Goal: Task Accomplishment & Management: Complete application form

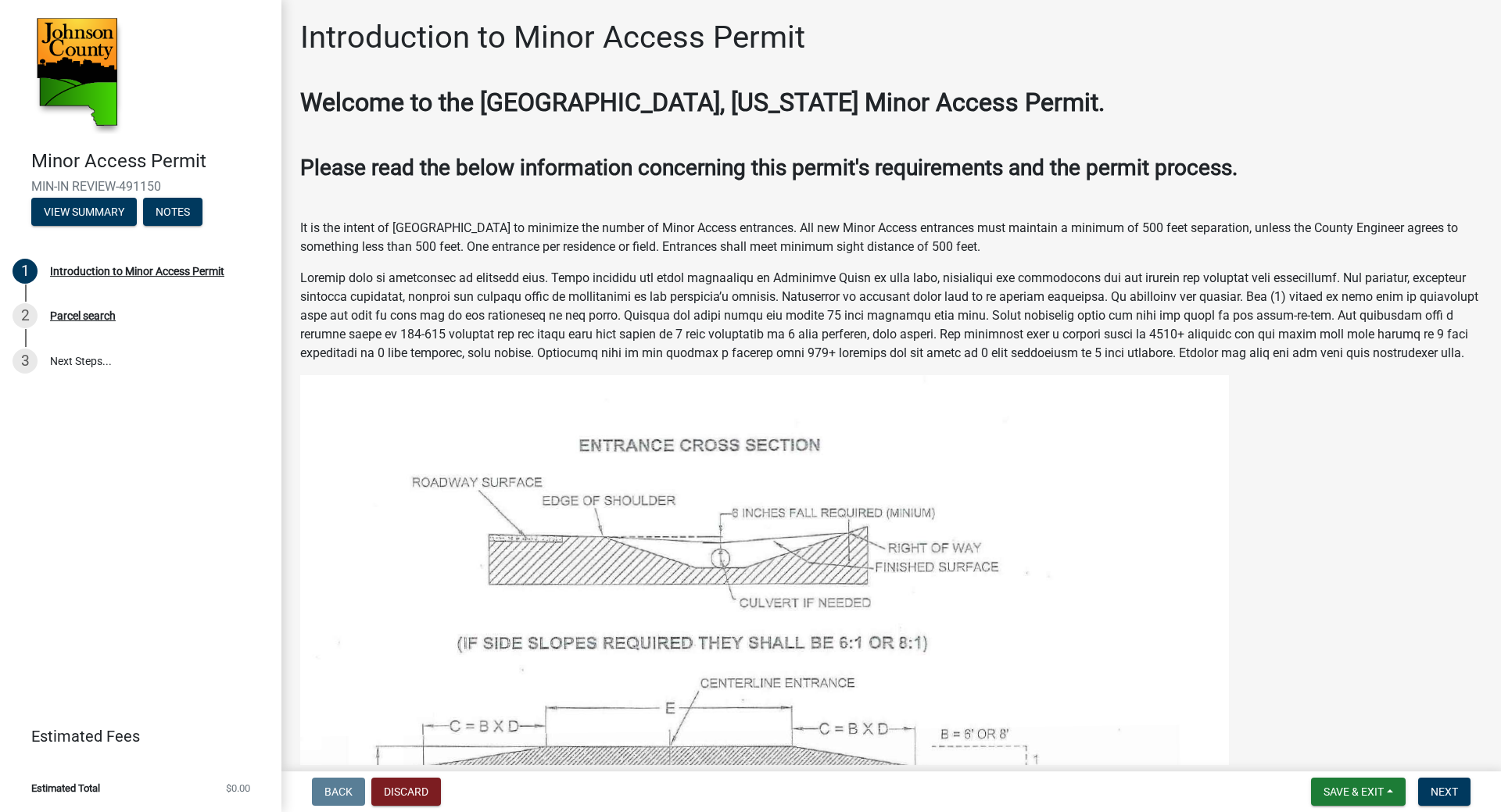
scroll to position [709, 0]
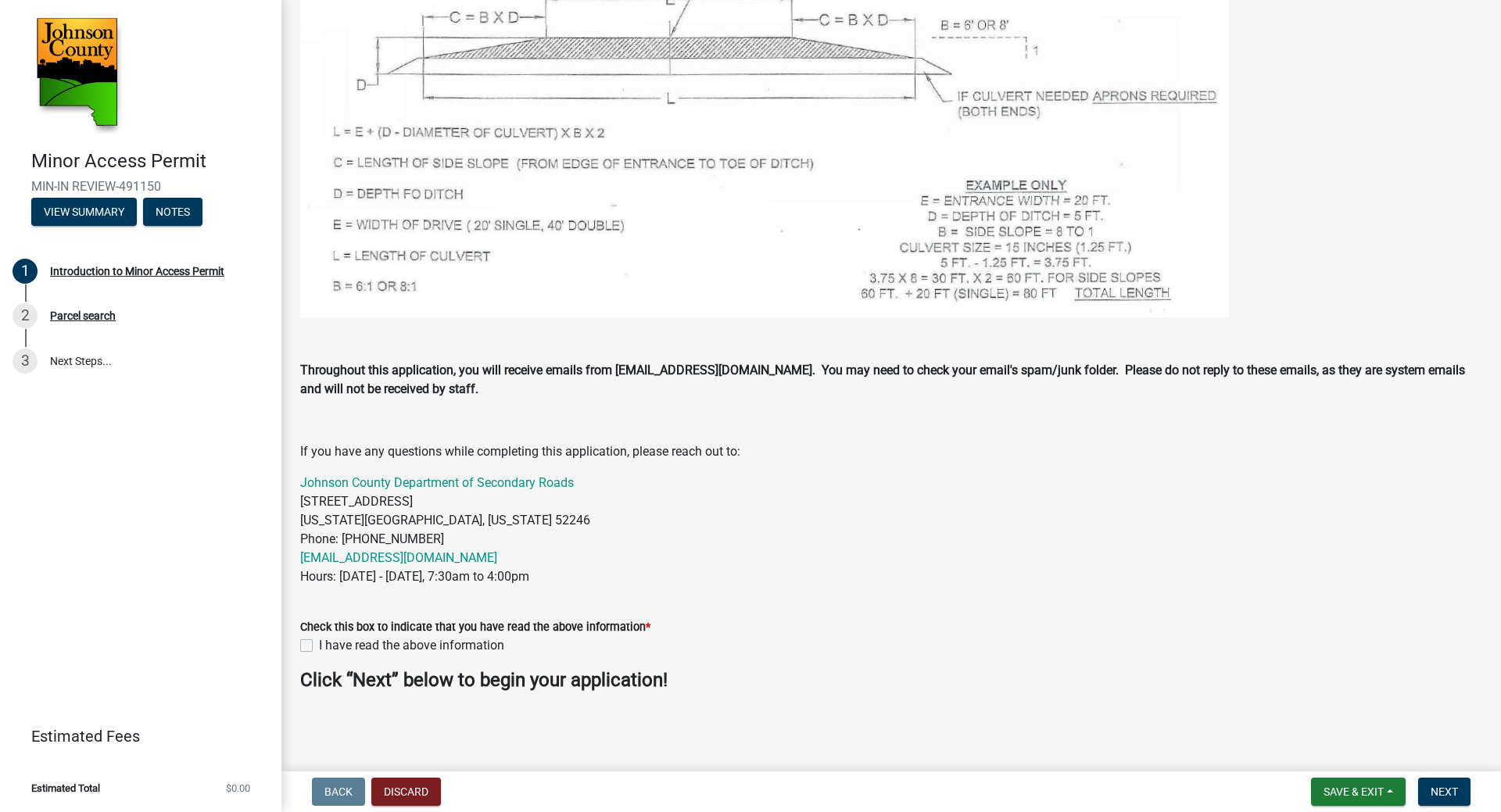
click at [299, 641] on div "Check this box to indicate that you have read the above information * I have re…" at bounding box center [891, 627] width 1205 height 57
click at [319, 647] on label "I have read the above information" at bounding box center [411, 645] width 185 height 19
click at [319, 646] on input "I have read the above information" at bounding box center [324, 641] width 11 height 11
checkbox input "true"
click at [1351, 794] on span "Save & Exit" at bounding box center [1353, 791] width 60 height 12
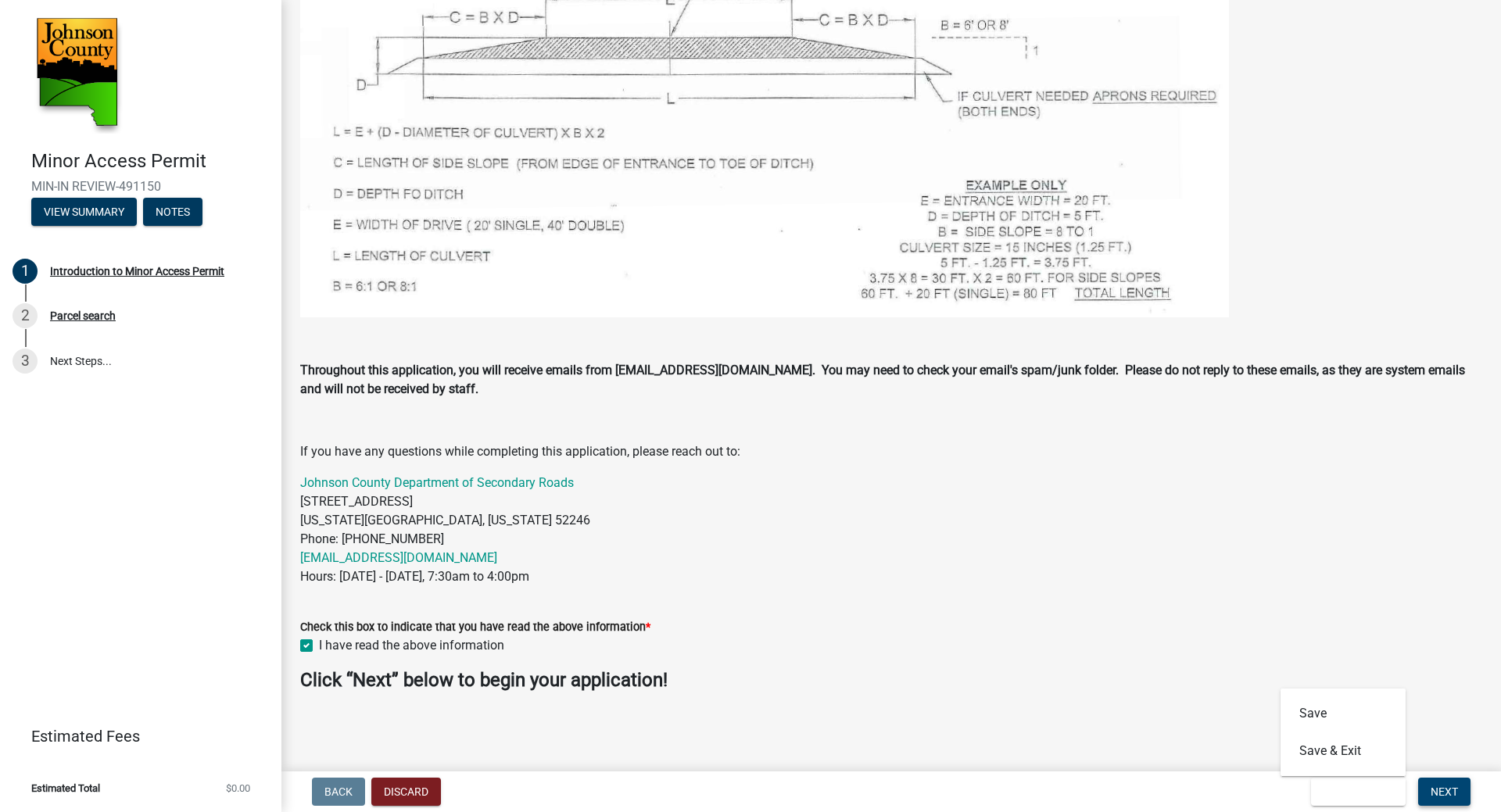
click at [1201, 608] on form "Check this box to indicate that you have read the above information * I have re…" at bounding box center [891, 627] width 1182 height 57
click at [1453, 797] on span "Next" at bounding box center [1444, 791] width 27 height 12
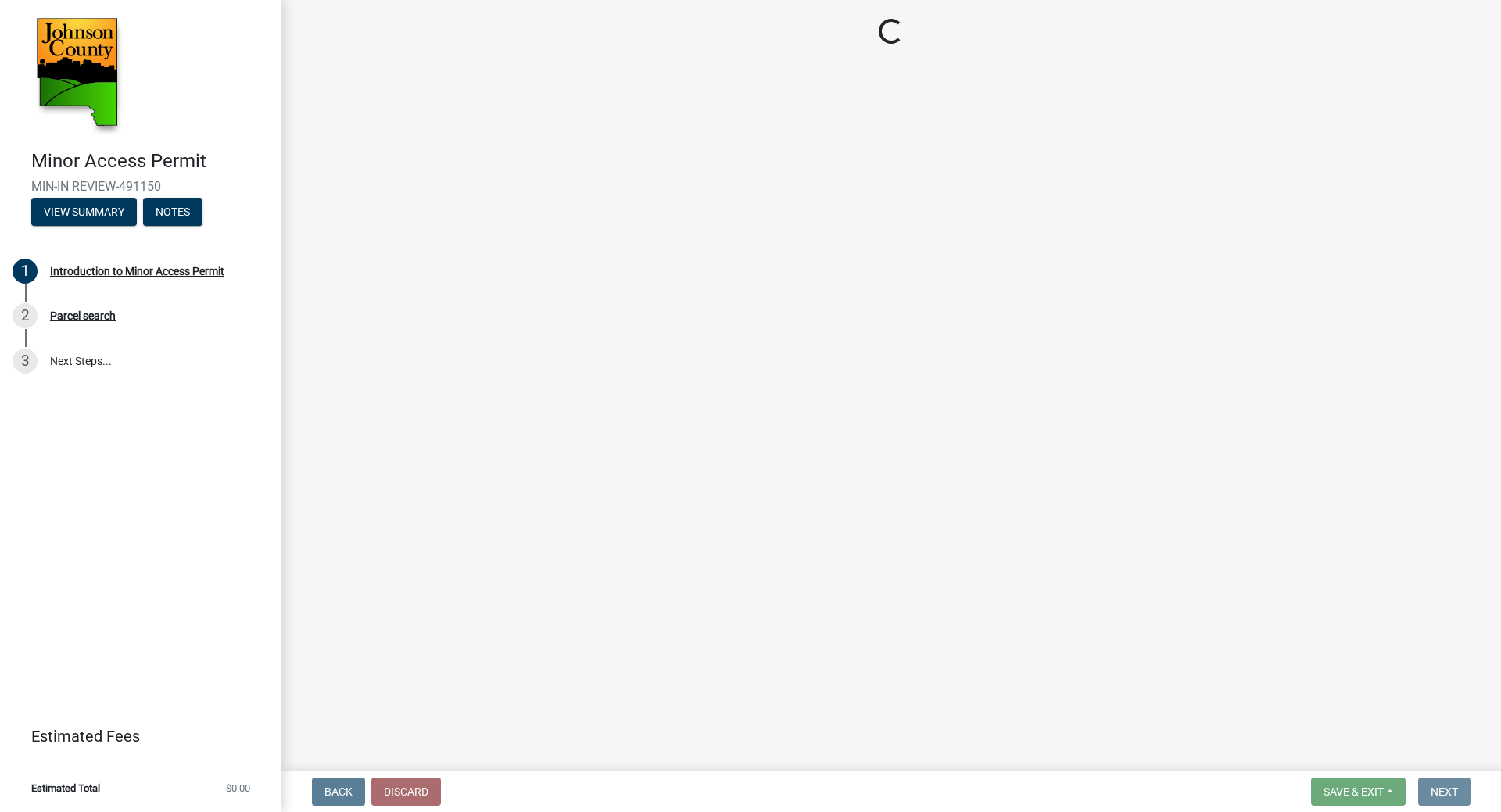
scroll to position [0, 0]
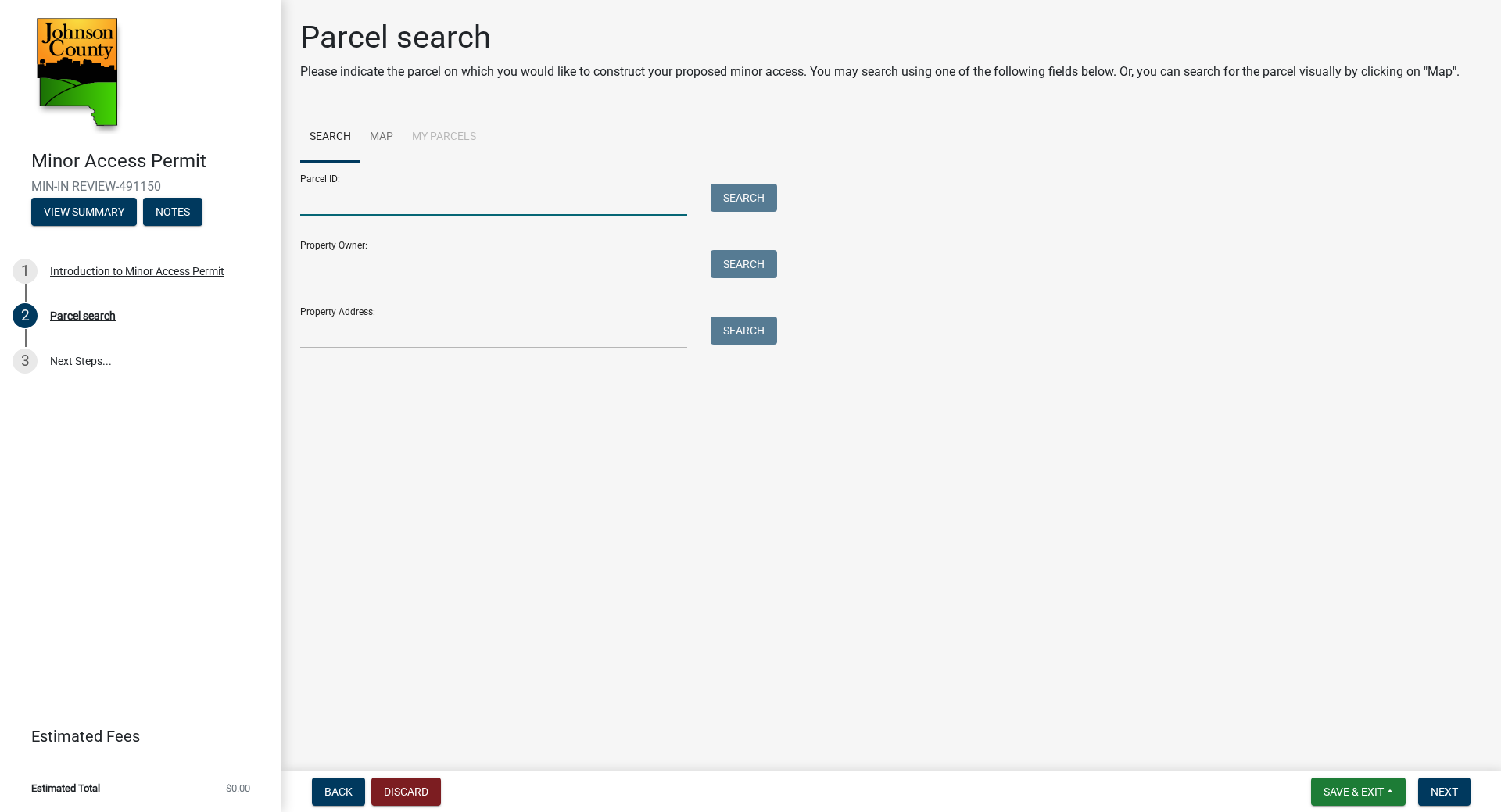
click at [437, 199] on input "Parcel ID:" at bounding box center [493, 200] width 387 height 32
type input "0734101002"
click at [718, 188] on button "Search" at bounding box center [744, 197] width 66 height 28
click at [732, 196] on button "Search" at bounding box center [744, 197] width 66 height 28
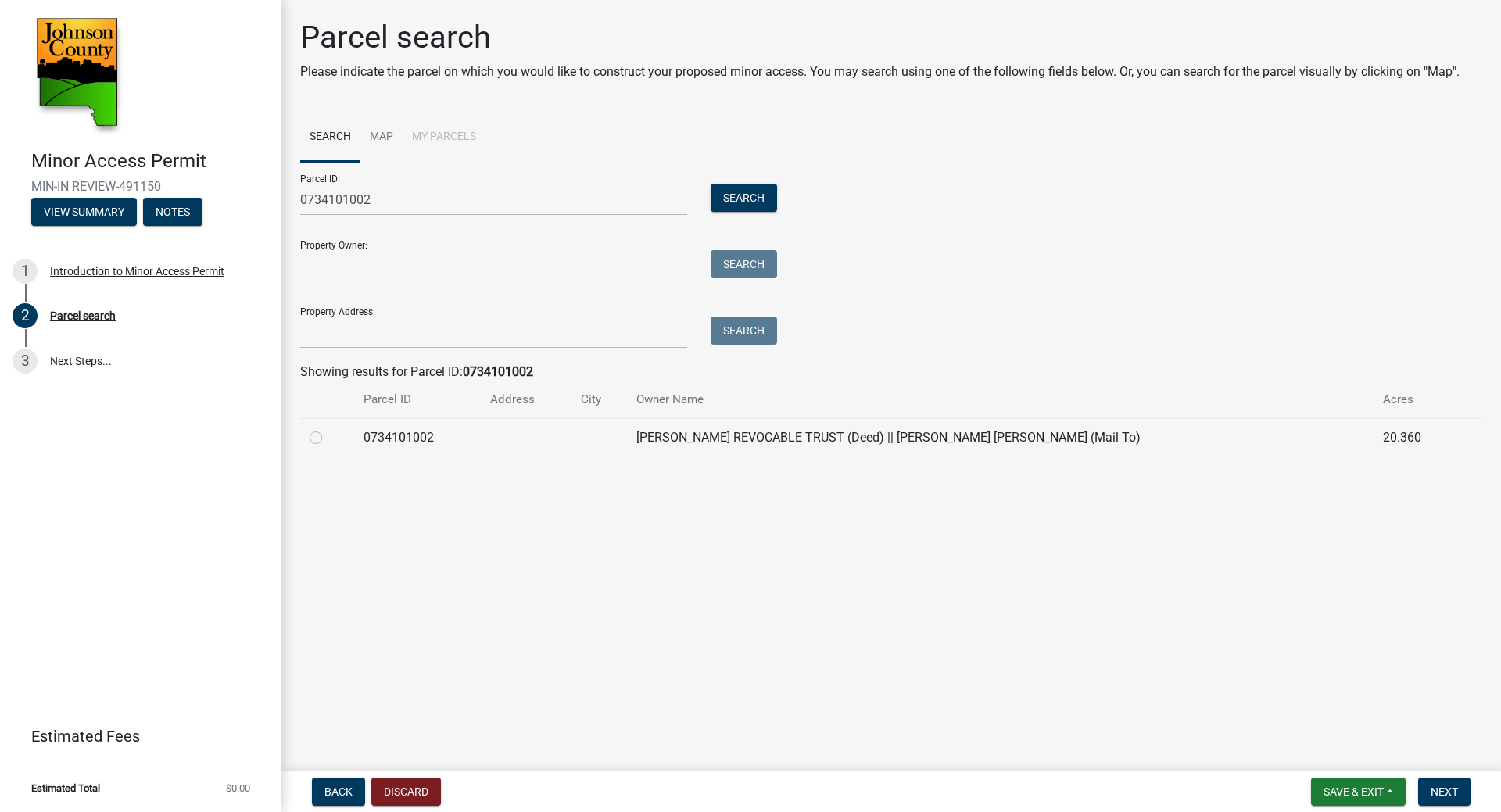
click at [313, 444] on div at bounding box center [327, 437] width 36 height 19
click at [328, 428] on label at bounding box center [328, 428] width 0 height 0
click at [328, 439] on input "radio" at bounding box center [333, 433] width 11 height 11
radio input "true"
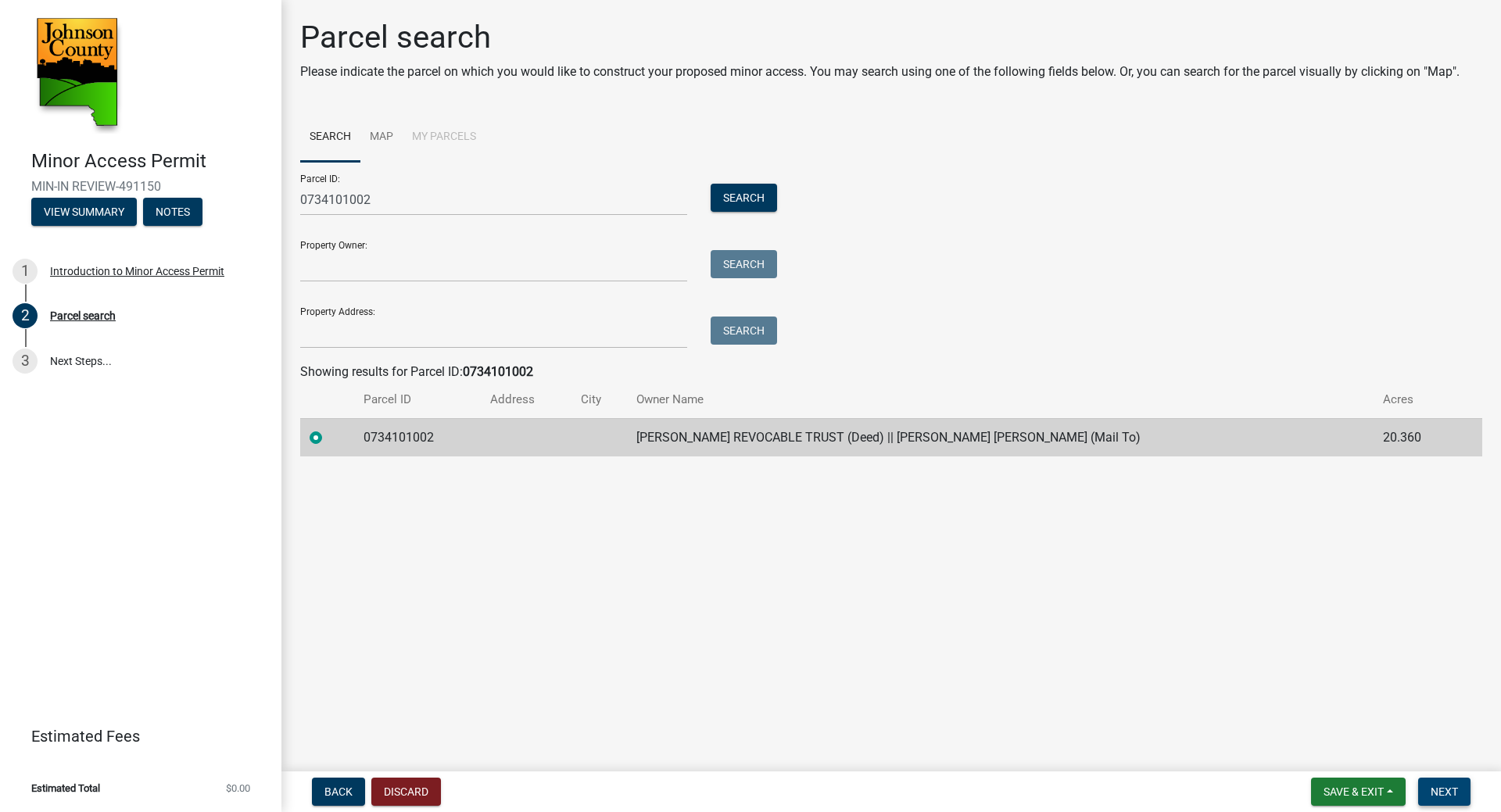
click at [1447, 788] on span "Next" at bounding box center [1444, 791] width 27 height 12
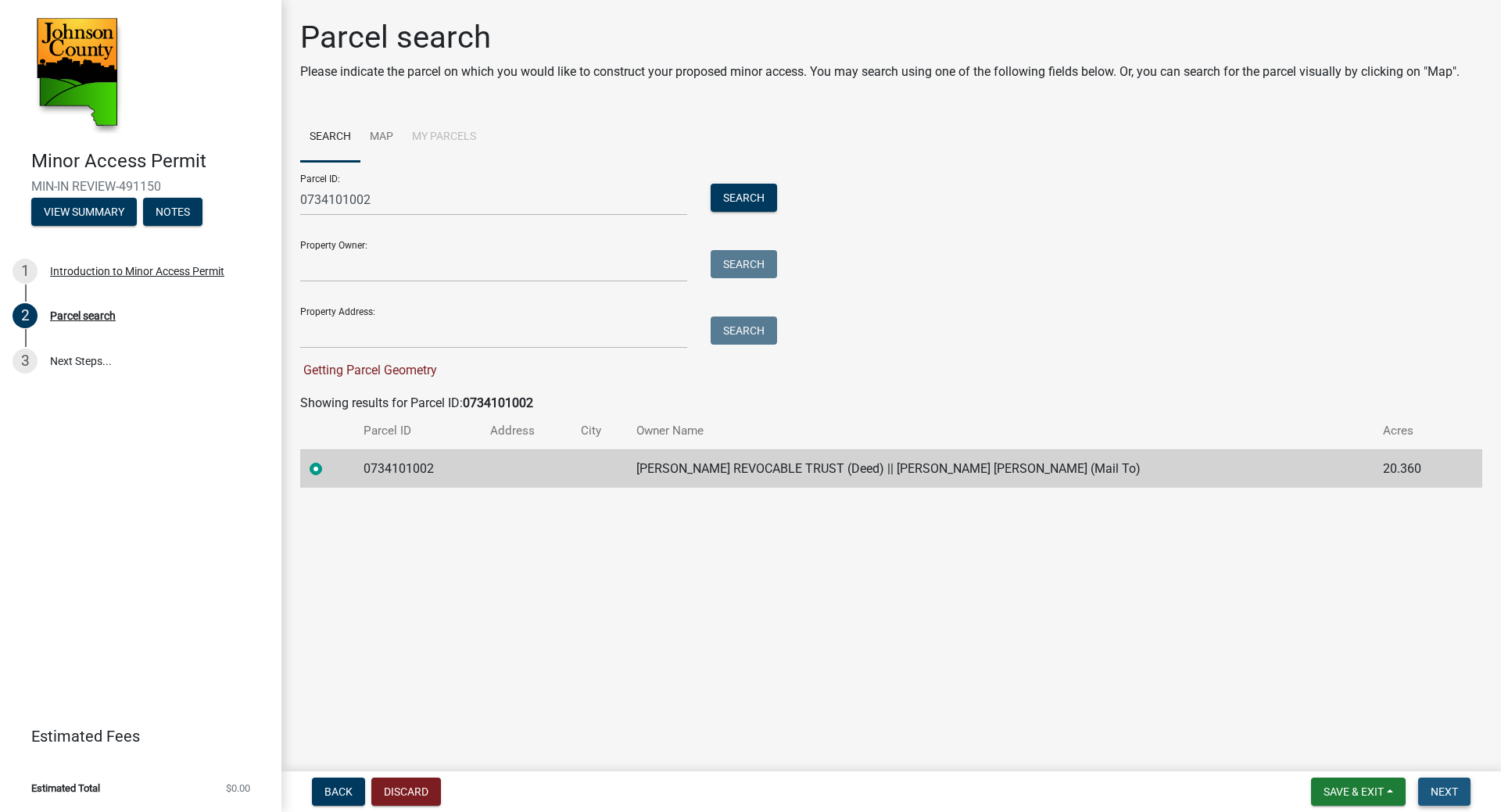
click at [1443, 785] on span "Next" at bounding box center [1444, 791] width 27 height 12
click at [1452, 797] on span "Next" at bounding box center [1444, 791] width 27 height 12
click at [1452, 790] on span "Next" at bounding box center [1444, 791] width 27 height 12
click at [535, 475] on td at bounding box center [526, 468] width 91 height 38
click at [453, 482] on td "0734101002" at bounding box center [418, 468] width 128 height 38
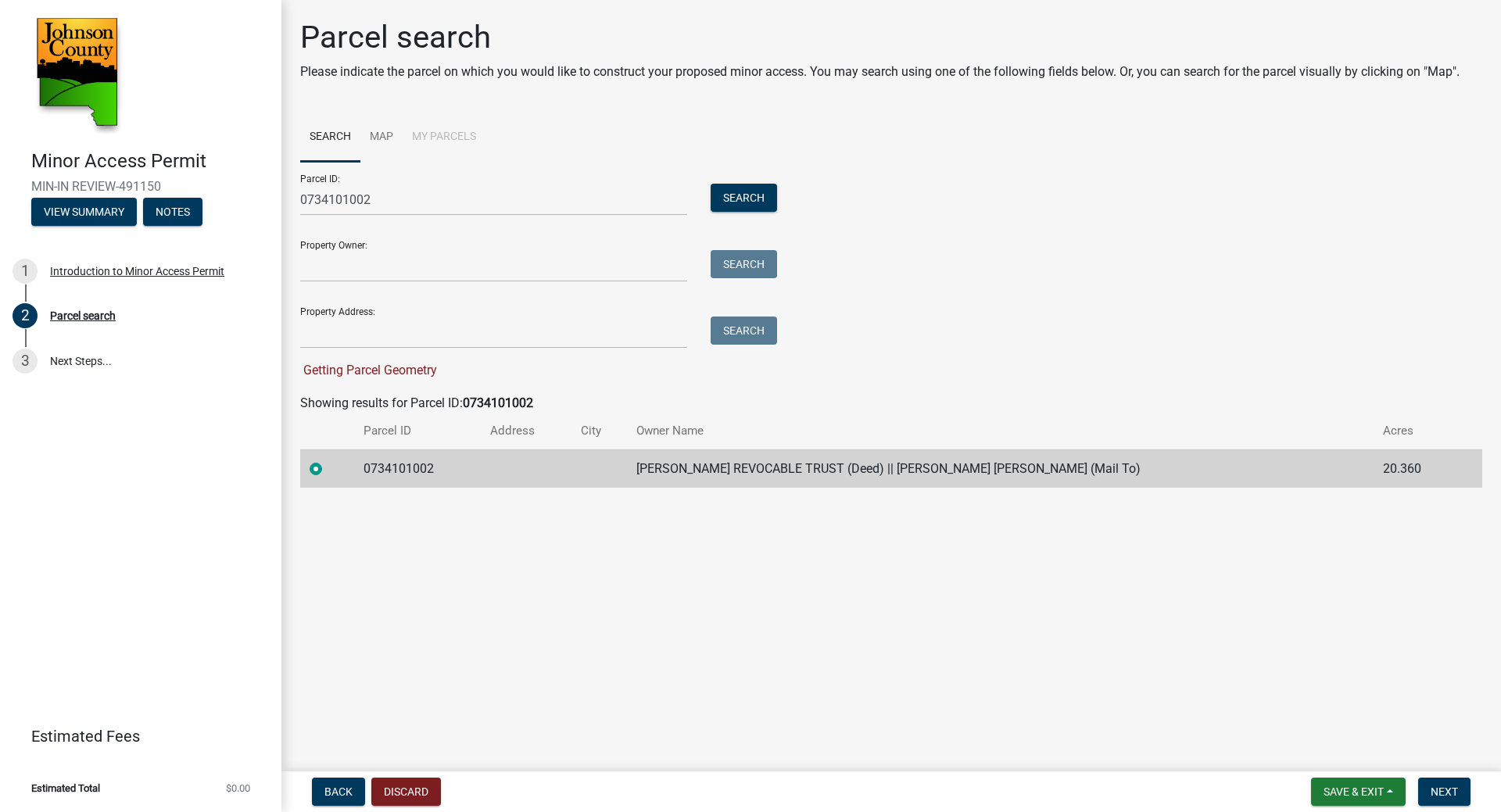
click at [453, 482] on td "0734101002" at bounding box center [418, 468] width 128 height 38
click at [379, 372] on span "Getting Parcel Geometry" at bounding box center [368, 370] width 137 height 15
drag, startPoint x: 369, startPoint y: 475, endPoint x: 354, endPoint y: 478, distance: 15.3
click at [369, 476] on td "0734101002" at bounding box center [418, 468] width 128 height 38
click at [308, 461] on td at bounding box center [327, 468] width 54 height 38
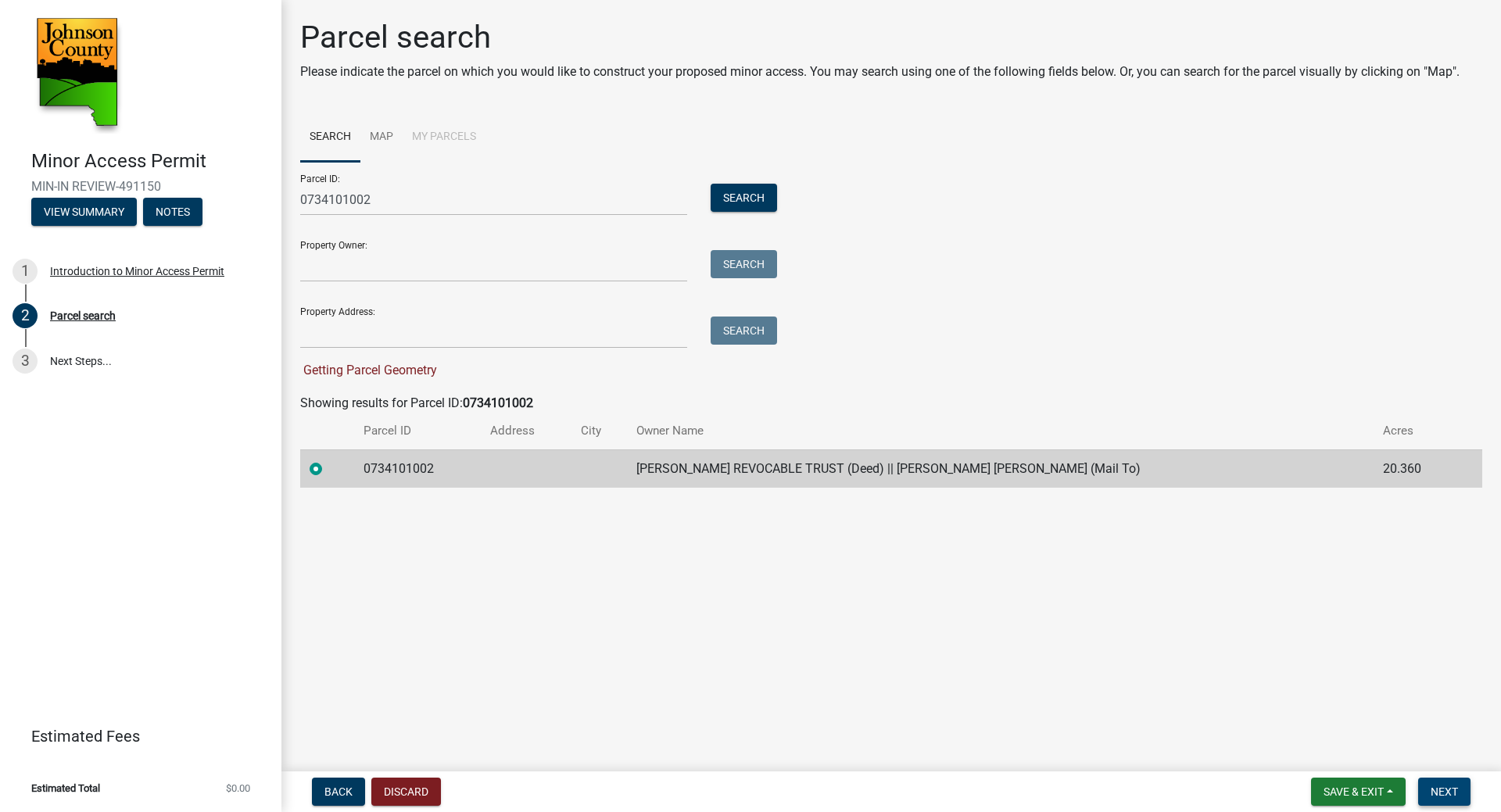
click at [1448, 794] on span "Next" at bounding box center [1444, 791] width 27 height 12
click at [1145, 569] on main "Parcel search Please indicate the parcel on which you would like to construct y…" at bounding box center [891, 382] width 1220 height 765
click at [1458, 789] on span "Next" at bounding box center [1444, 791] width 27 height 12
click at [418, 486] on td "0734101002" at bounding box center [418, 468] width 128 height 38
click at [419, 493] on div "Parcel search Please indicate the parcel on which you would like to construct y…" at bounding box center [891, 260] width 1205 height 483
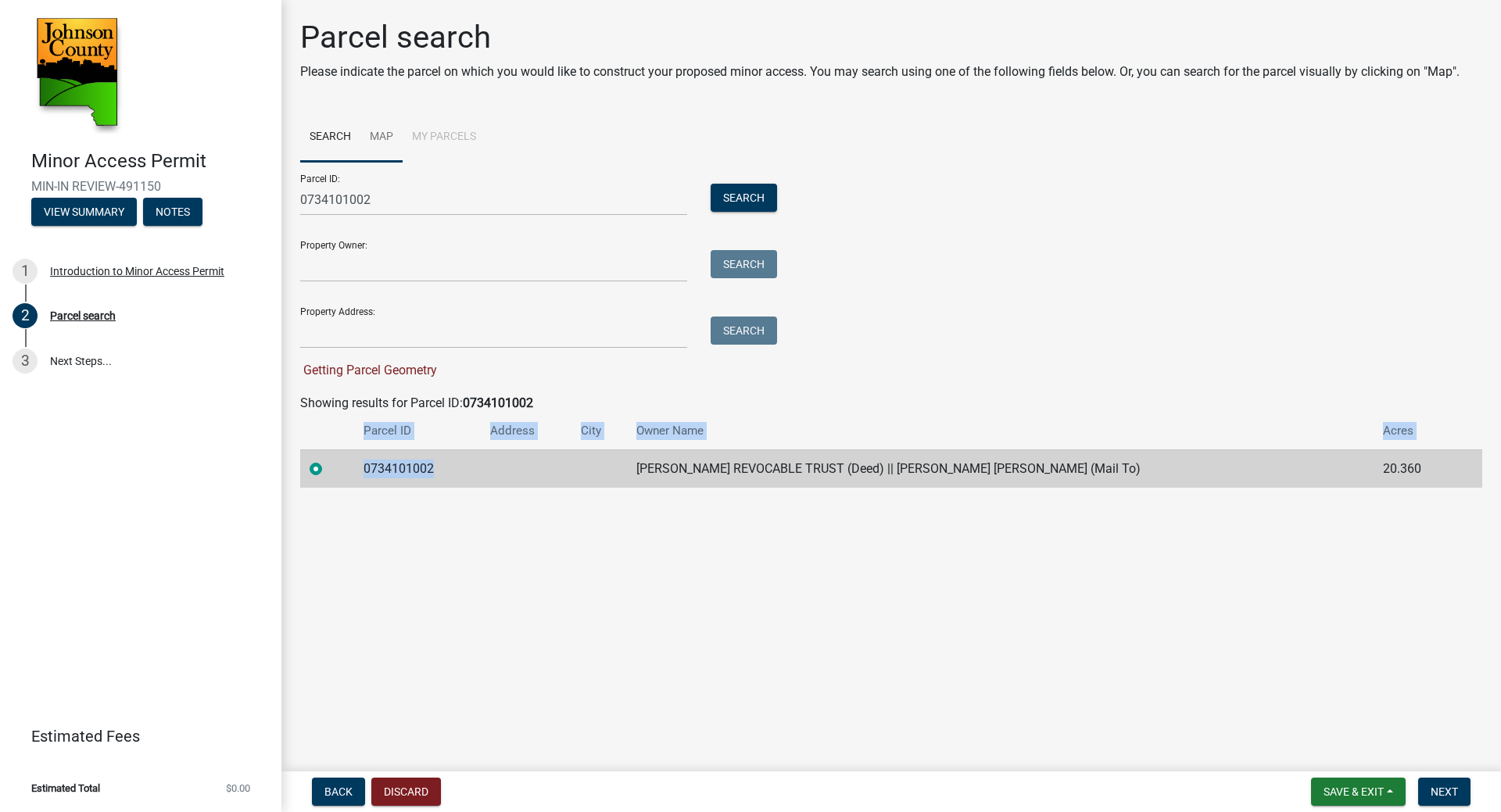
click at [373, 137] on link "Map" at bounding box center [382, 137] width 42 height 50
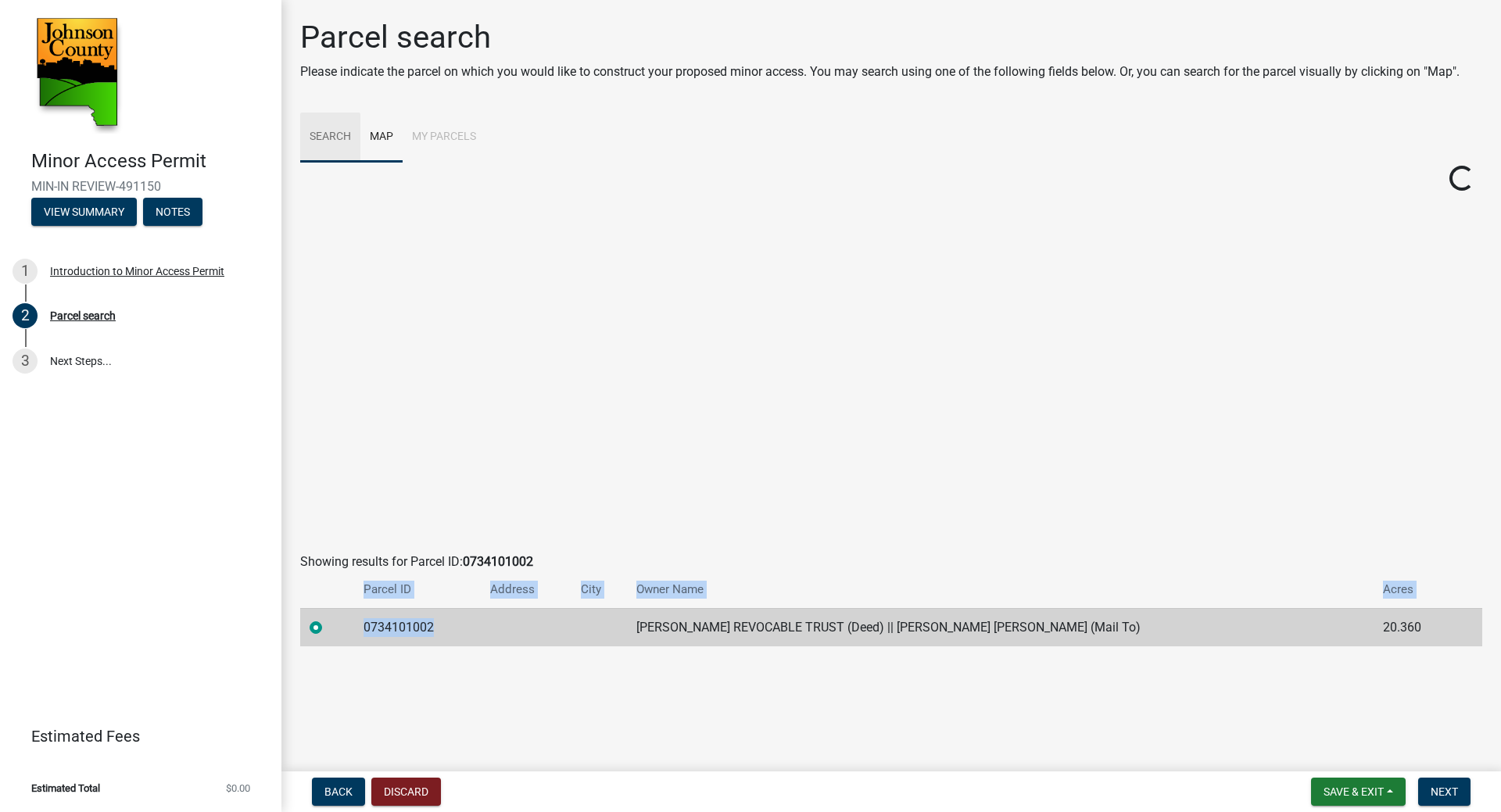
click at [332, 137] on link "Search" at bounding box center [330, 137] width 60 height 50
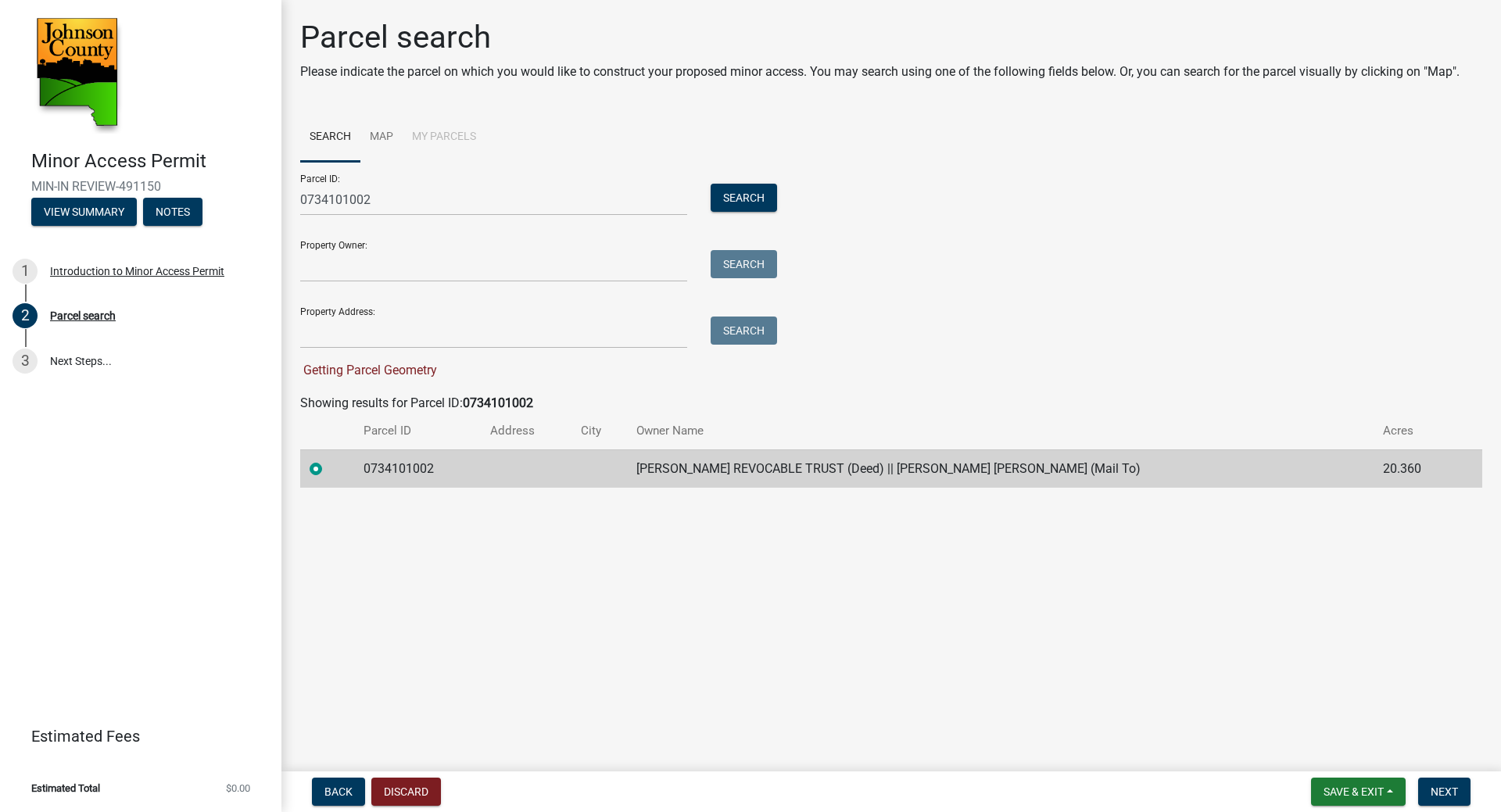
click at [1271, 465] on td "MARY M COLE REVOCABLE TRUST (Deed) || MARY MARGARET COLE (Mail To)" at bounding box center [1001, 468] width 747 height 38
click at [1271, 465] on td "MARY M COLE REVOCABLE TRUST (Deed) || MARY MARGARET COLE (Mail To)" at bounding box center [1001, 468] width 747 height 38
click at [1445, 791] on span "Next" at bounding box center [1444, 791] width 27 height 12
drag, startPoint x: 310, startPoint y: 464, endPoint x: 318, endPoint y: 472, distance: 11.3
click at [328, 460] on label at bounding box center [328, 460] width 0 height 0
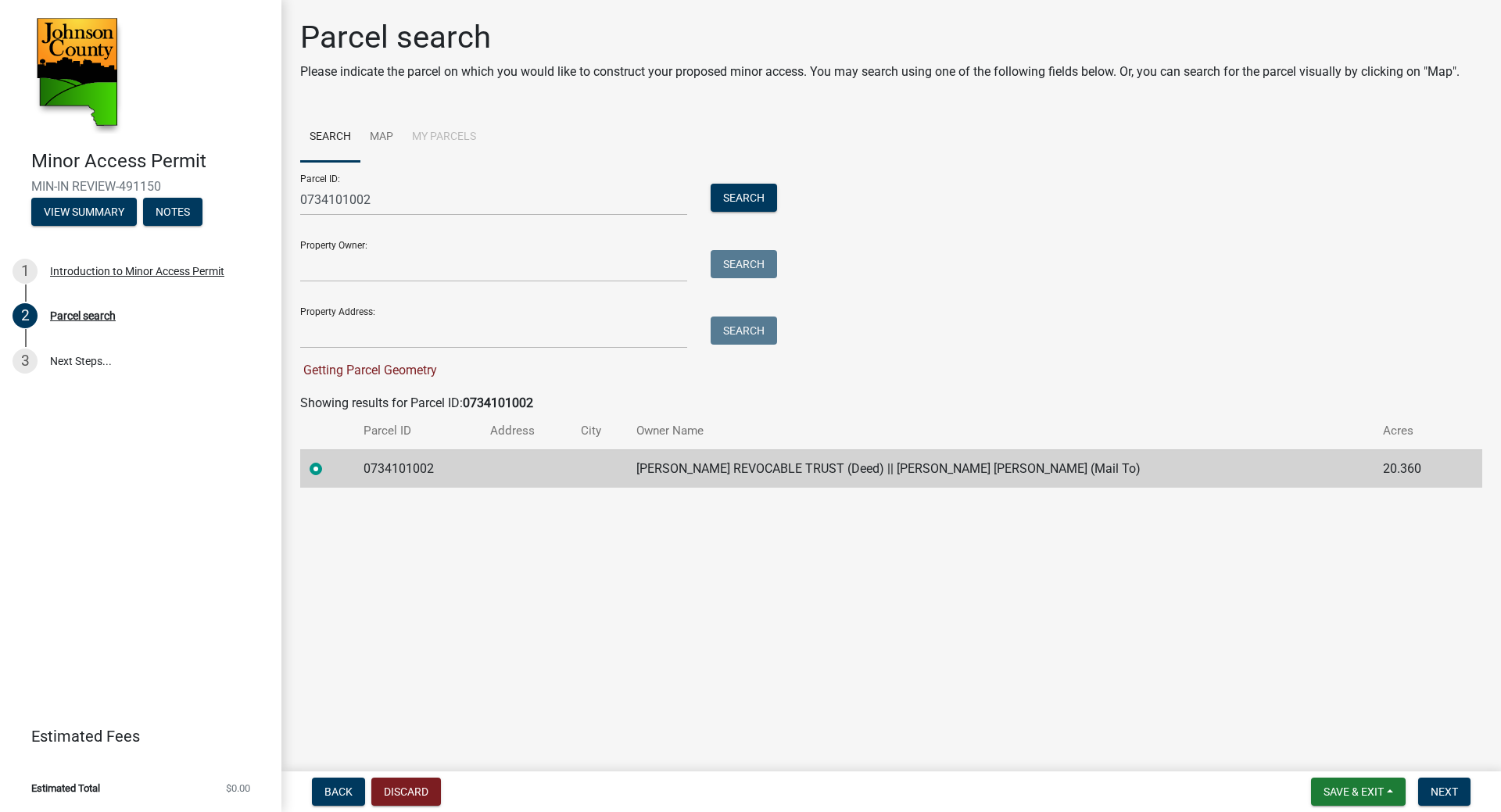
click at [328, 469] on input "radio" at bounding box center [333, 465] width 11 height 11
click at [328, 460] on label at bounding box center [328, 460] width 0 height 0
click at [328, 469] on input "radio" at bounding box center [333, 465] width 11 height 11
click at [328, 460] on label at bounding box center [328, 460] width 0 height 0
click at [328, 465] on input "radio" at bounding box center [333, 465] width 11 height 11
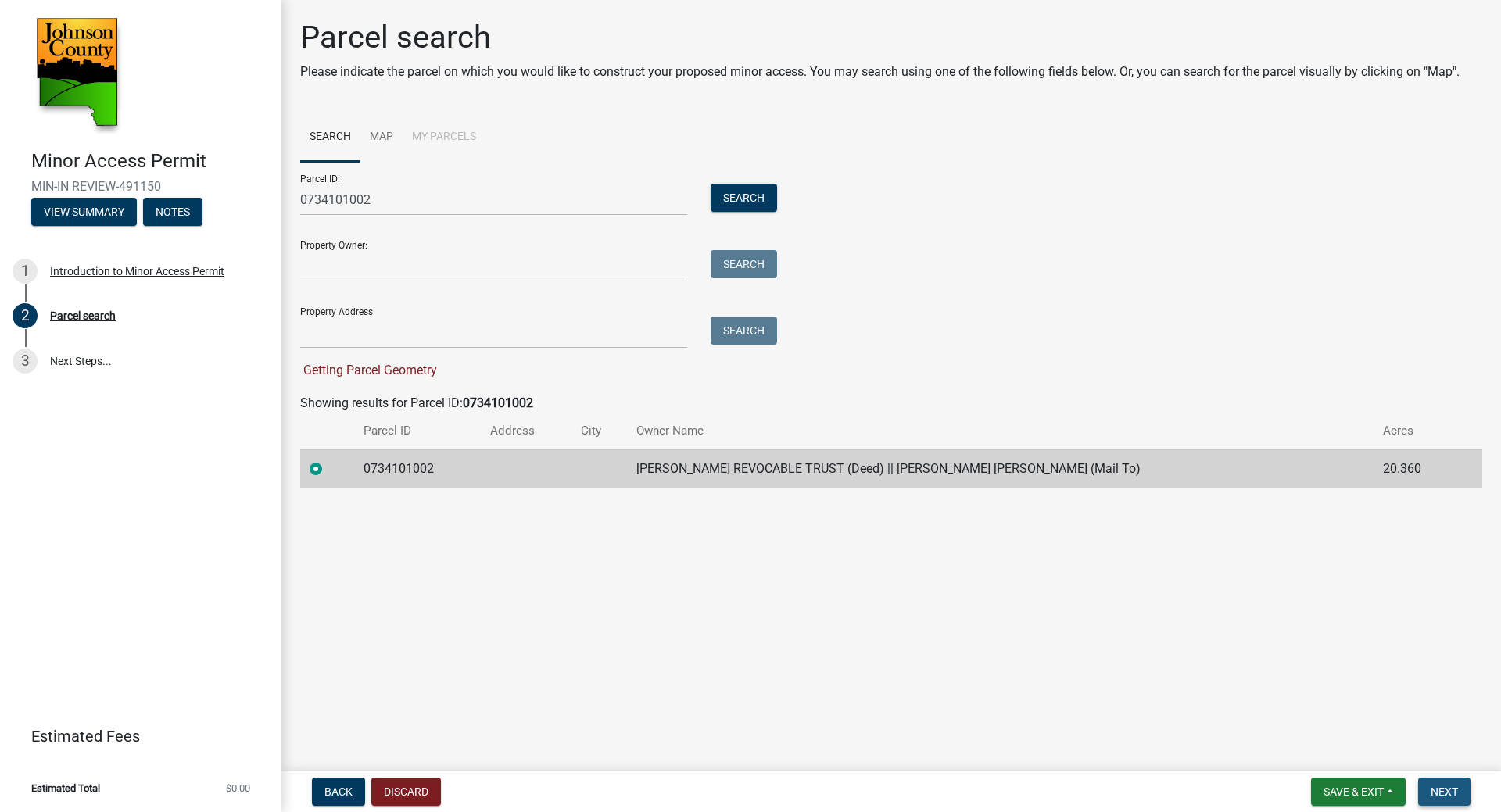
click at [1444, 785] on span "Next" at bounding box center [1444, 791] width 27 height 12
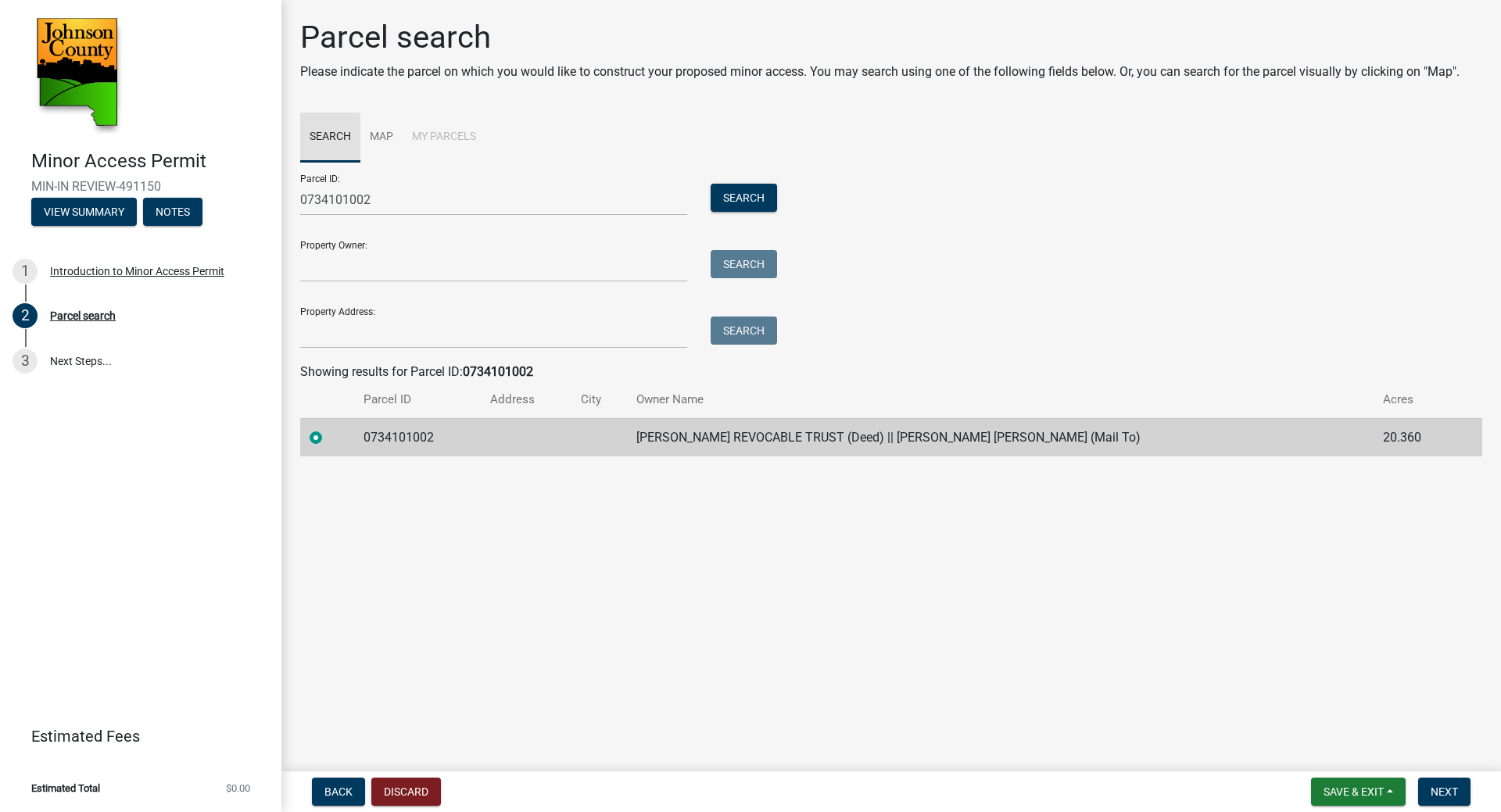
click at [322, 154] on link "Search" at bounding box center [330, 137] width 60 height 50
click at [326, 139] on link "Search" at bounding box center [330, 137] width 60 height 50
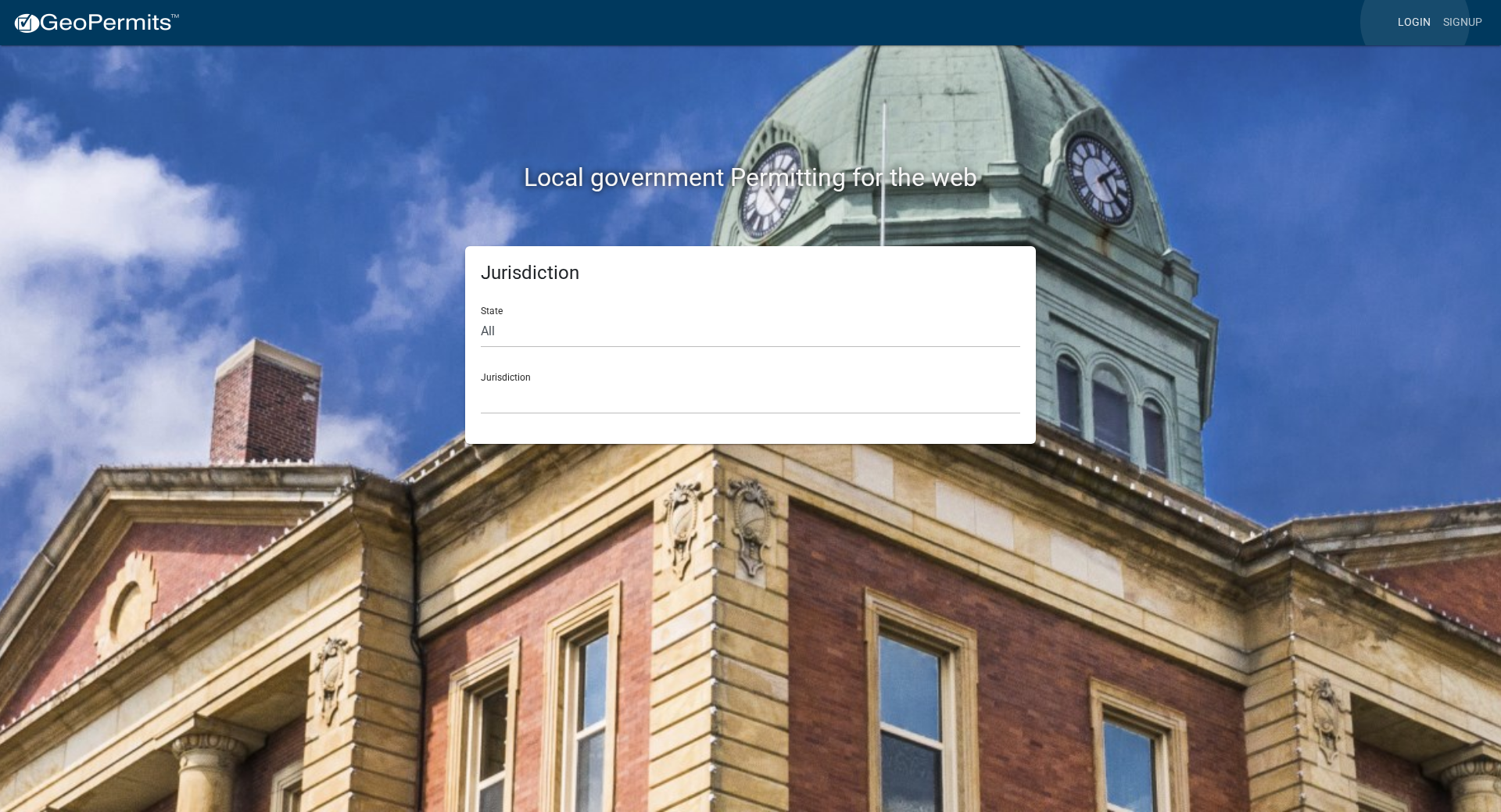
click at [1415, 22] on link "Login" at bounding box center [1415, 23] width 45 height 30
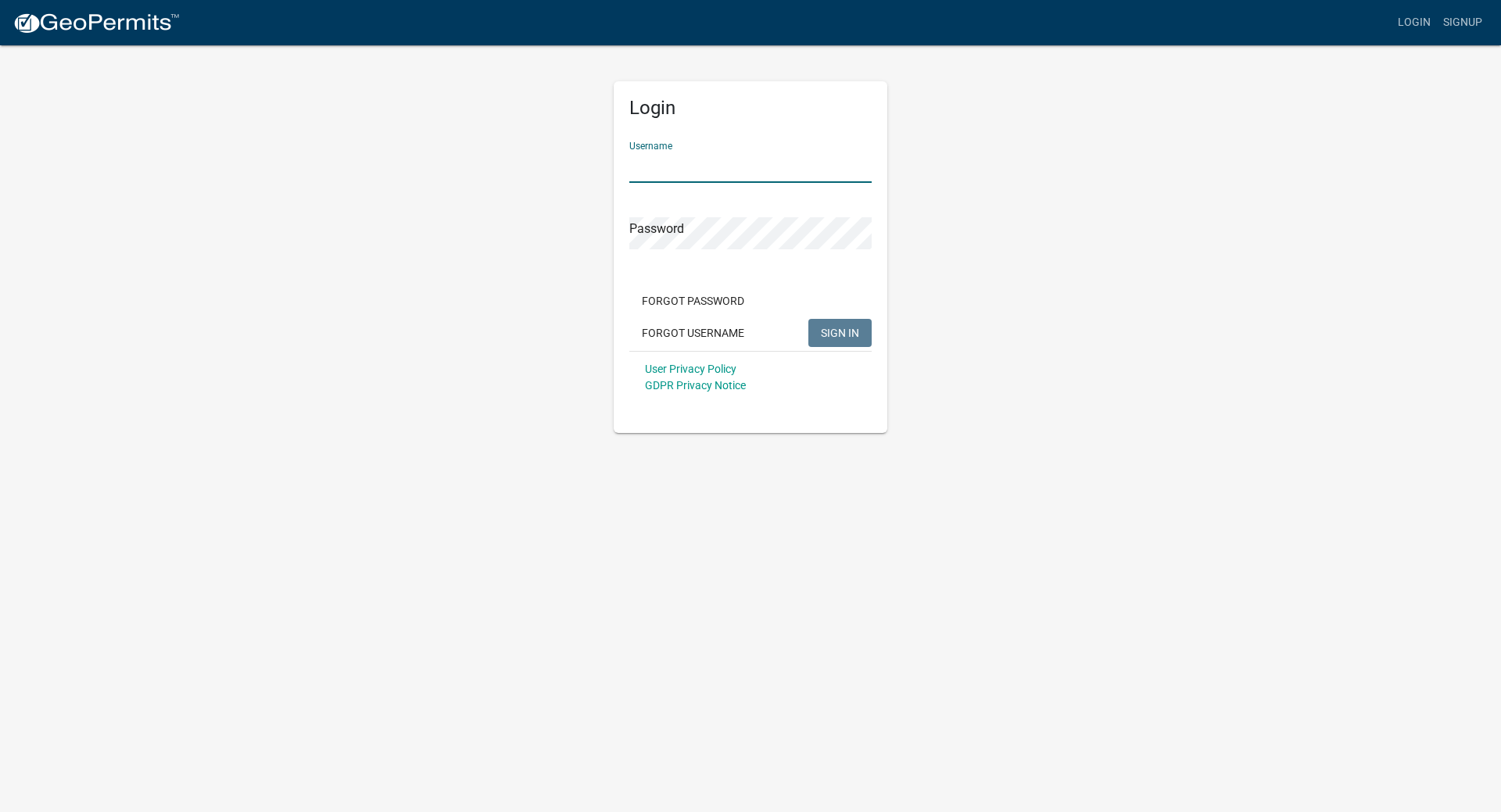
click at [681, 168] on input "Username" at bounding box center [751, 167] width 242 height 32
type input "[EMAIL_ADDRESS][DOMAIN_NAME]"
click at [808, 319] on button "SIGN IN" at bounding box center [840, 333] width 63 height 28
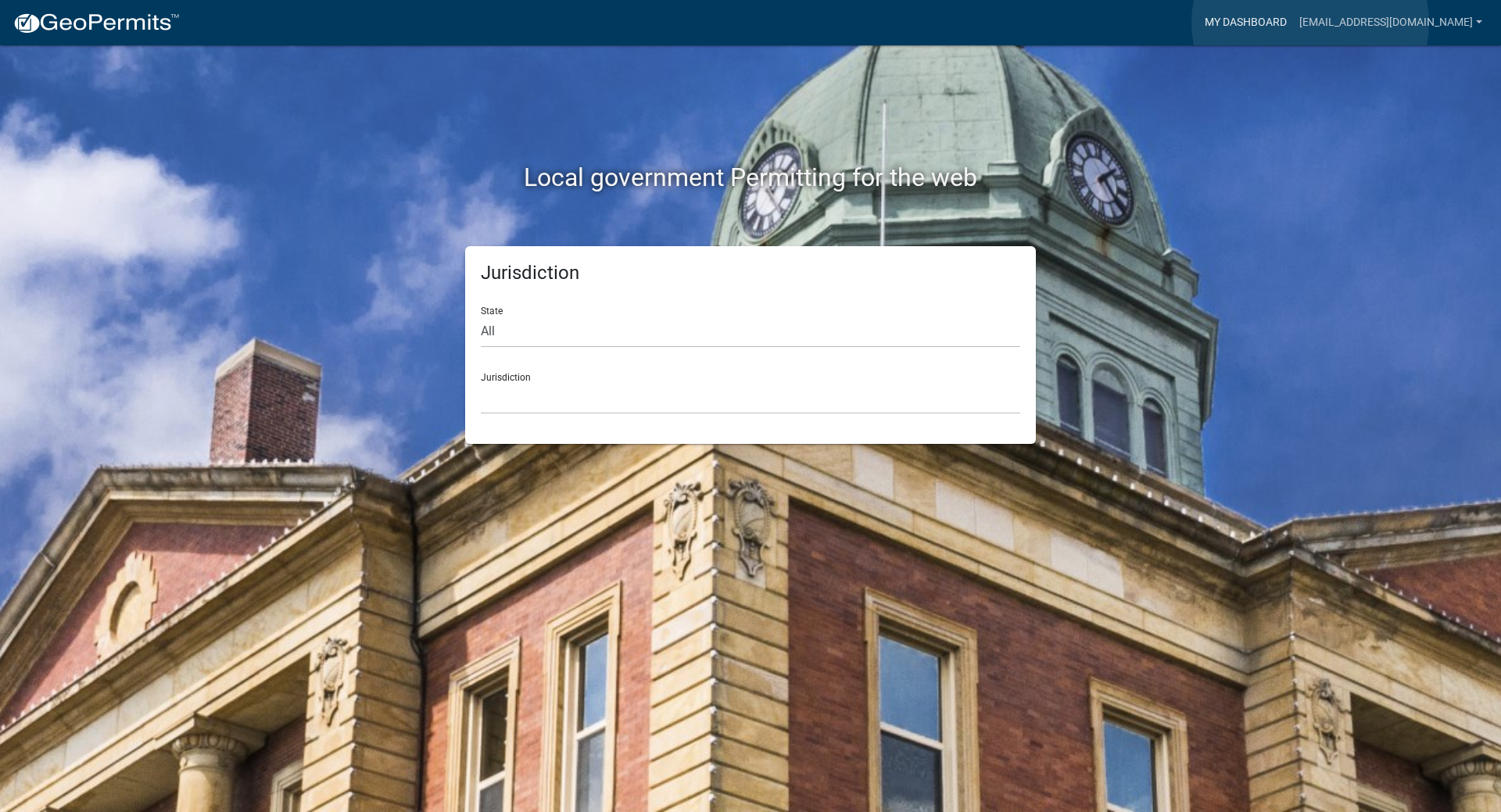
click at [1293, 23] on link "My Dashboard" at bounding box center [1246, 23] width 95 height 30
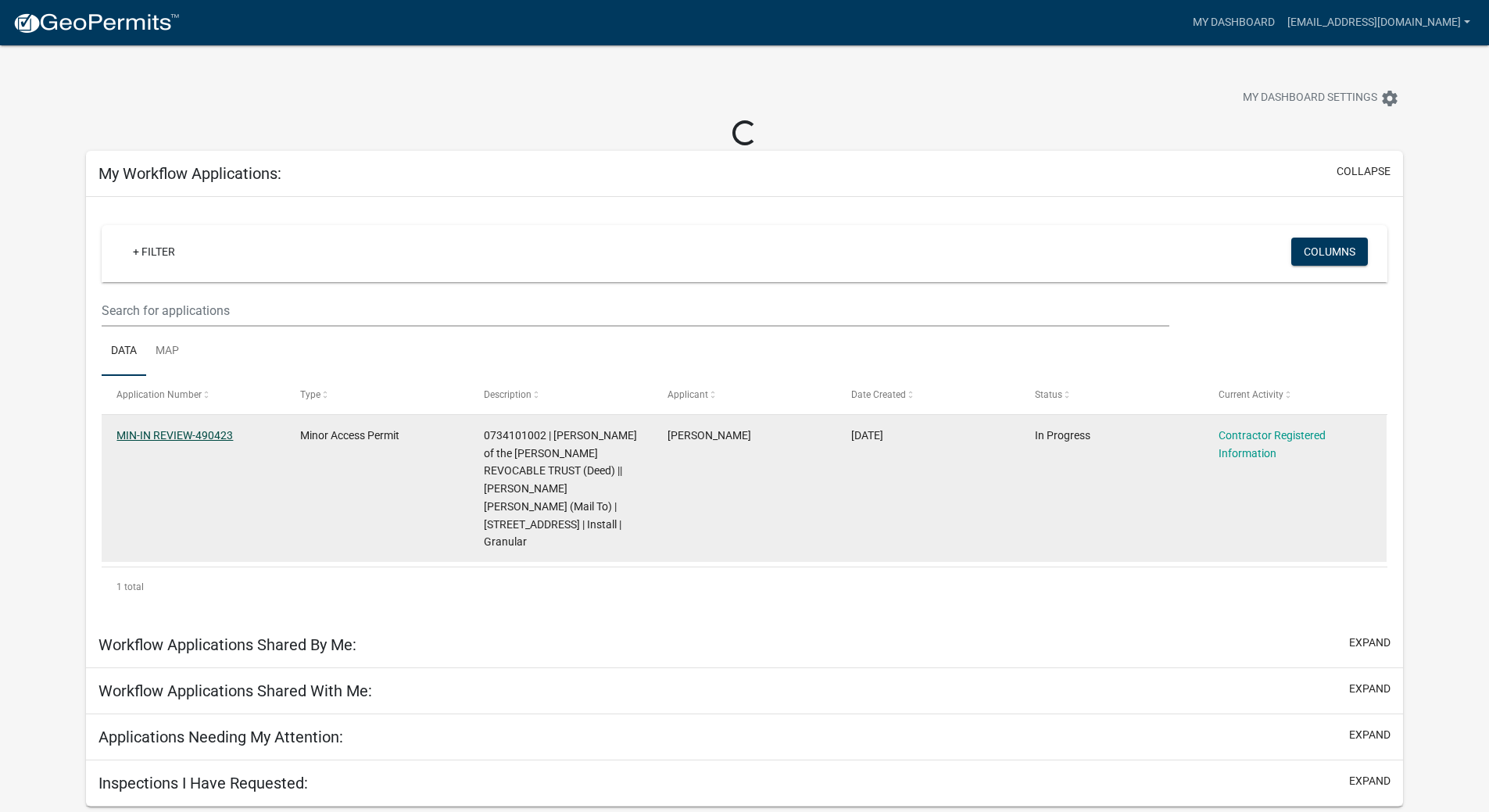
click at [203, 435] on link "MIN-IN REVIEW-490423" at bounding box center [175, 435] width 116 height 12
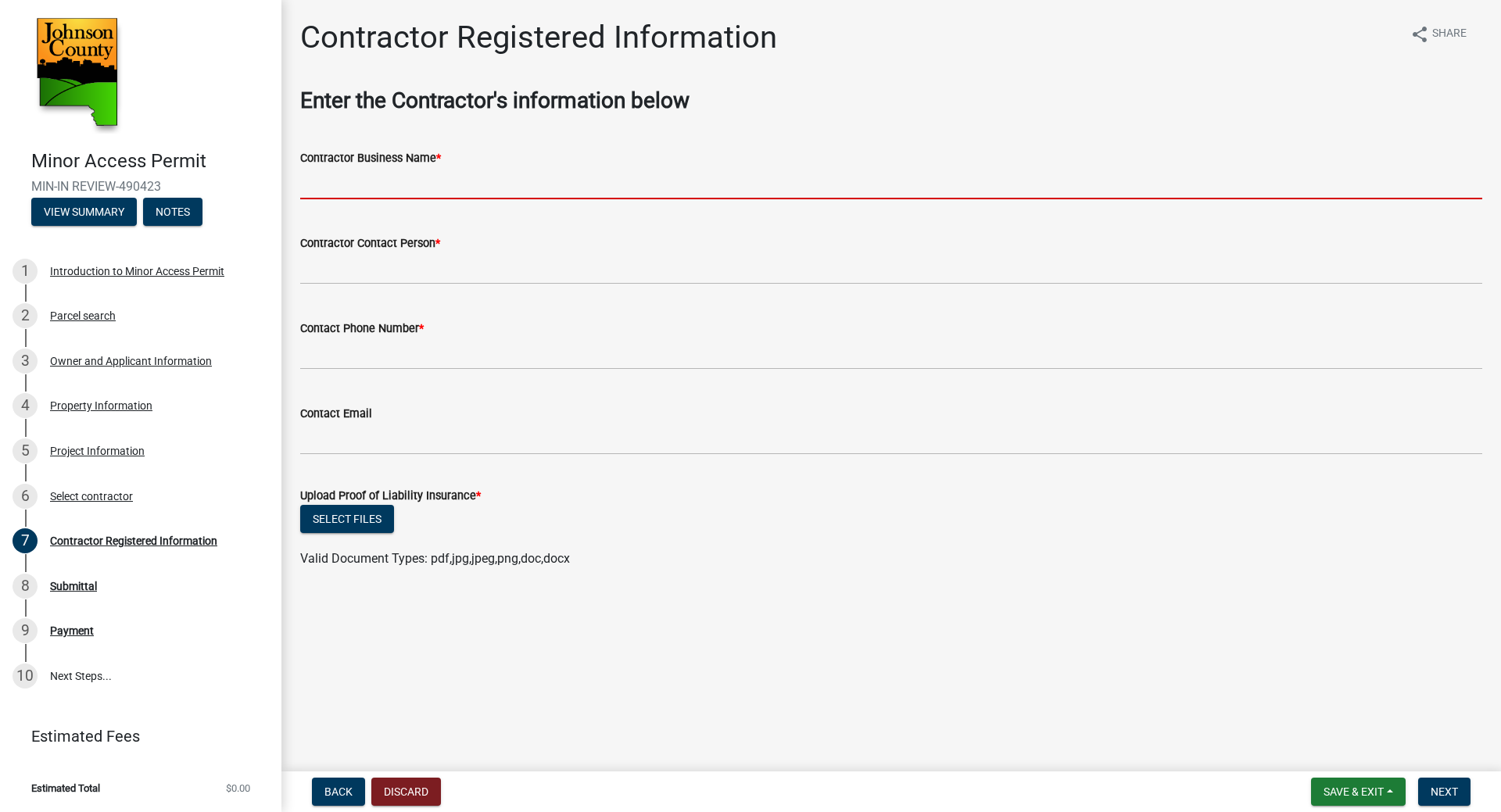
click at [351, 195] on input "Contractor Business Name *" at bounding box center [891, 183] width 1182 height 32
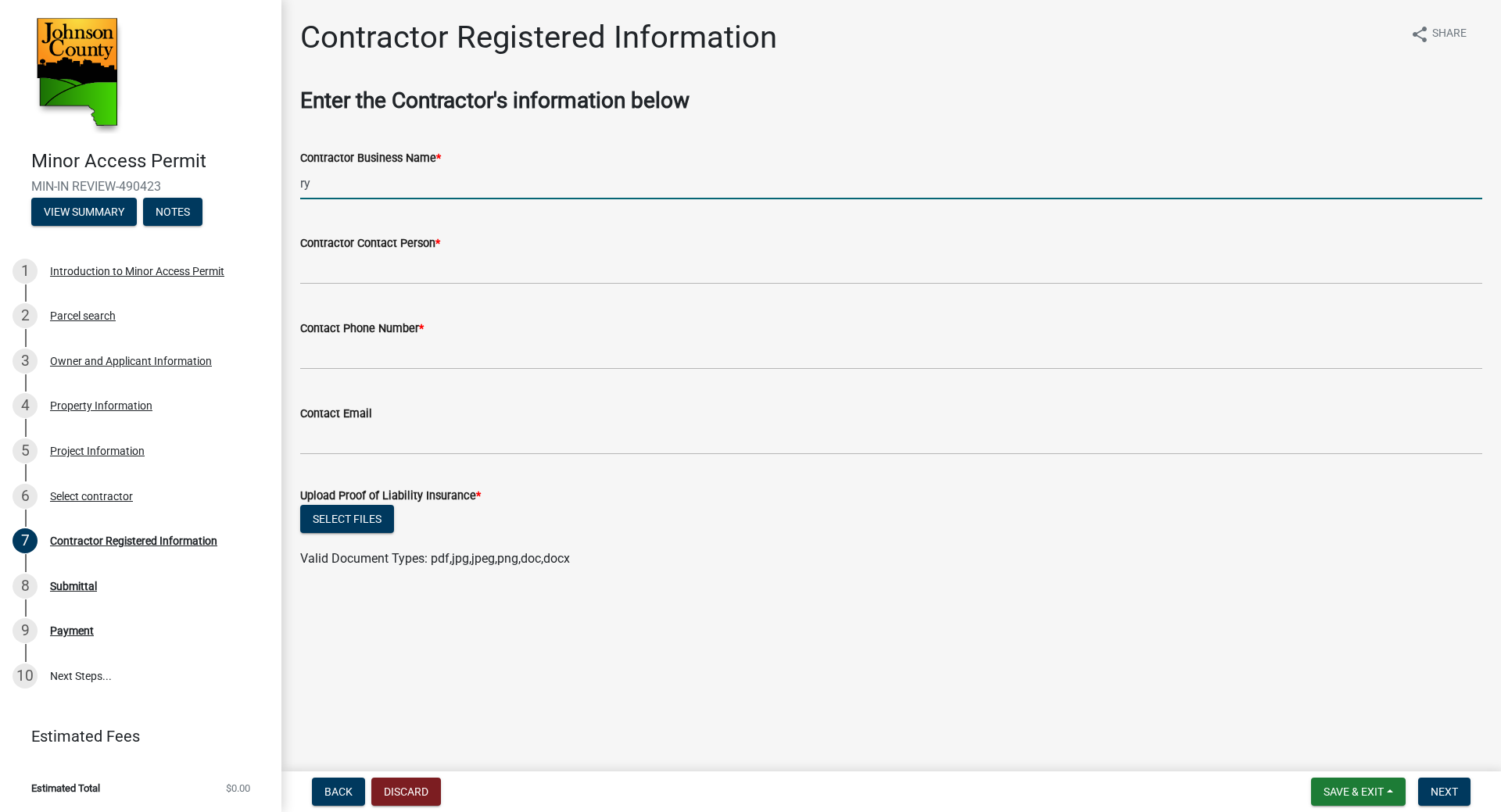
type input "r"
type input "Blue Iron Farms"
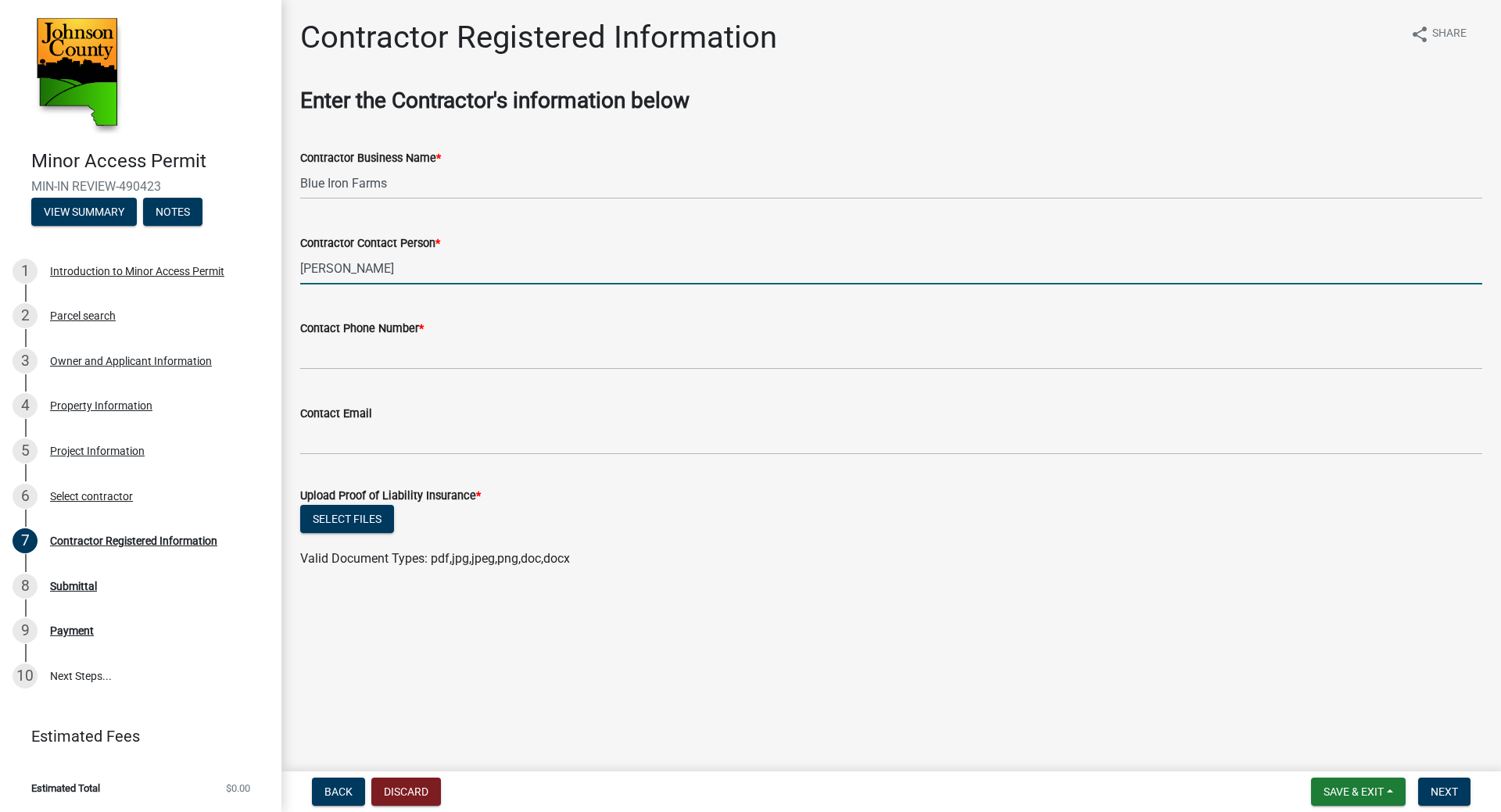
type input "Ryan Veatch"
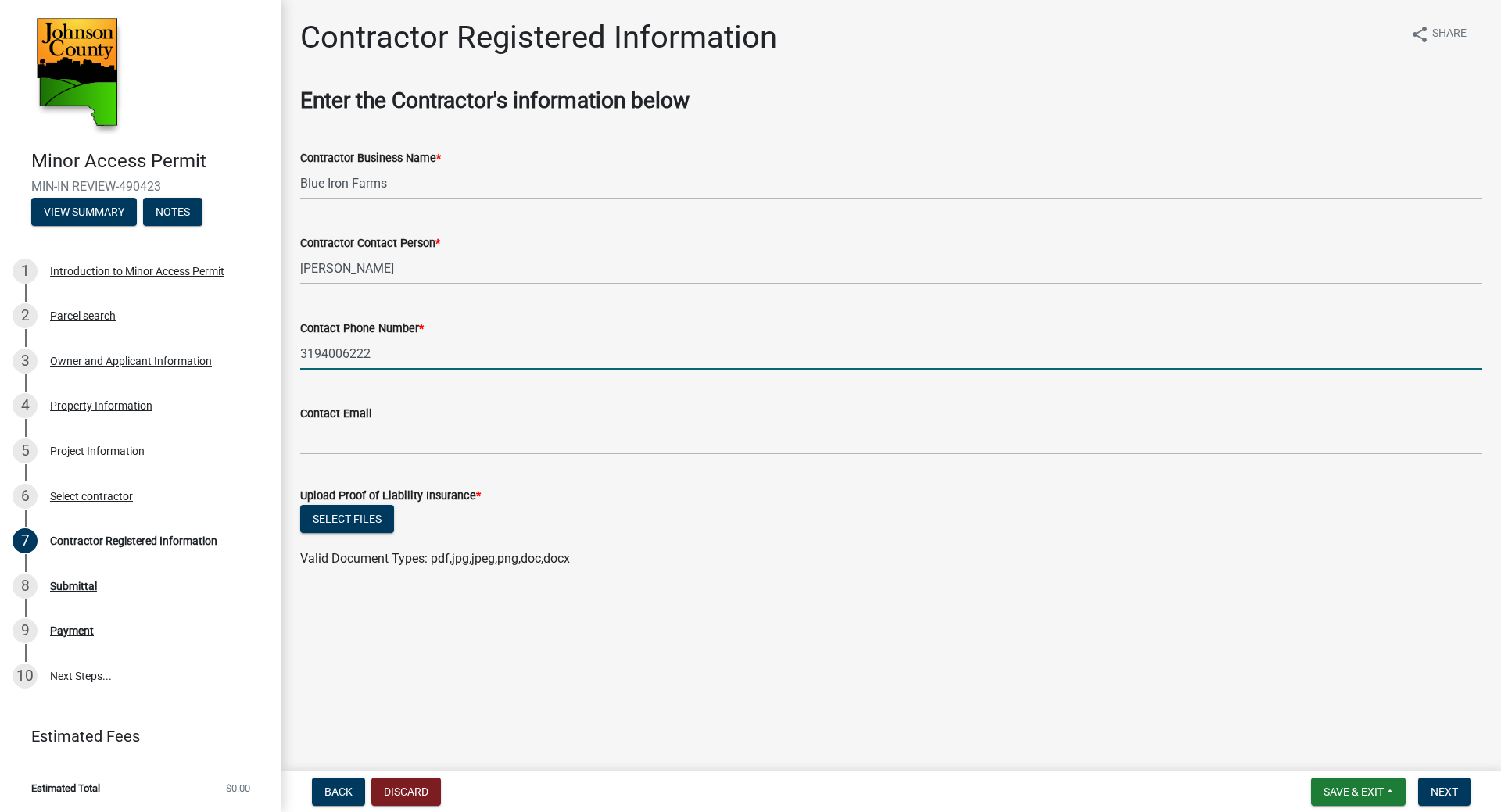
type input "3194006222"
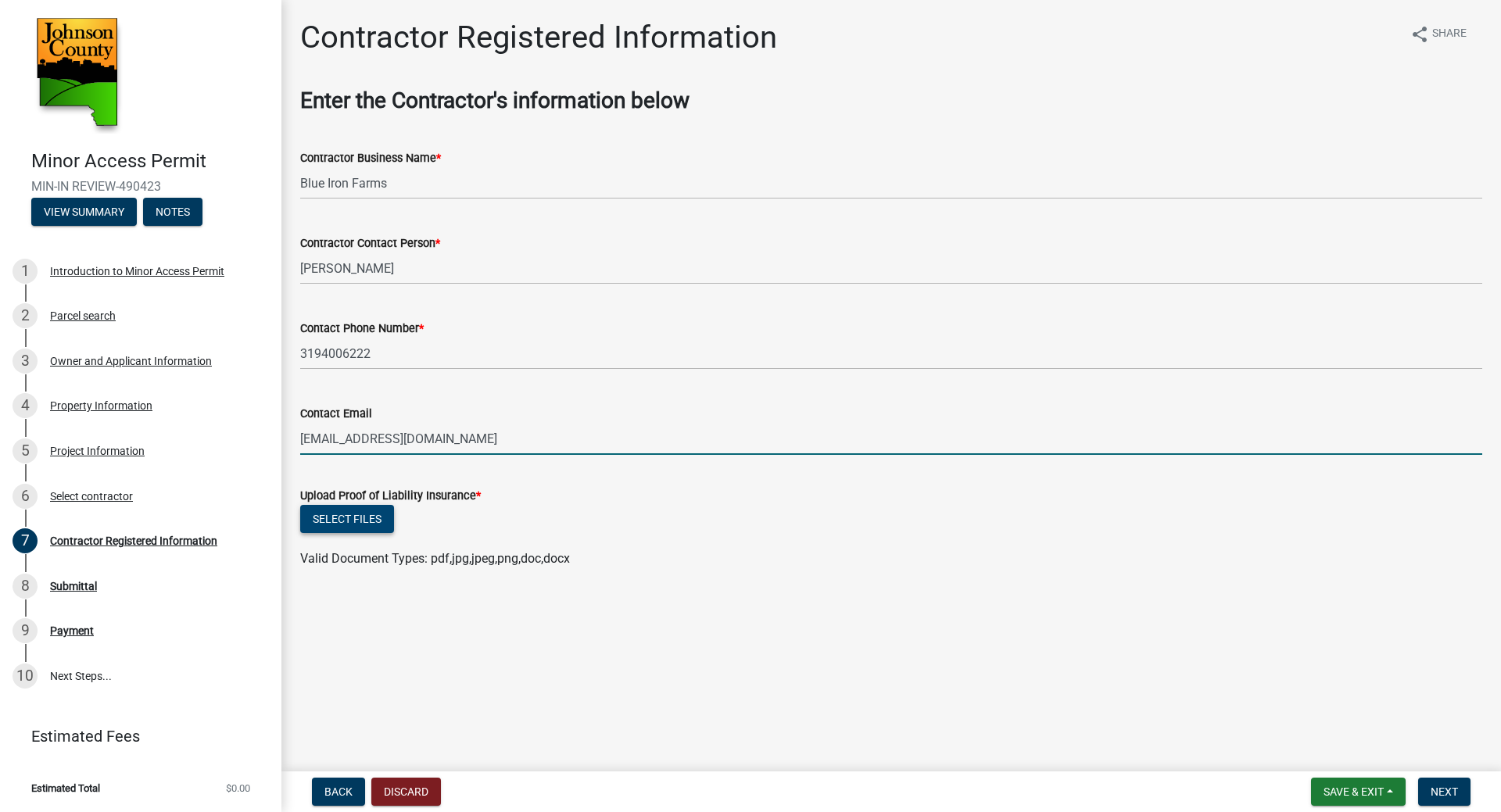
type input "rdveatch@gmail.com"
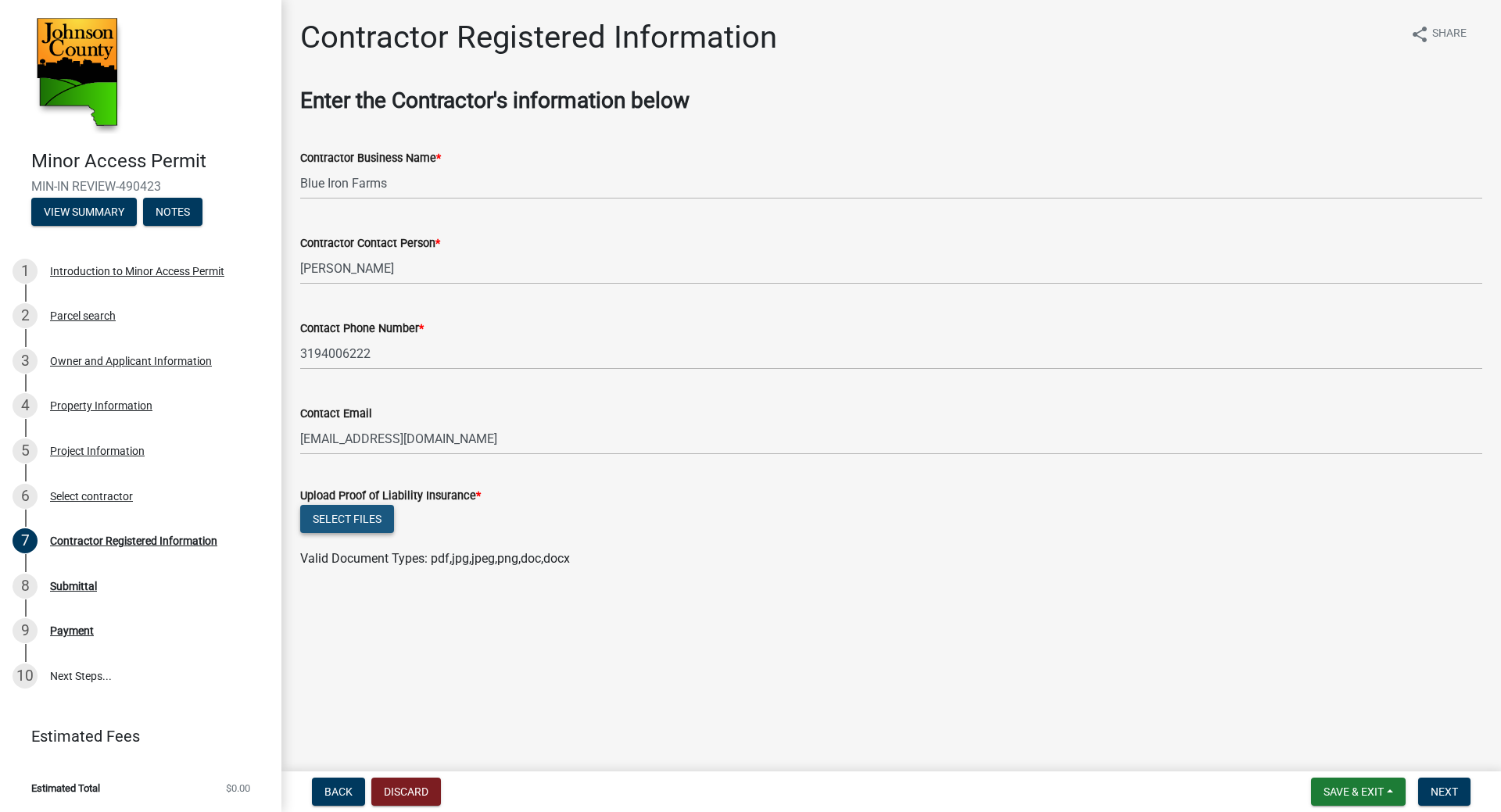
click at [356, 512] on button "Select files" at bounding box center [347, 519] width 94 height 28
click at [366, 515] on button "Select files" at bounding box center [347, 519] width 94 height 28
click at [376, 520] on button "Select files" at bounding box center [347, 519] width 94 height 28
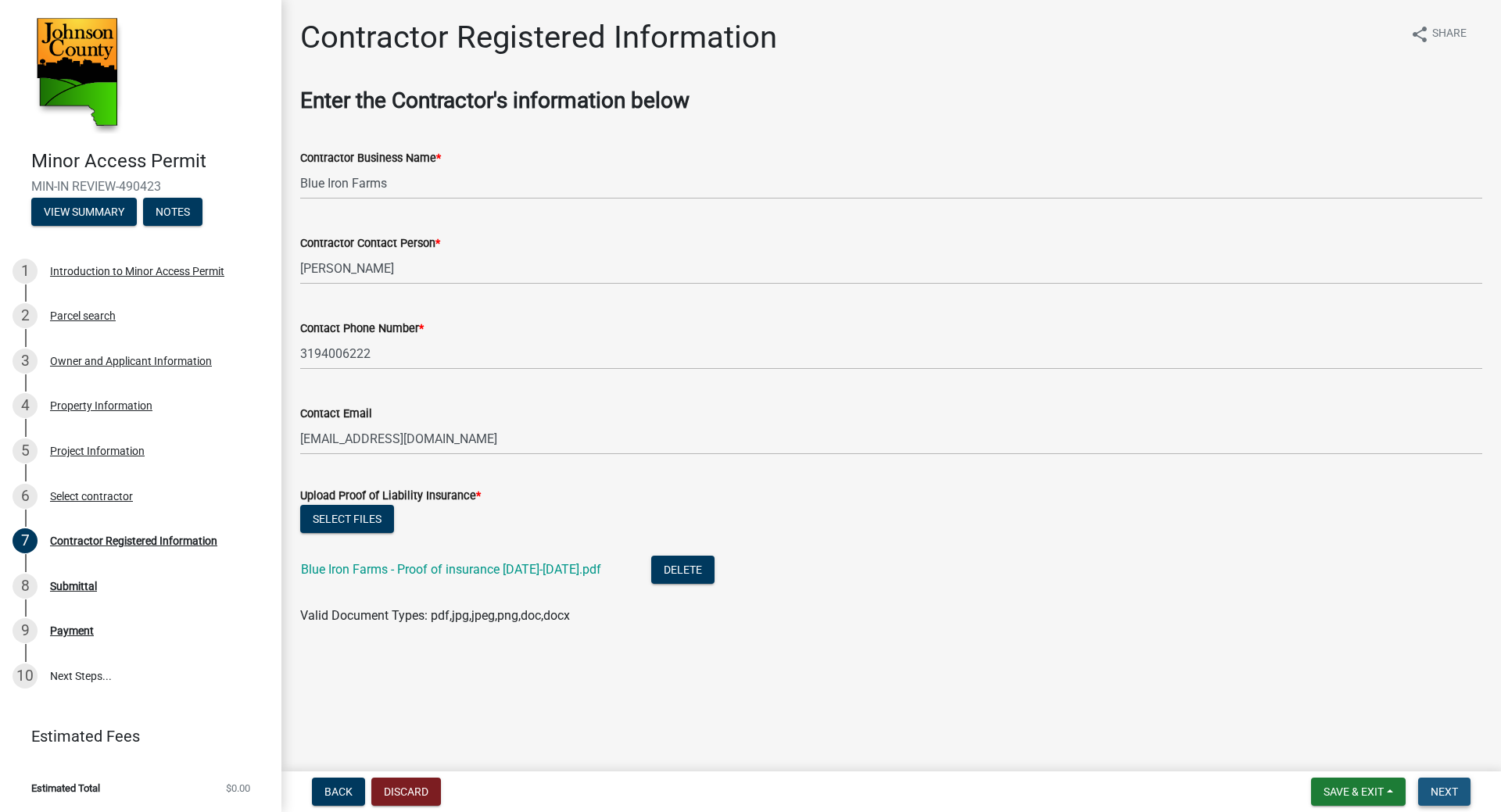
click at [1444, 785] on span "Next" at bounding box center [1444, 791] width 27 height 12
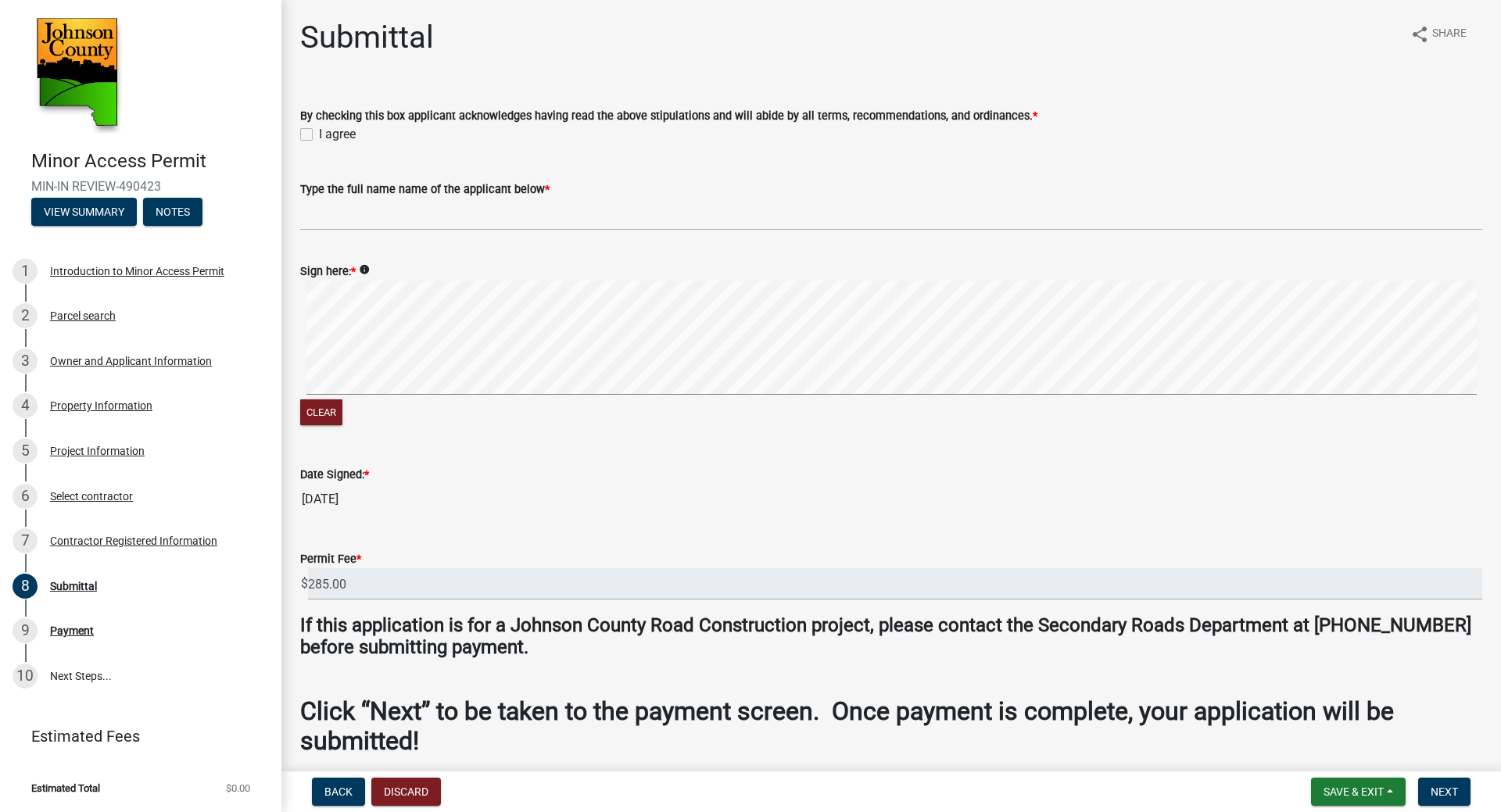
click at [297, 147] on div "Submittal share Share By checking this box applicant acknowledges having read t…" at bounding box center [891, 419] width 1205 height 800
click at [299, 131] on div "By checking this box applicant acknowledges having read the above stipulations …" at bounding box center [891, 116] width 1205 height 57
click at [319, 133] on label "I agree" at bounding box center [337, 134] width 36 height 19
click at [319, 133] on input "I agree" at bounding box center [324, 130] width 11 height 11
checkbox input "true"
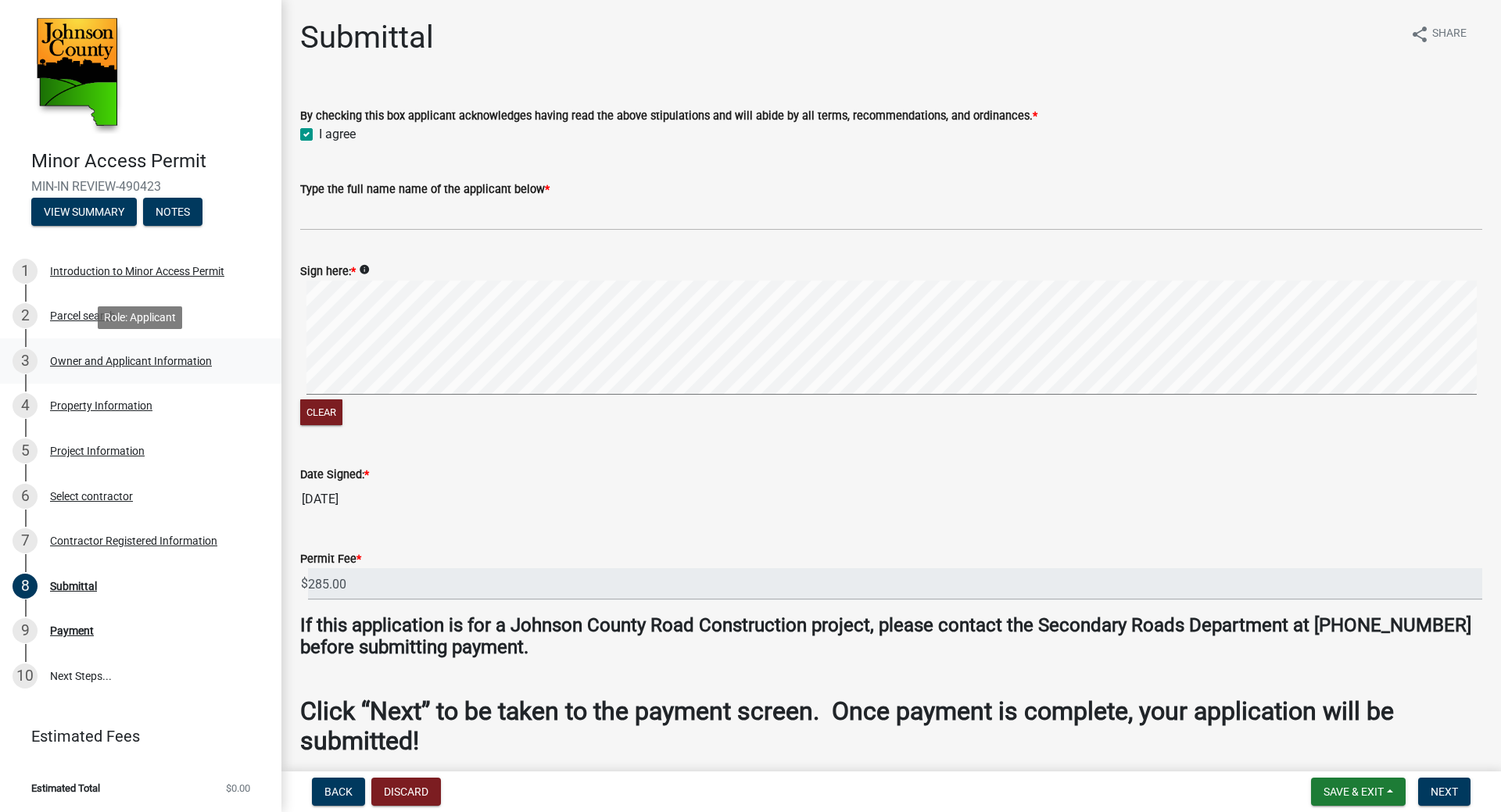
click at [134, 361] on div "Owner and Applicant Information" at bounding box center [131, 361] width 162 height 11
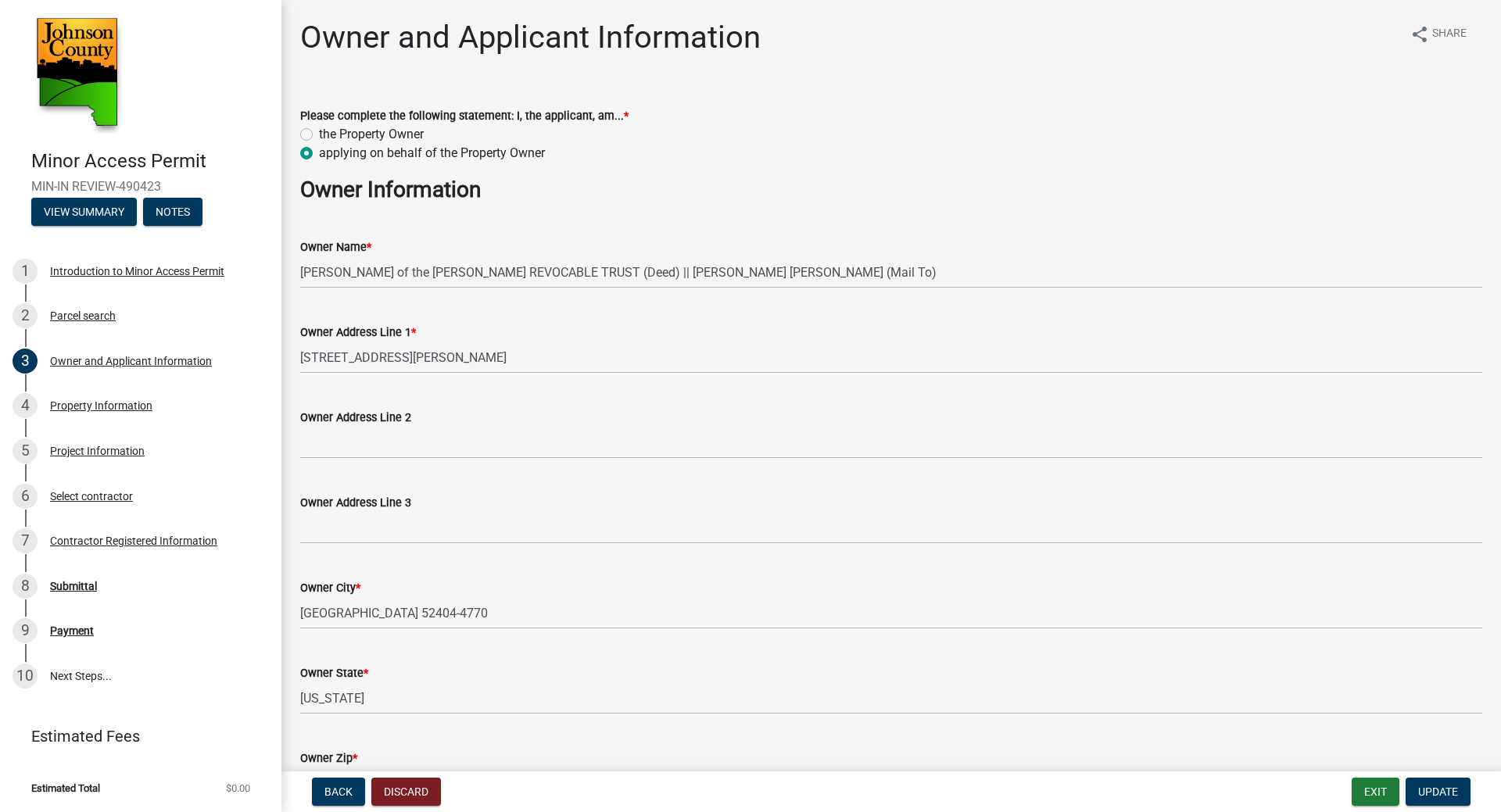
click at [319, 135] on label "the Property Owner" at bounding box center [372, 134] width 105 height 19
click at [319, 135] on input "the Property Owner" at bounding box center [324, 130] width 11 height 11
radio input "true"
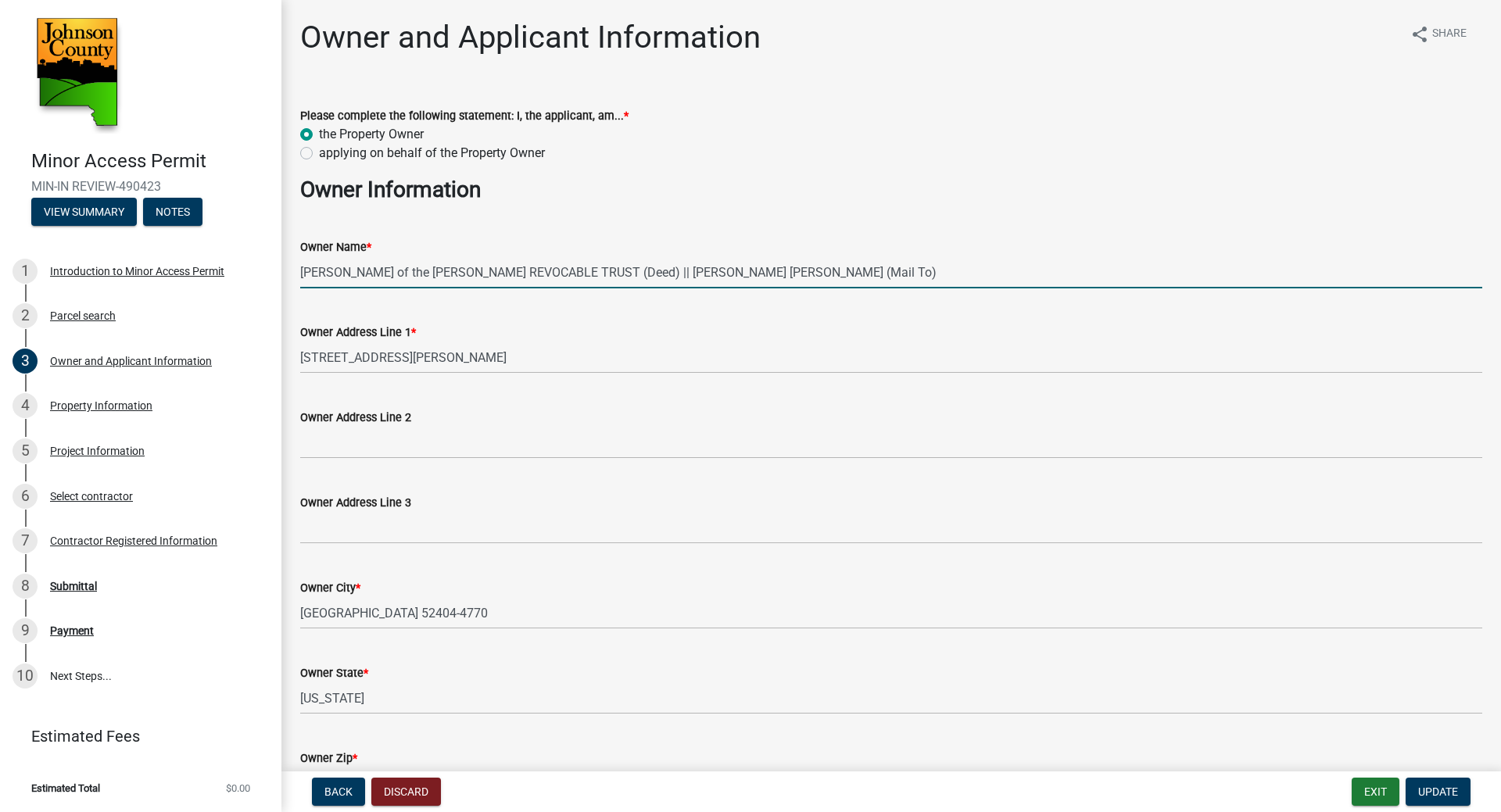
drag, startPoint x: 306, startPoint y: 270, endPoint x: 483, endPoint y: 264, distance: 177.1
click at [483, 264] on input "Jolene Bruno - Beneficiary of the MARY M COLE REVOCABLE TRUST (Deed) || MARY MA…" at bounding box center [891, 272] width 1182 height 32
drag, startPoint x: 695, startPoint y: 283, endPoint x: 259, endPoint y: 278, distance: 436.0
click at [259, 278] on div "Minor Access Permit MIN-IN REVIEW-490423 View Summary Notes 1 Introduction to M…" at bounding box center [750, 406] width 1501 height 812
type input "J-=-MARY M COLE REVOCABLE TRUST (Deed) || MARY MARGARET COLE (Mail To)"
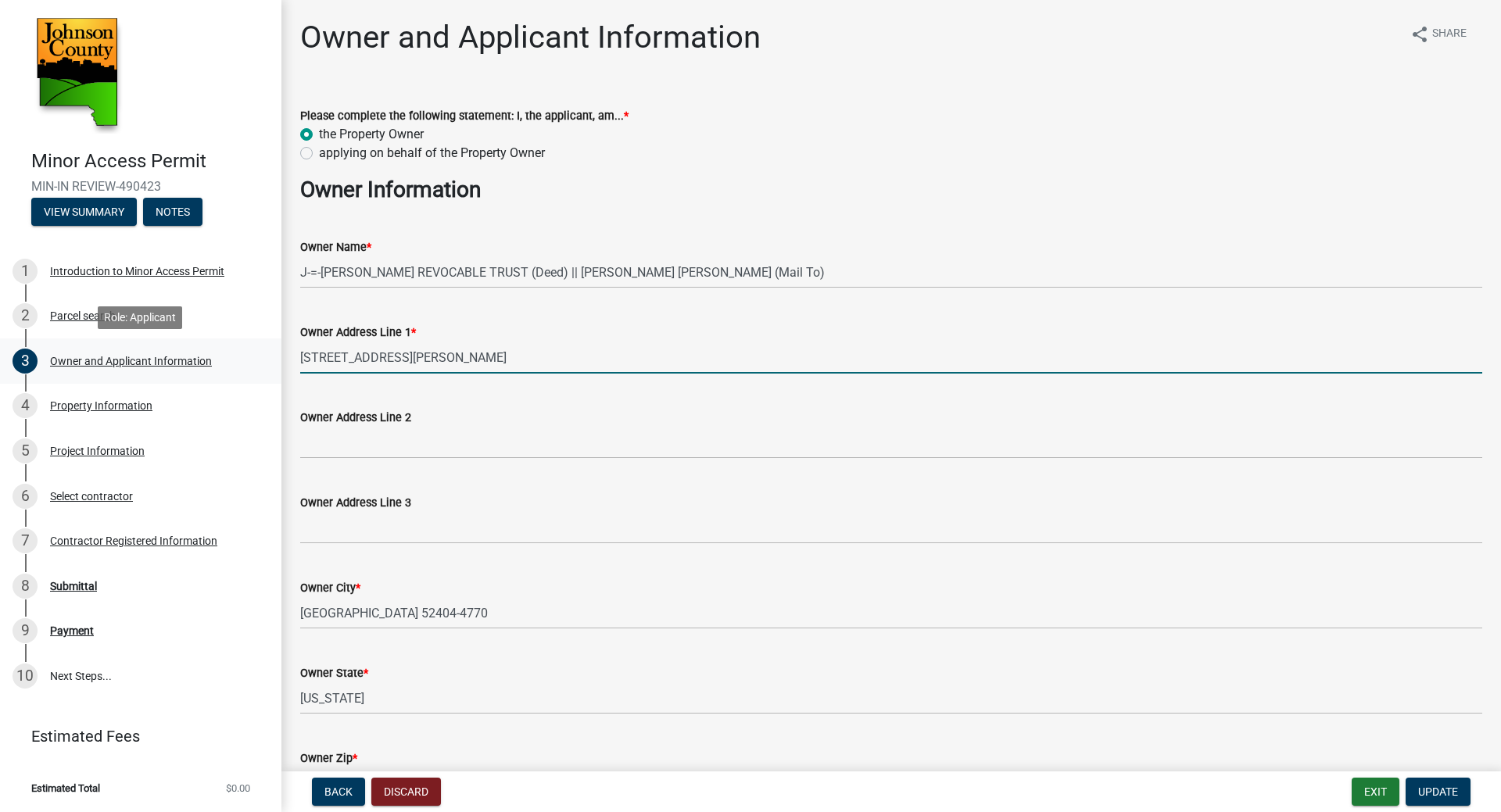
drag, startPoint x: 272, startPoint y: 362, endPoint x: 192, endPoint y: 369, distance: 80.3
click at [192, 369] on div "Minor Access Permit MIN-IN REVIEW-490423 View Summary Notes 1 Introduction to M…" at bounding box center [750, 406] width 1501 height 812
type input "2286 Prairie Du Chien Rd Ne"
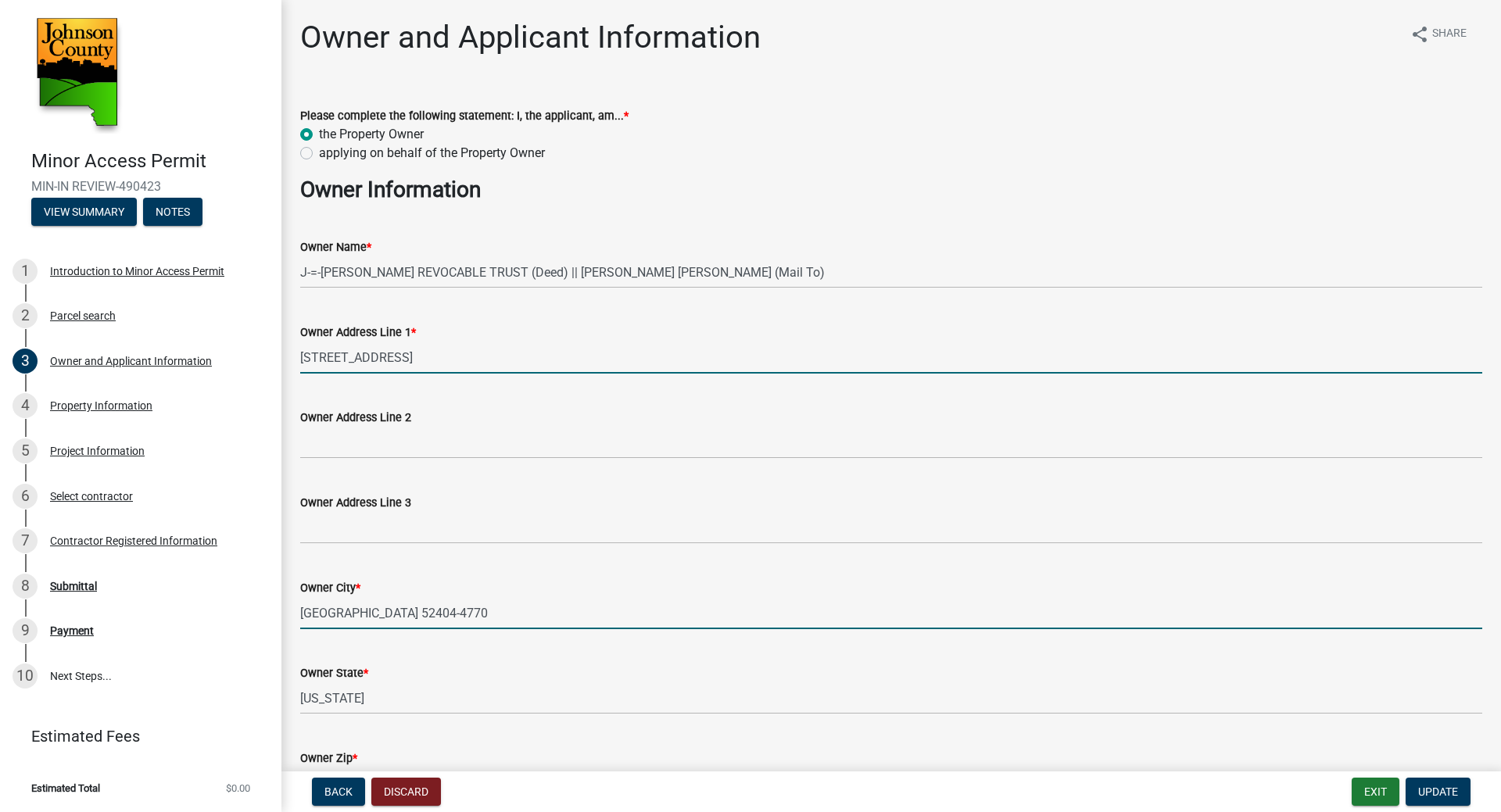
click at [391, 615] on input "CEDAR RAPIDS IA 52404-4770" at bounding box center [891, 613] width 1182 height 32
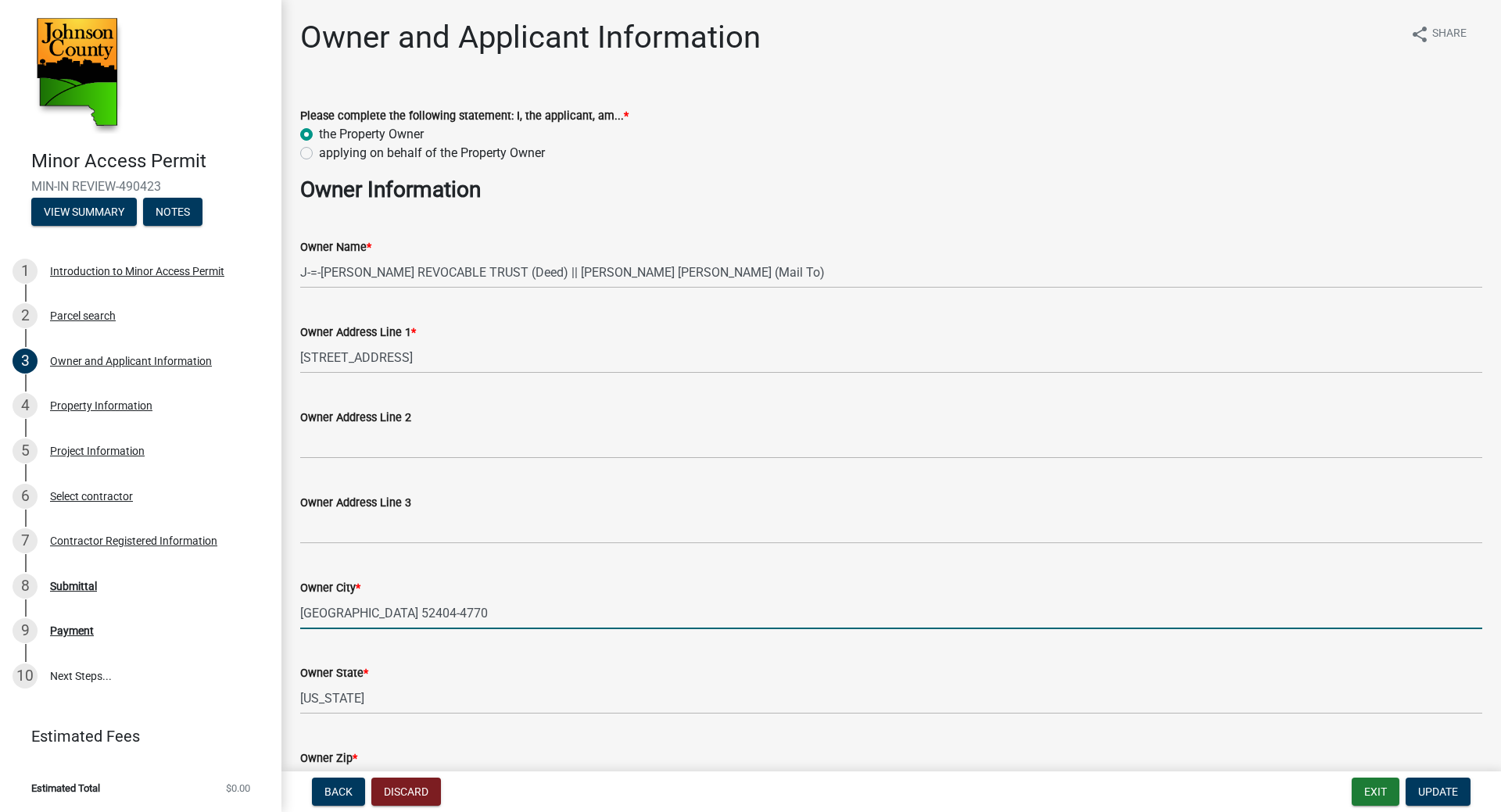
drag, startPoint x: 484, startPoint y: 612, endPoint x: 282, endPoint y: 633, distance: 203.1
click at [282, 633] on div "Owner and Applicant Information share Share Please complete the following state…" at bounding box center [891, 507] width 1220 height 978
type input "Iowa City"
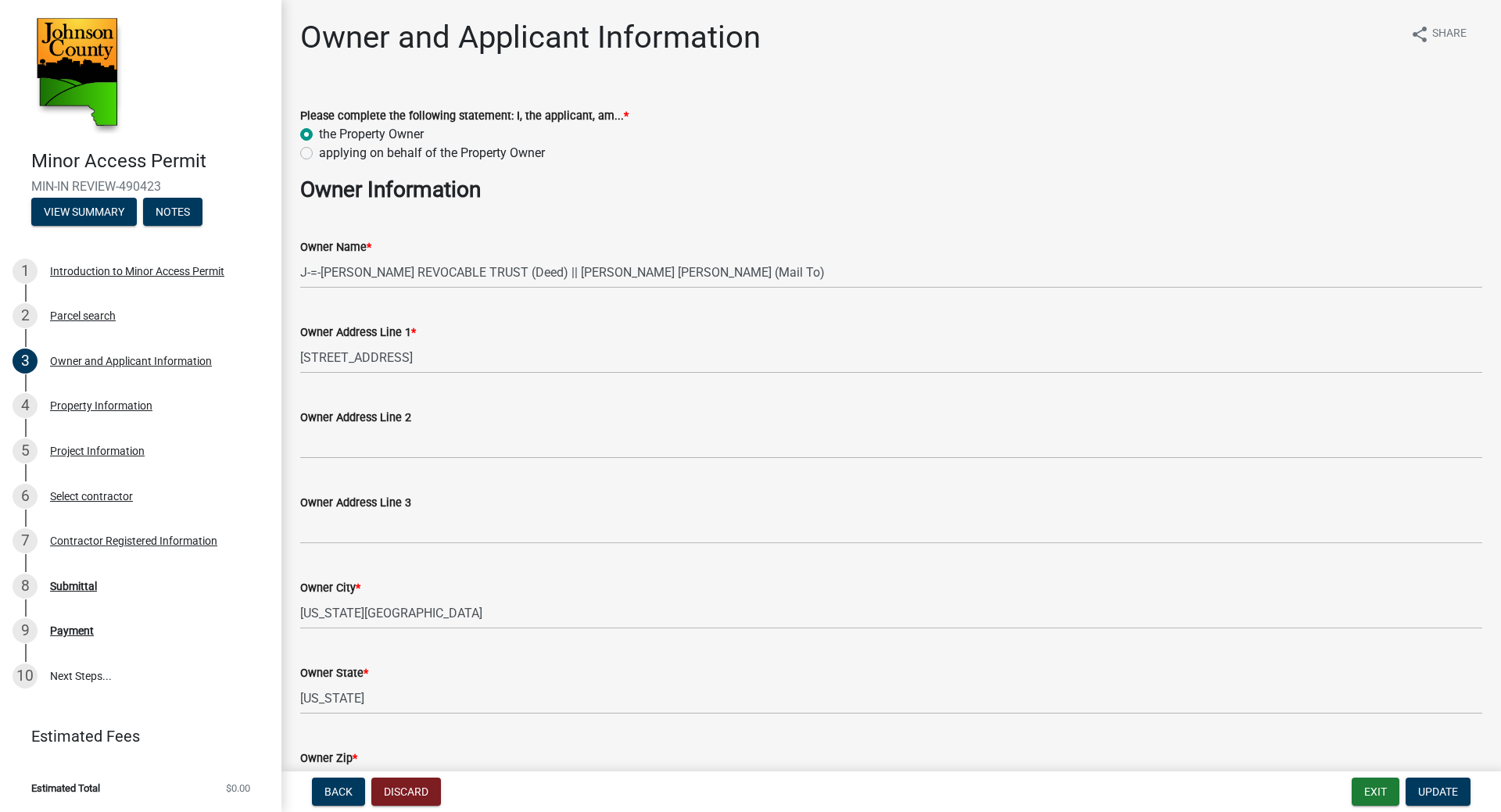
scroll to position [278, 0]
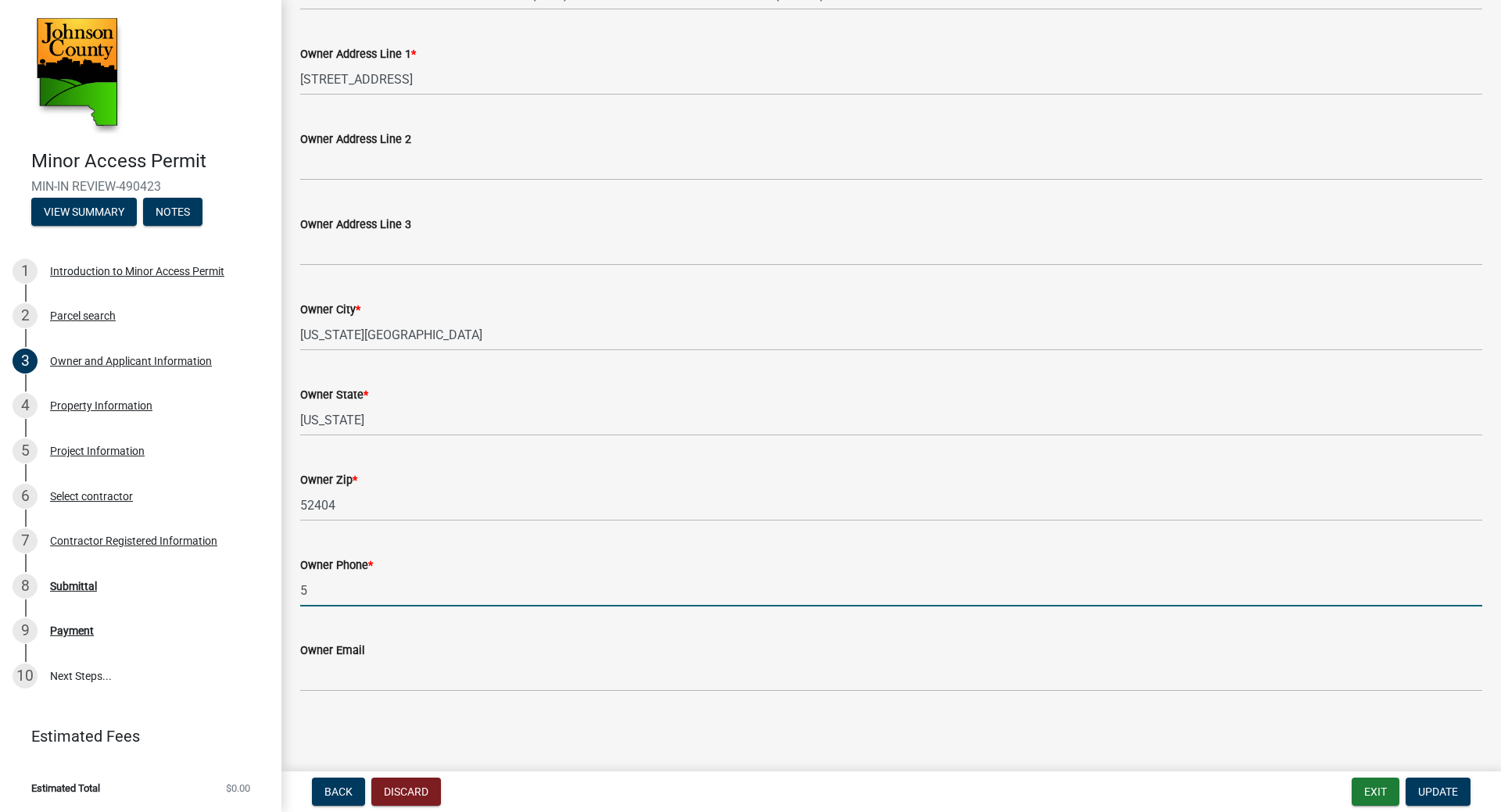
type input "5"
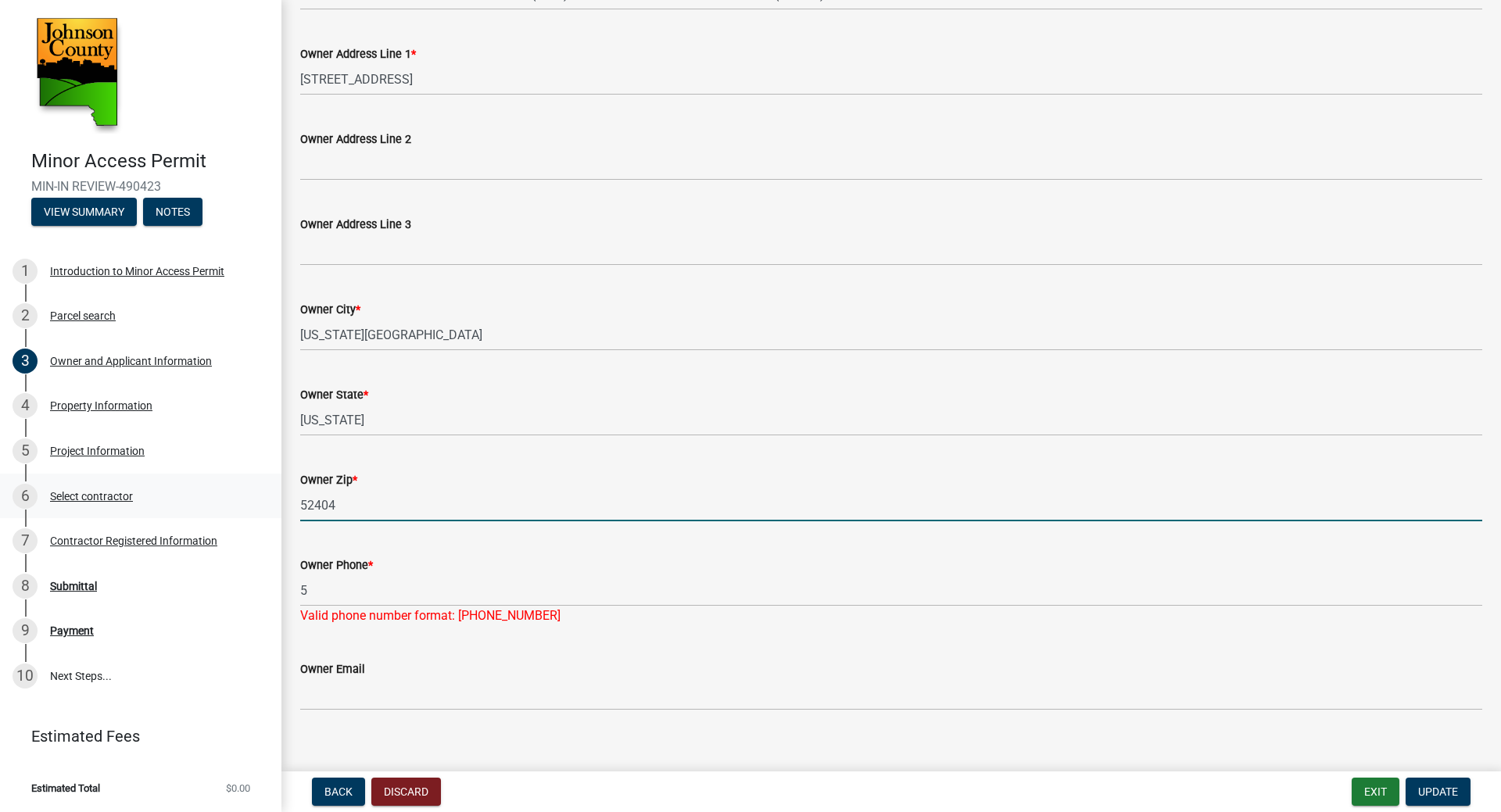
drag, startPoint x: 365, startPoint y: 513, endPoint x: 200, endPoint y: 513, distance: 165.0
click at [200, 513] on div "Minor Access Permit MIN-IN REVIEW-490423 View Summary Notes 1 Introduction to M…" at bounding box center [750, 406] width 1501 height 812
type input "52240"
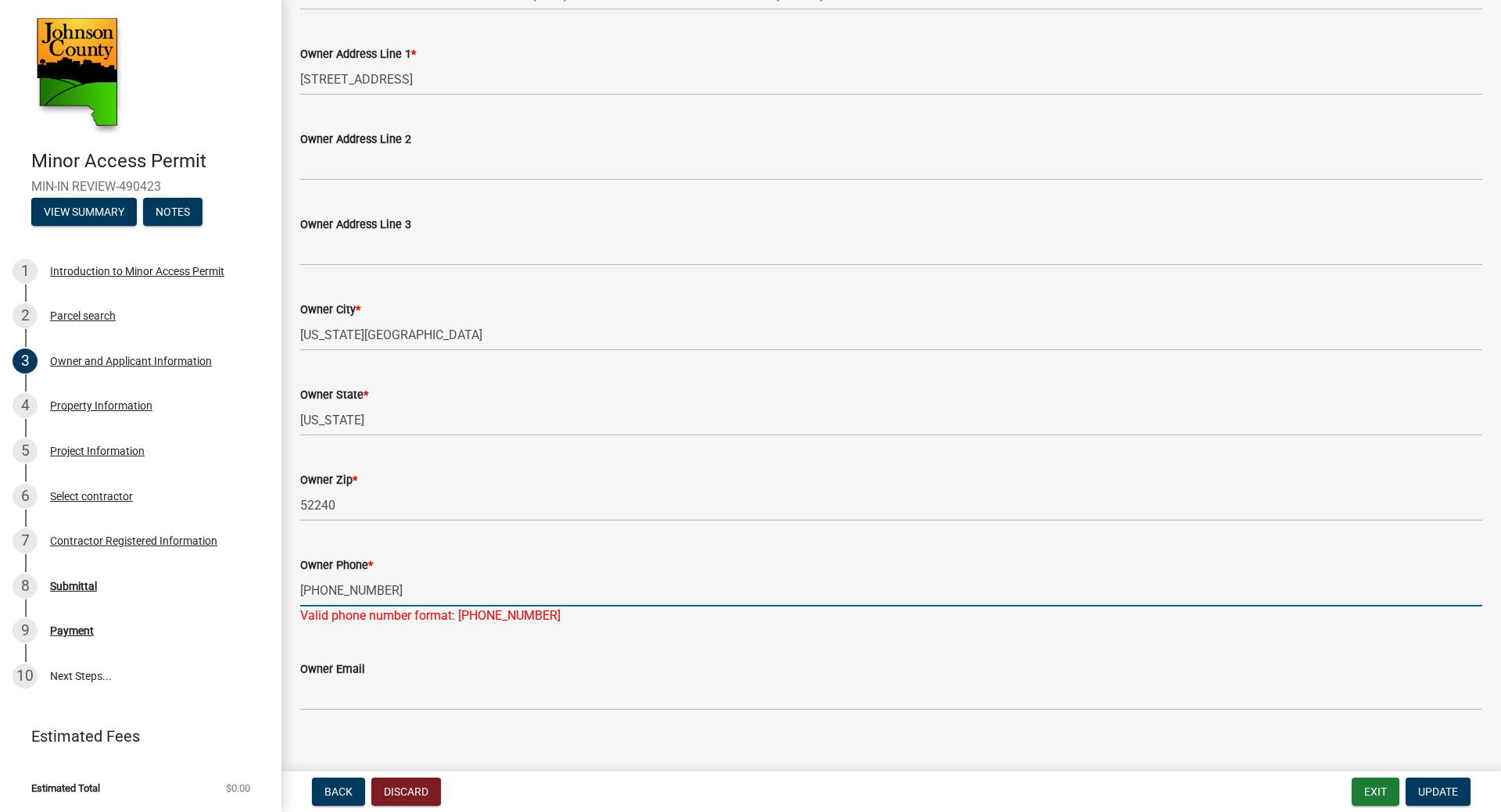
type input "319-400-6222"
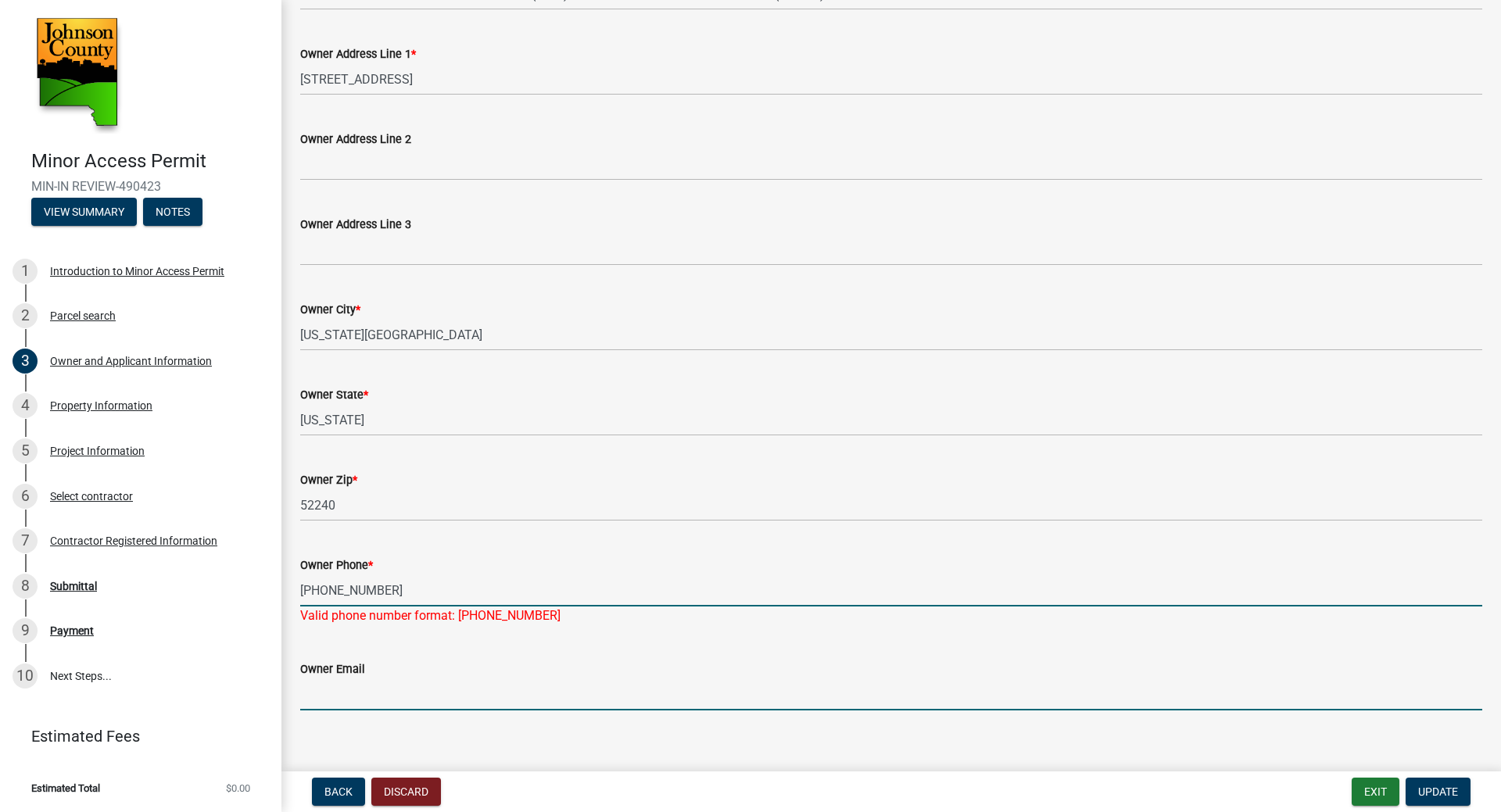
click at [360, 697] on wm-data-entity-input "Owner Email" at bounding box center [891, 679] width 1182 height 85
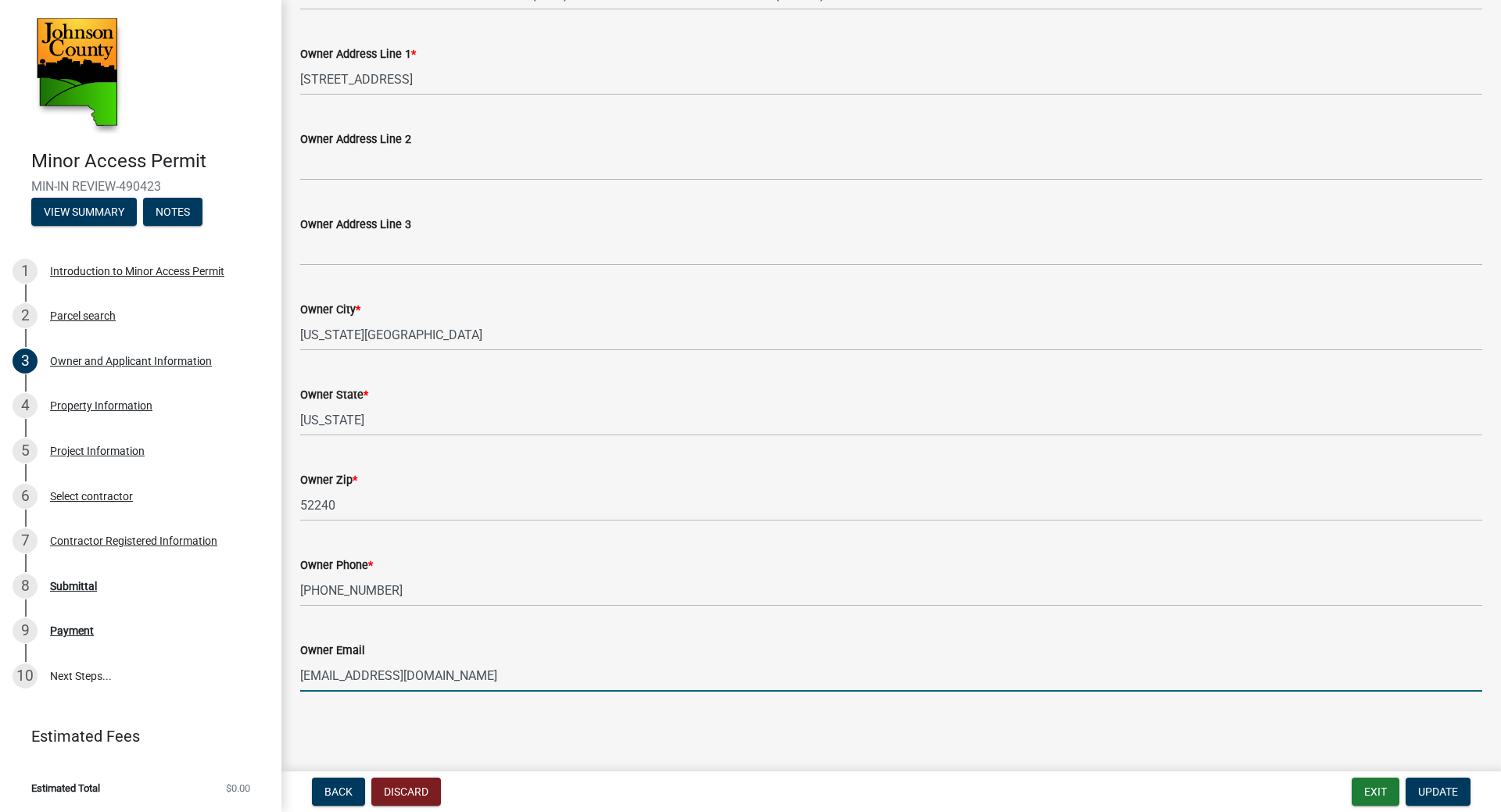
scroll to position [0, 0]
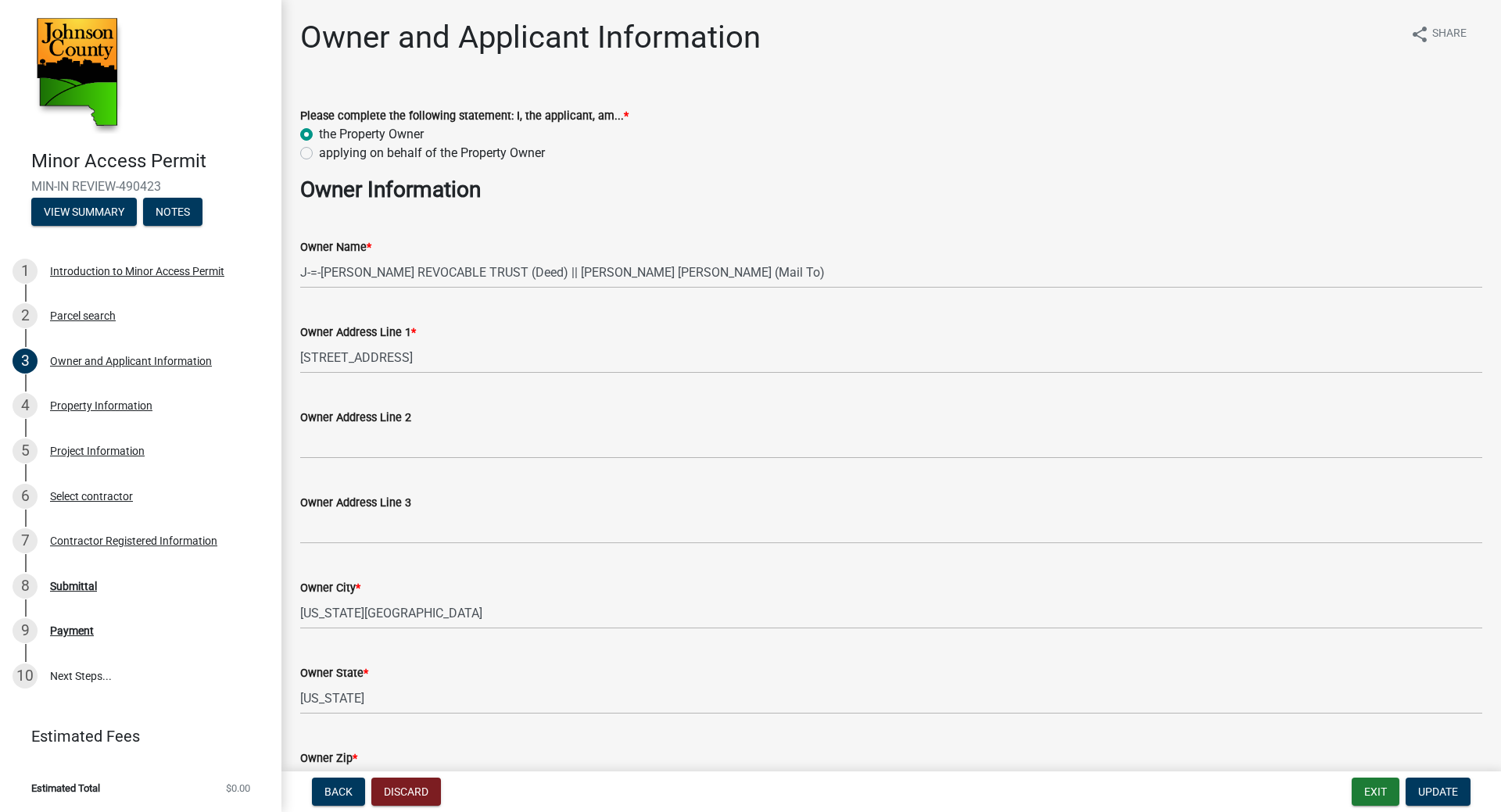
type input "rdveatch@gmail.com"
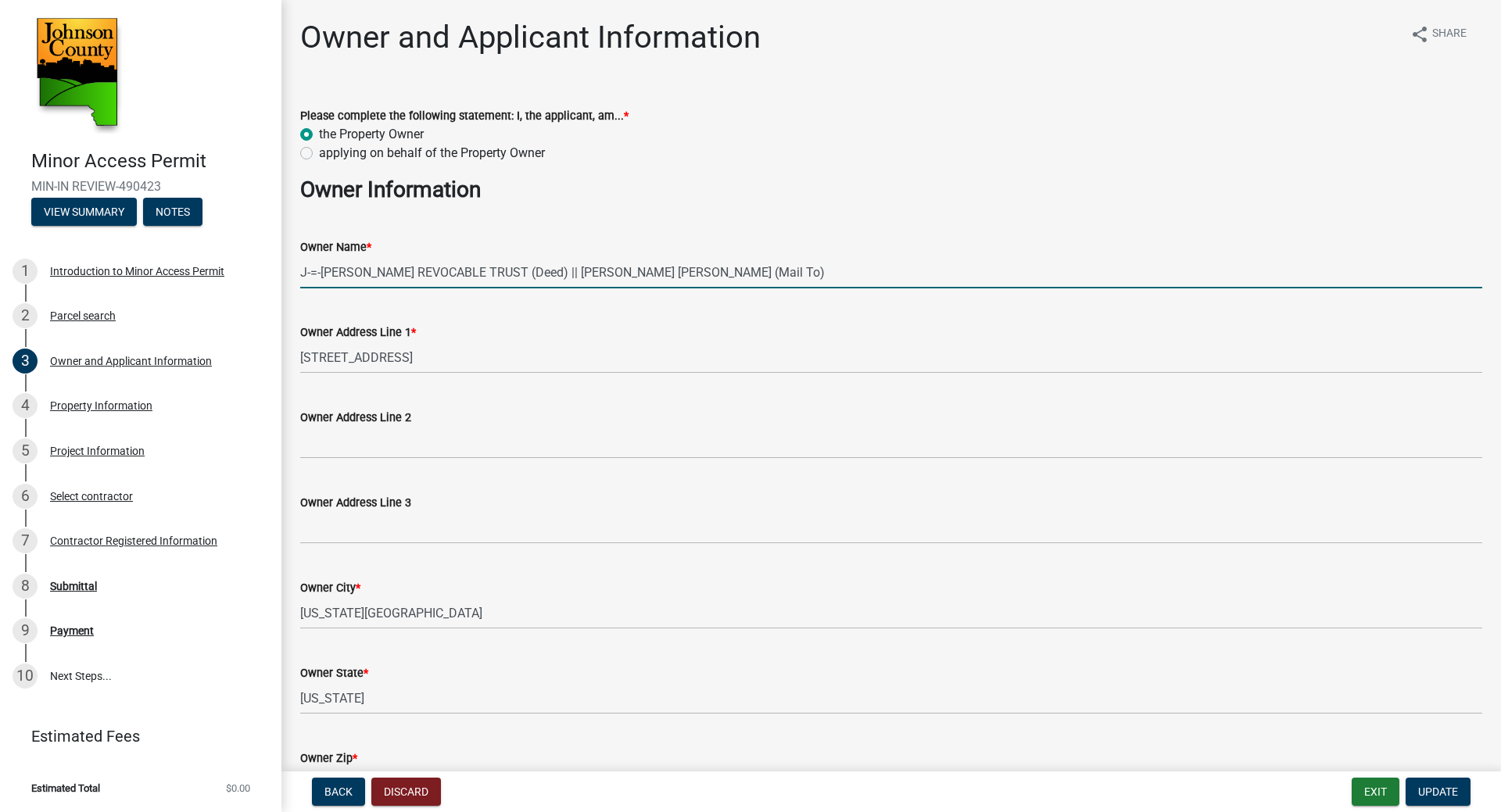
click at [761, 274] on input "J-=-MARY M COLE REVOCABLE TRUST (Deed) || MARY MARGARET COLE (Mail To)" at bounding box center [891, 272] width 1182 height 32
drag, startPoint x: 762, startPoint y: 272, endPoint x: 280, endPoint y: 313, distance: 483.7
click at [280, 313] on div "Minor Access Permit MIN-IN REVIEW-490423 View Summary Notes 1 Introduction to M…" at bounding box center [750, 406] width 1501 height 812
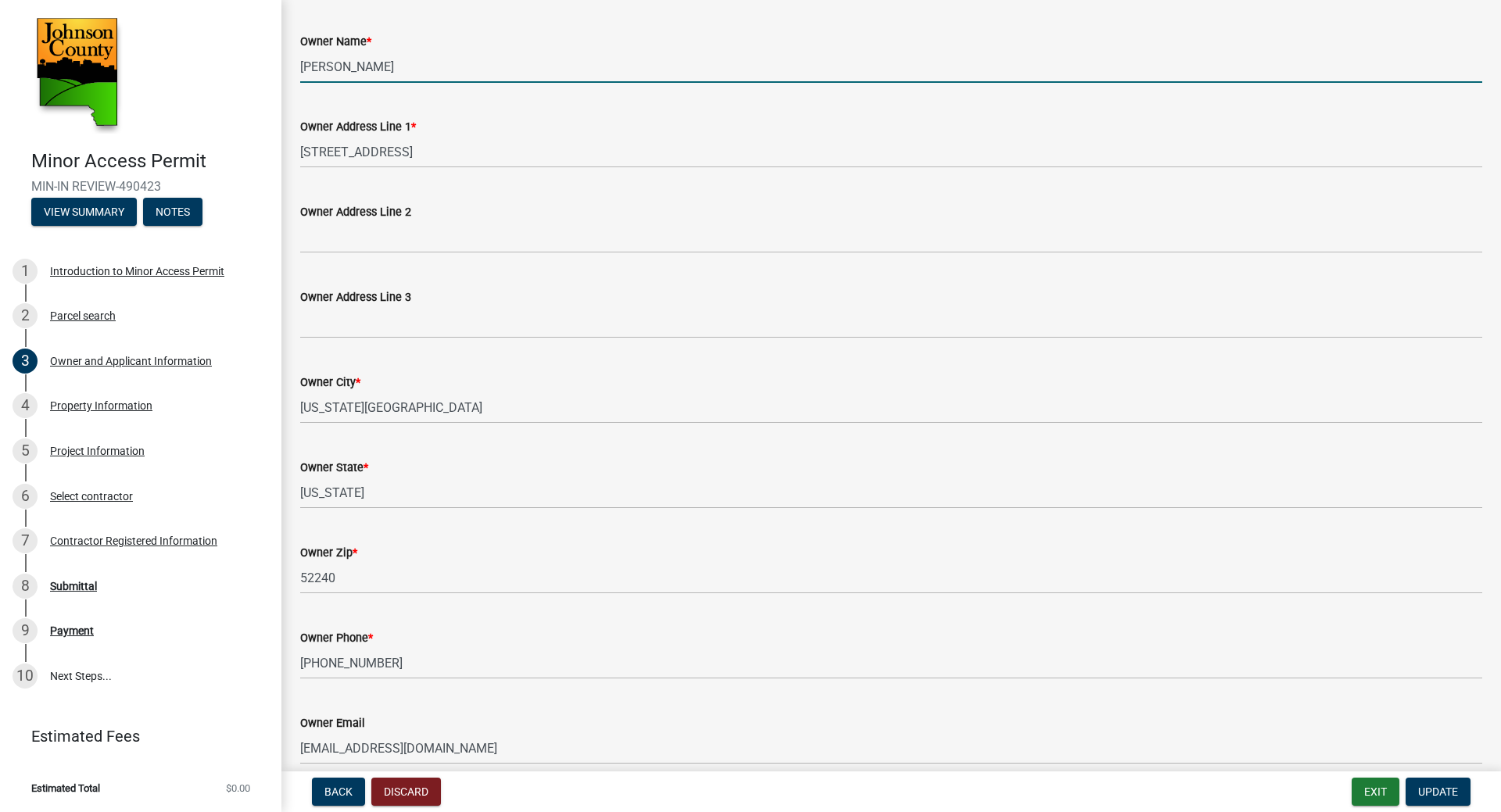
scroll to position [278, 0]
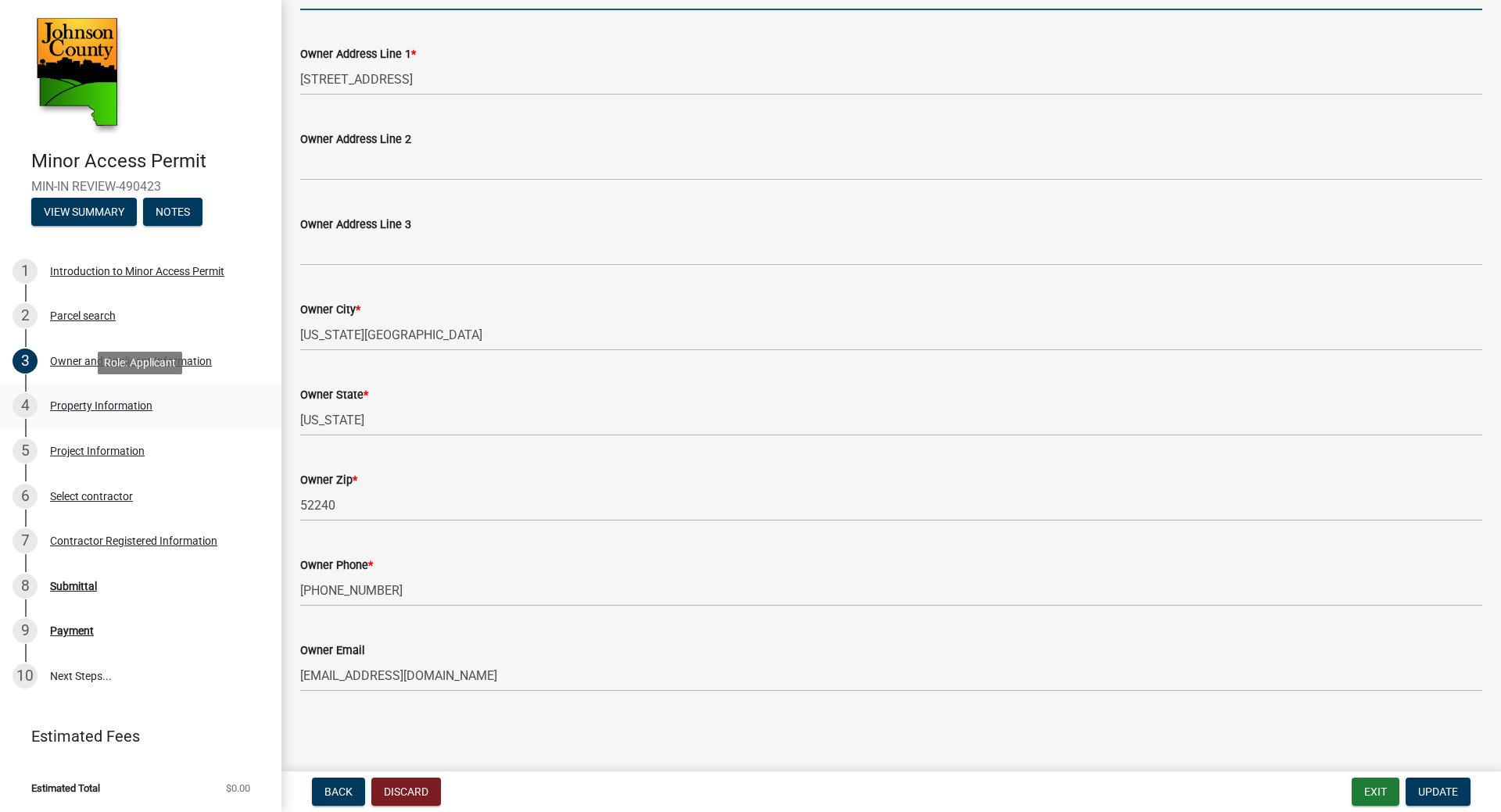
type input "Ryan Veatch"
click at [124, 405] on div "Property Information" at bounding box center [101, 406] width 103 height 11
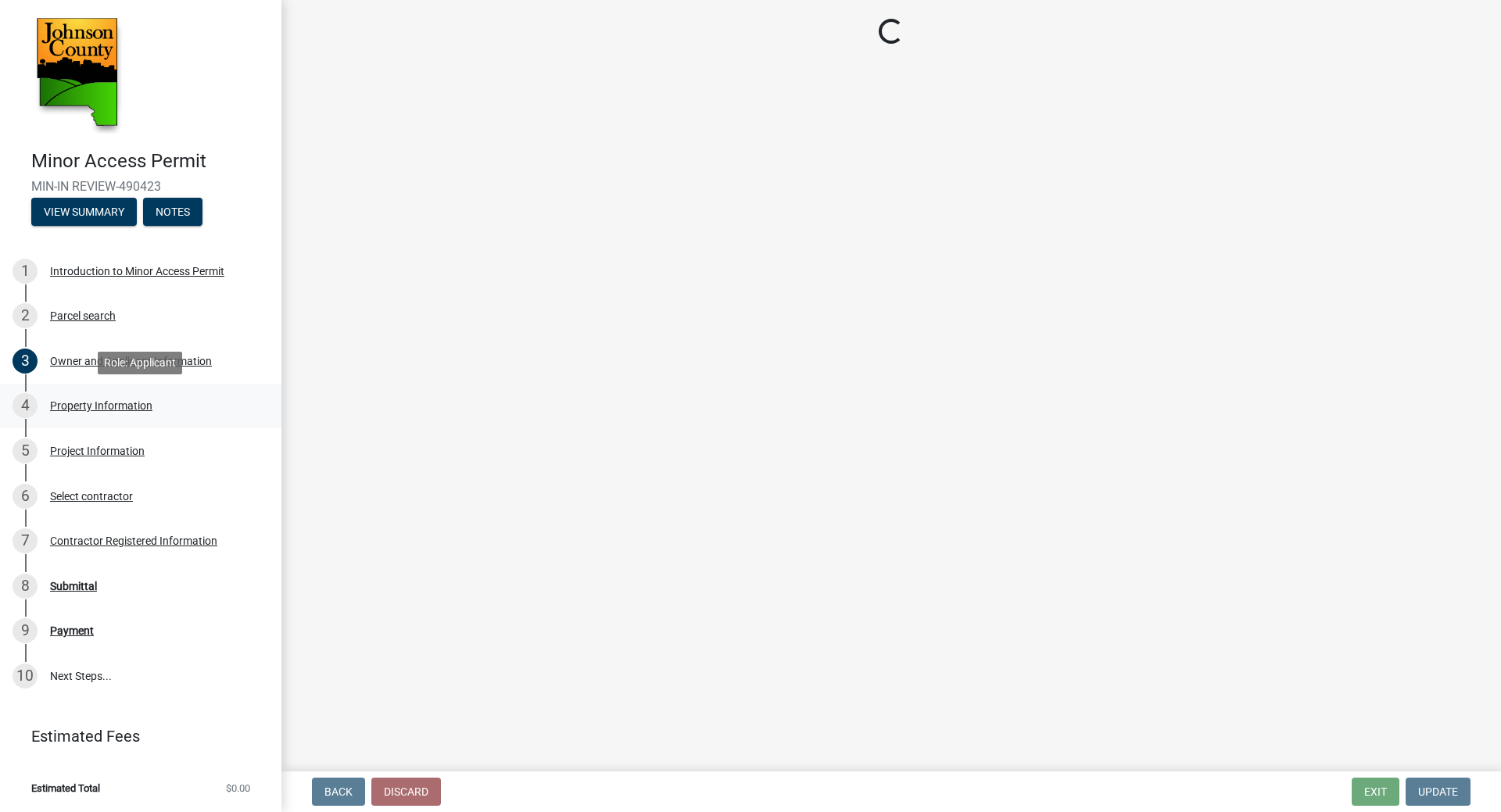
scroll to position [0, 0]
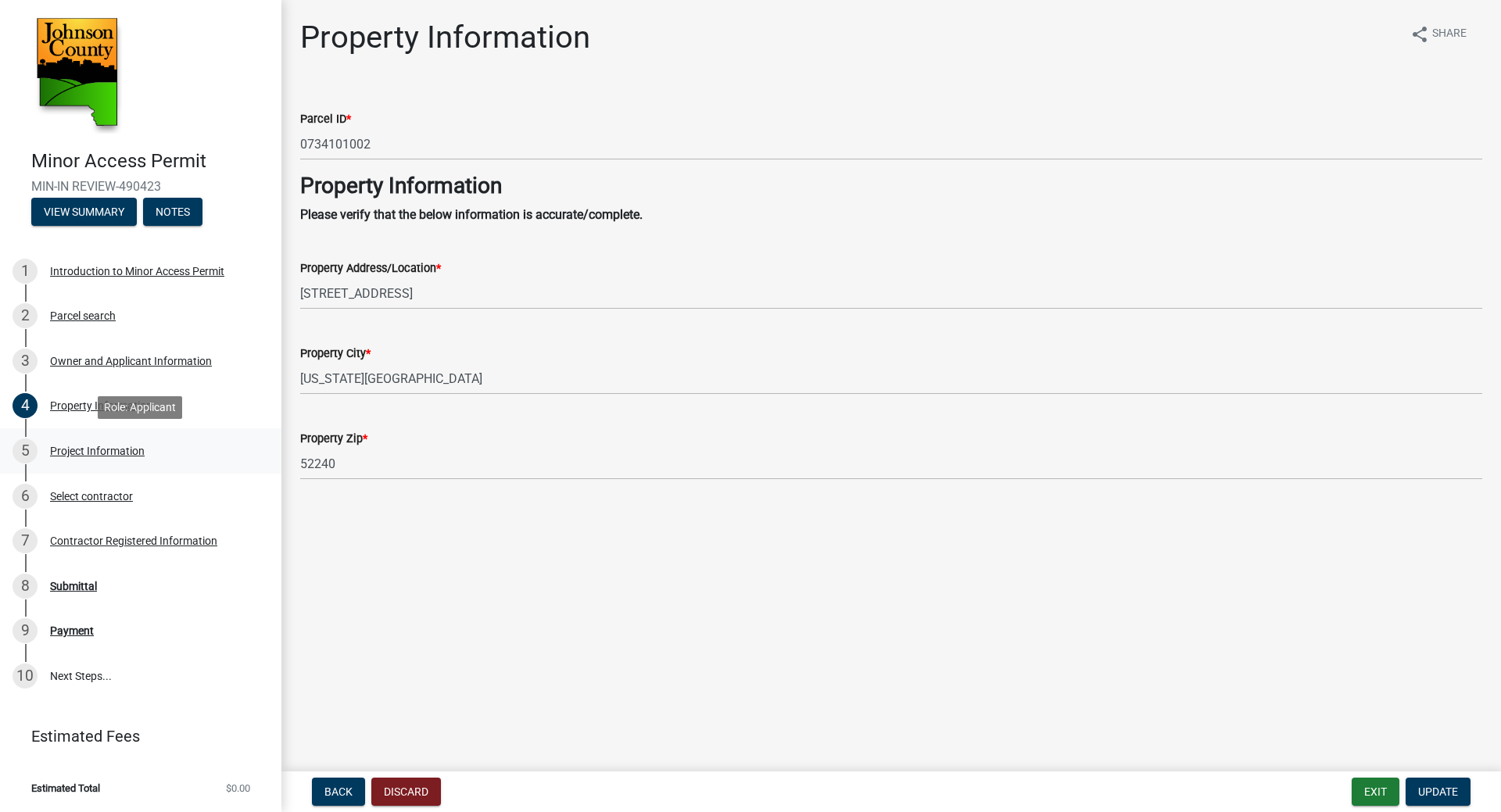
click at [124, 453] on div "Project Information" at bounding box center [97, 451] width 95 height 11
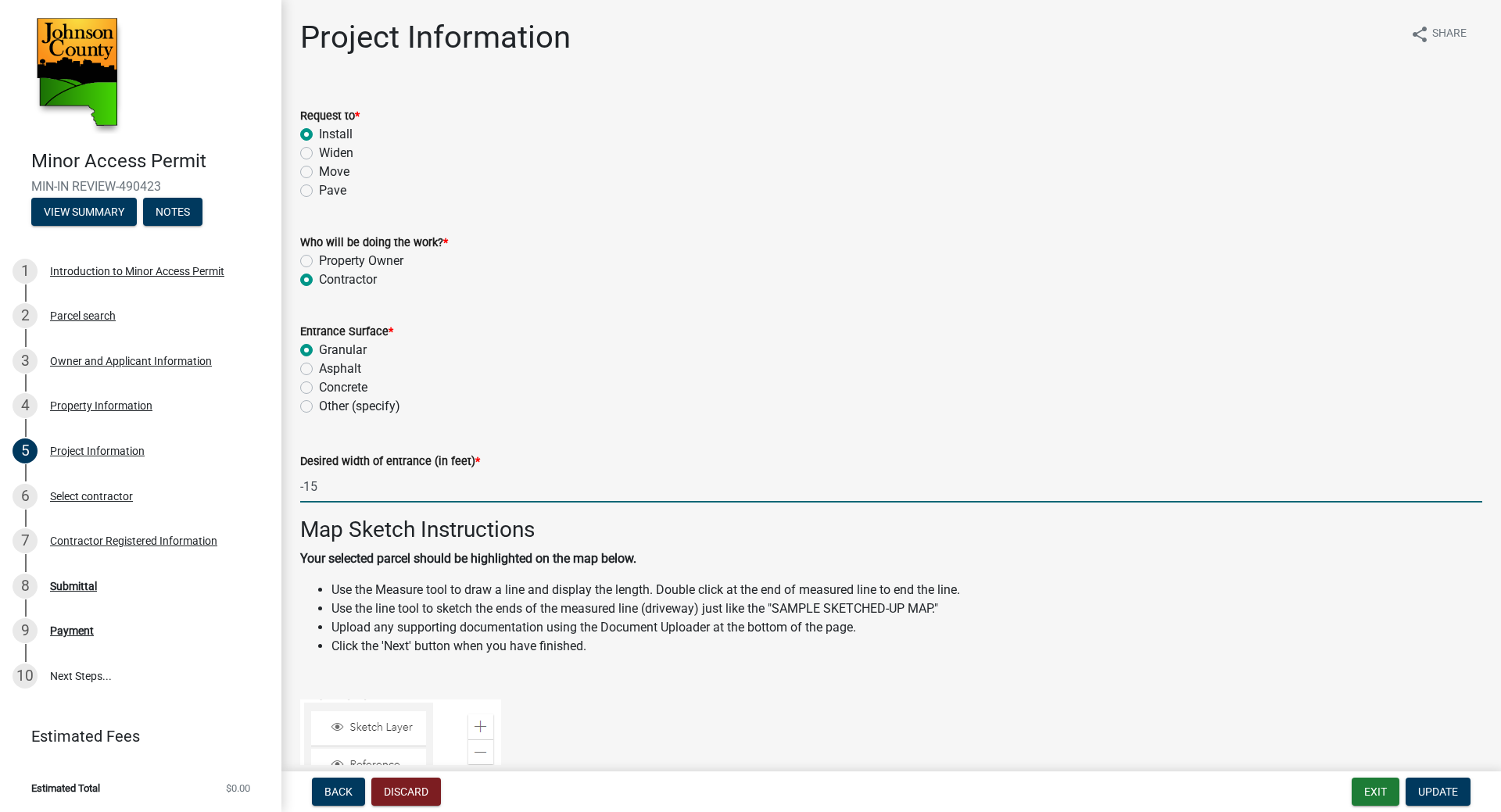
drag, startPoint x: 320, startPoint y: 487, endPoint x: 305, endPoint y: 492, distance: 15.8
click at [305, 492] on input "-15" at bounding box center [891, 486] width 1182 height 32
type input "-30"
click at [520, 372] on div "Asphalt" at bounding box center [891, 368] width 1182 height 19
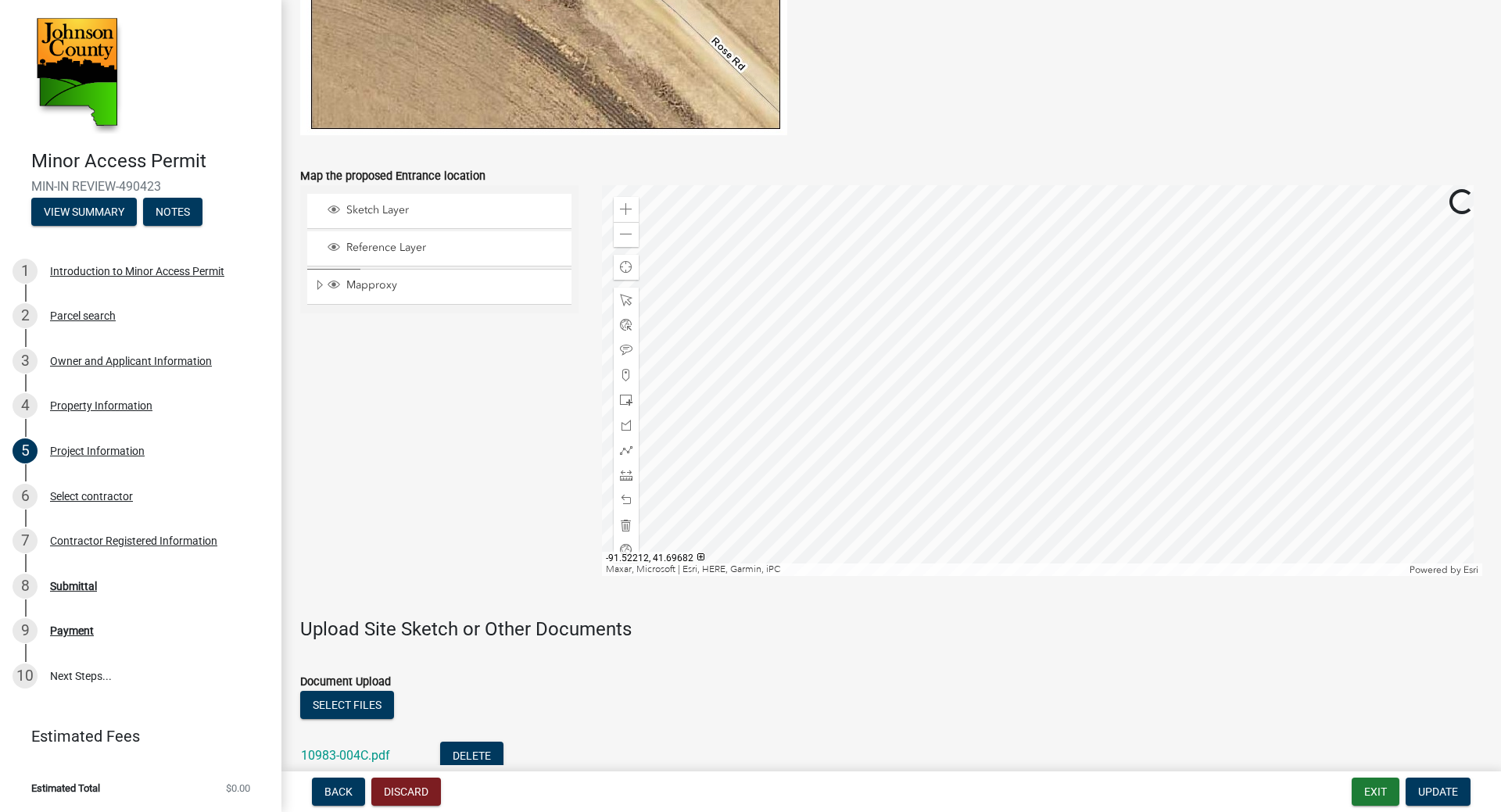
scroll to position [1500, 0]
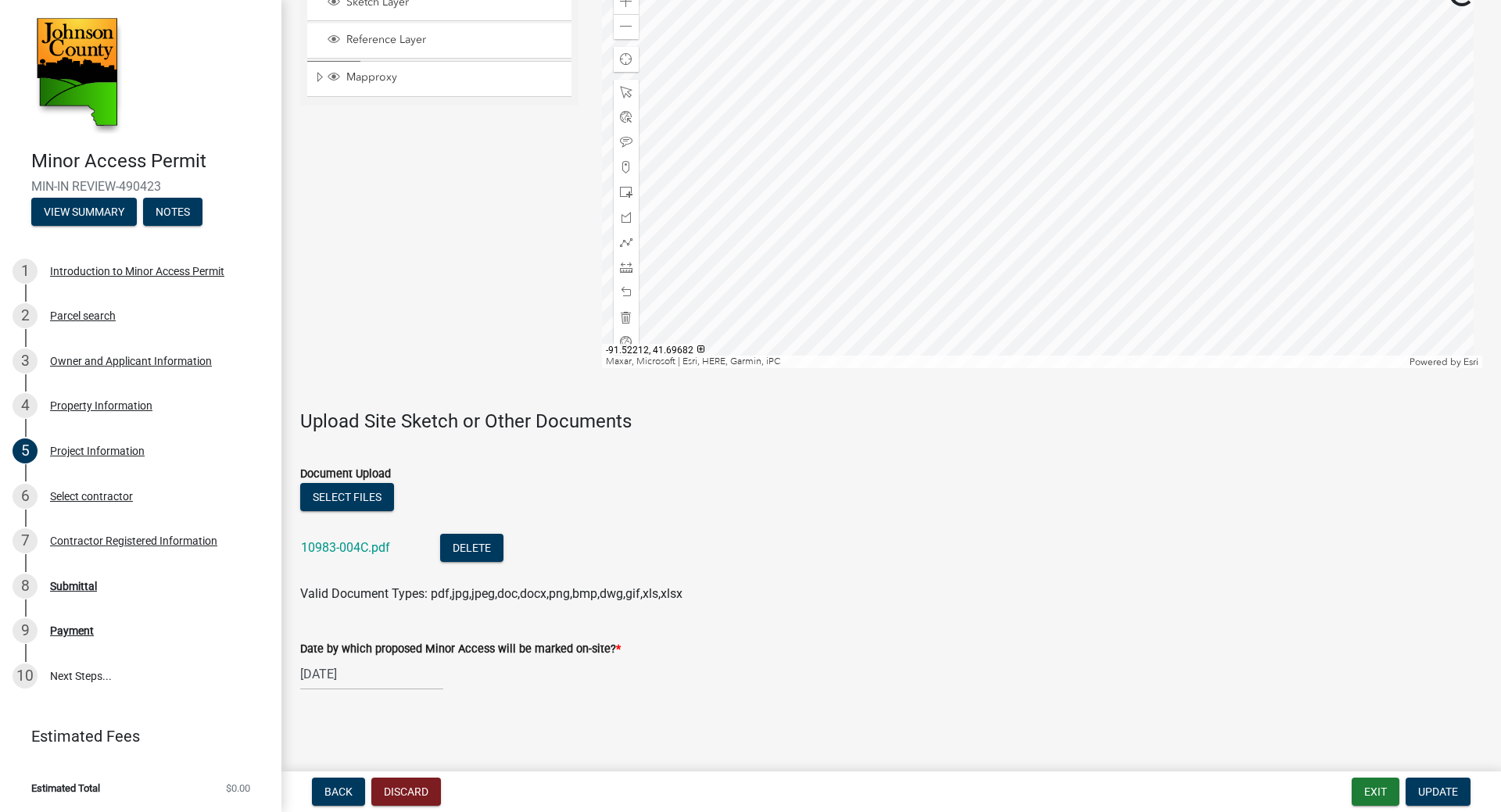
select select "10"
select select "2025"
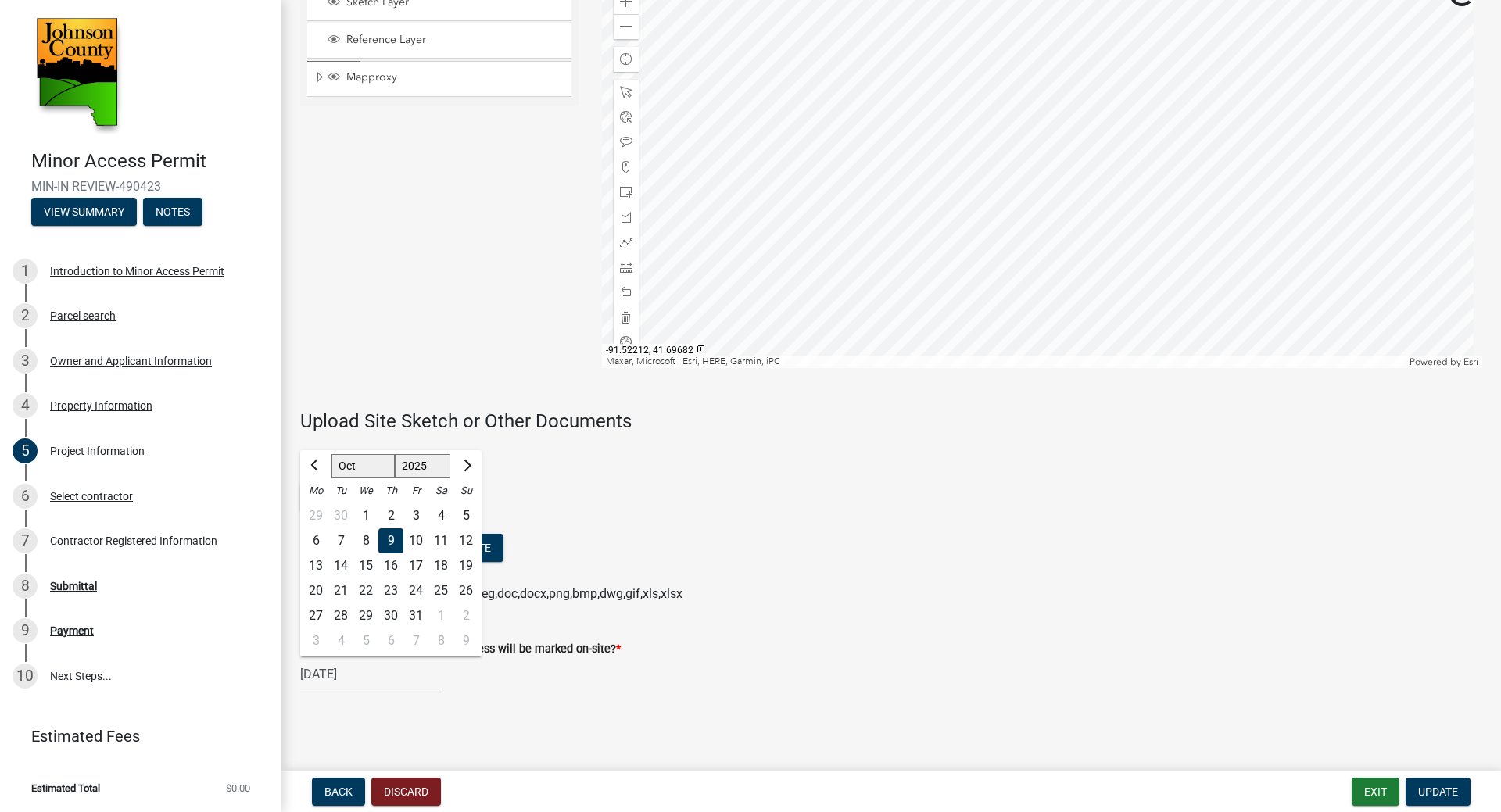
drag, startPoint x: 323, startPoint y: 670, endPoint x: 333, endPoint y: 674, distance: 10.8
click at [333, 674] on input "10/09/2025" at bounding box center [371, 674] width 143 height 32
click at [417, 538] on div "10" at bounding box center [415, 541] width 25 height 25
type input "10/10/2025"
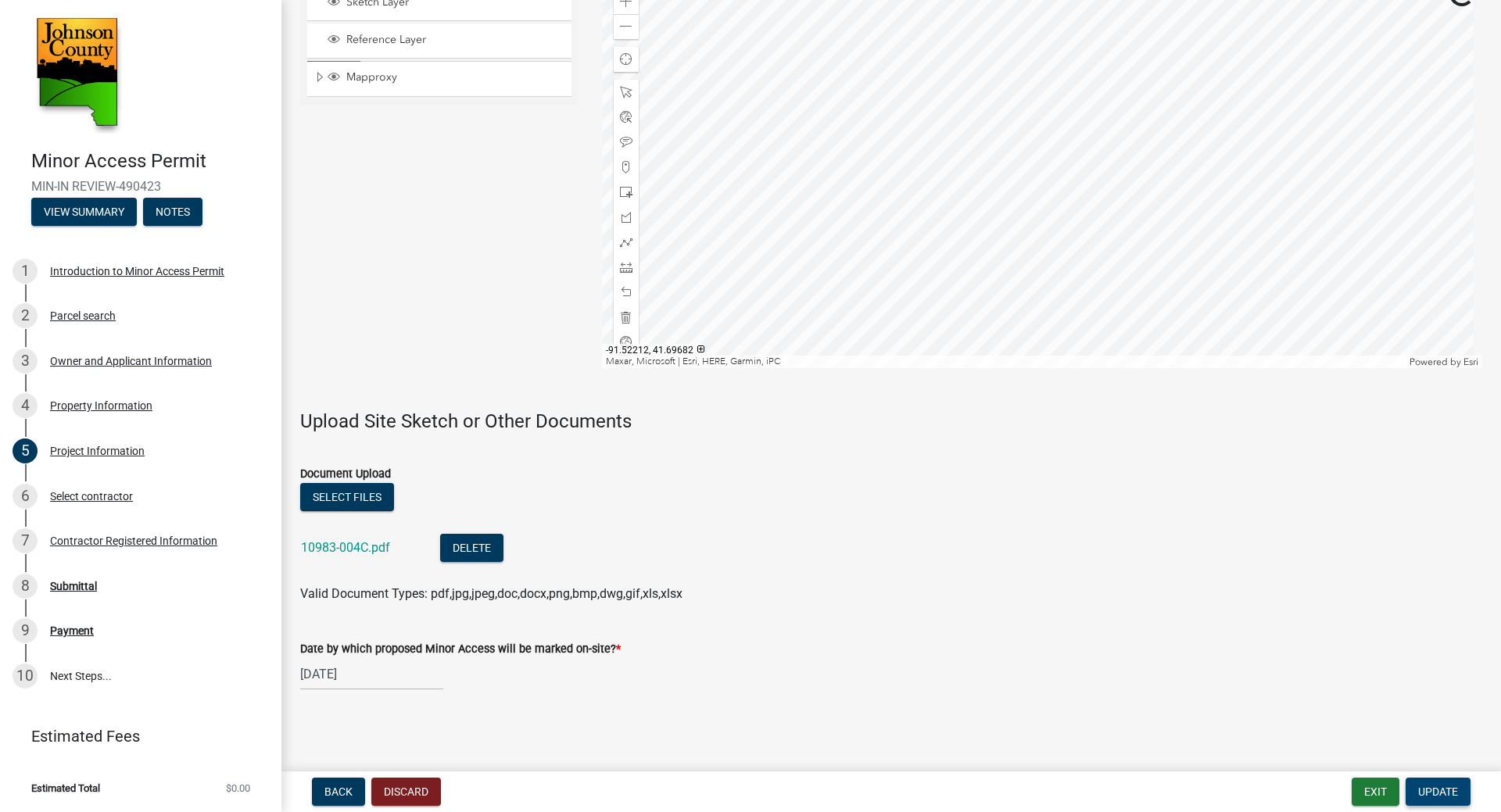
click at [1444, 787] on span "Update" at bounding box center [1437, 791] width 40 height 12
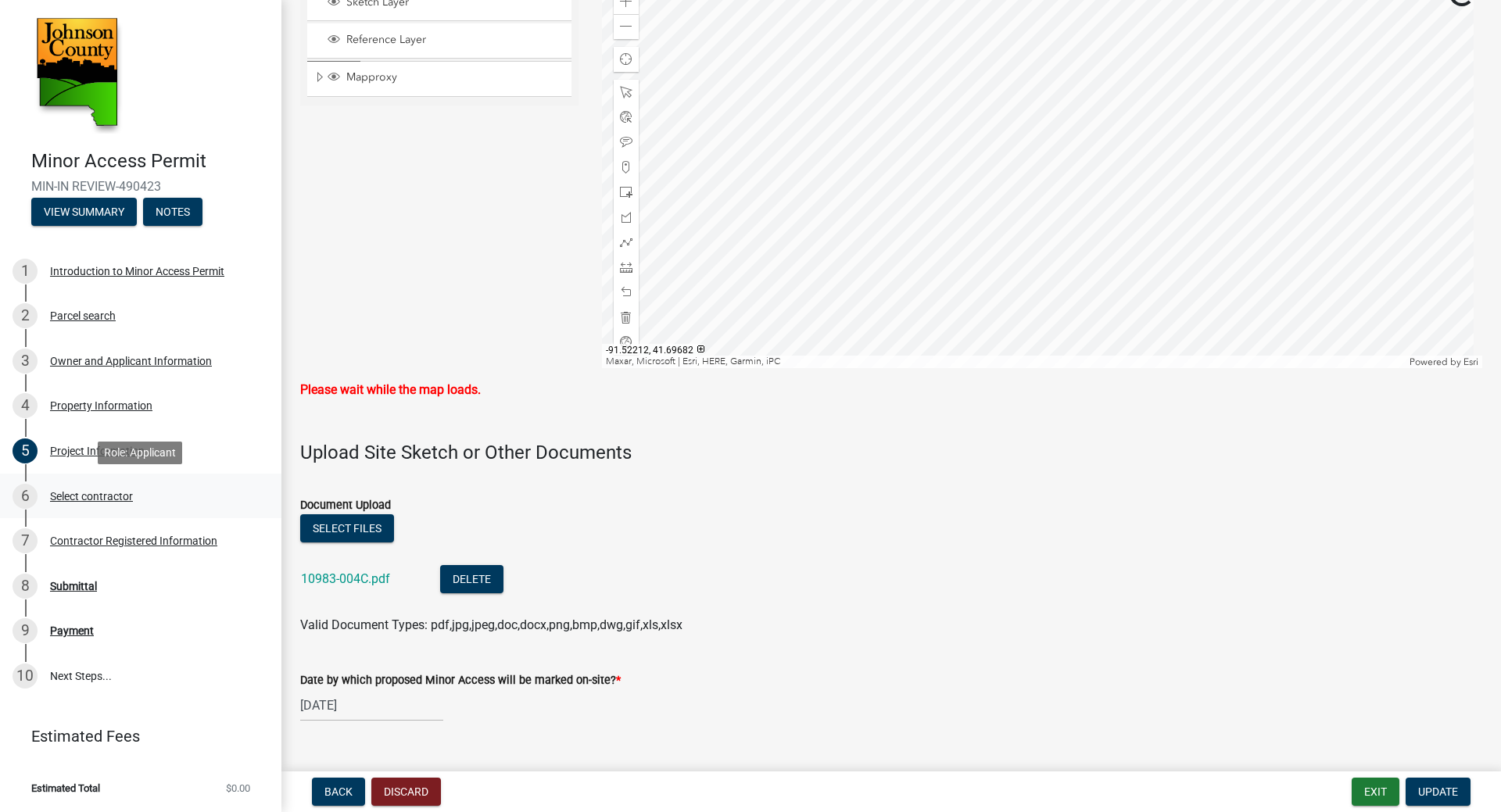
click at [116, 492] on div "Select contractor" at bounding box center [91, 496] width 83 height 11
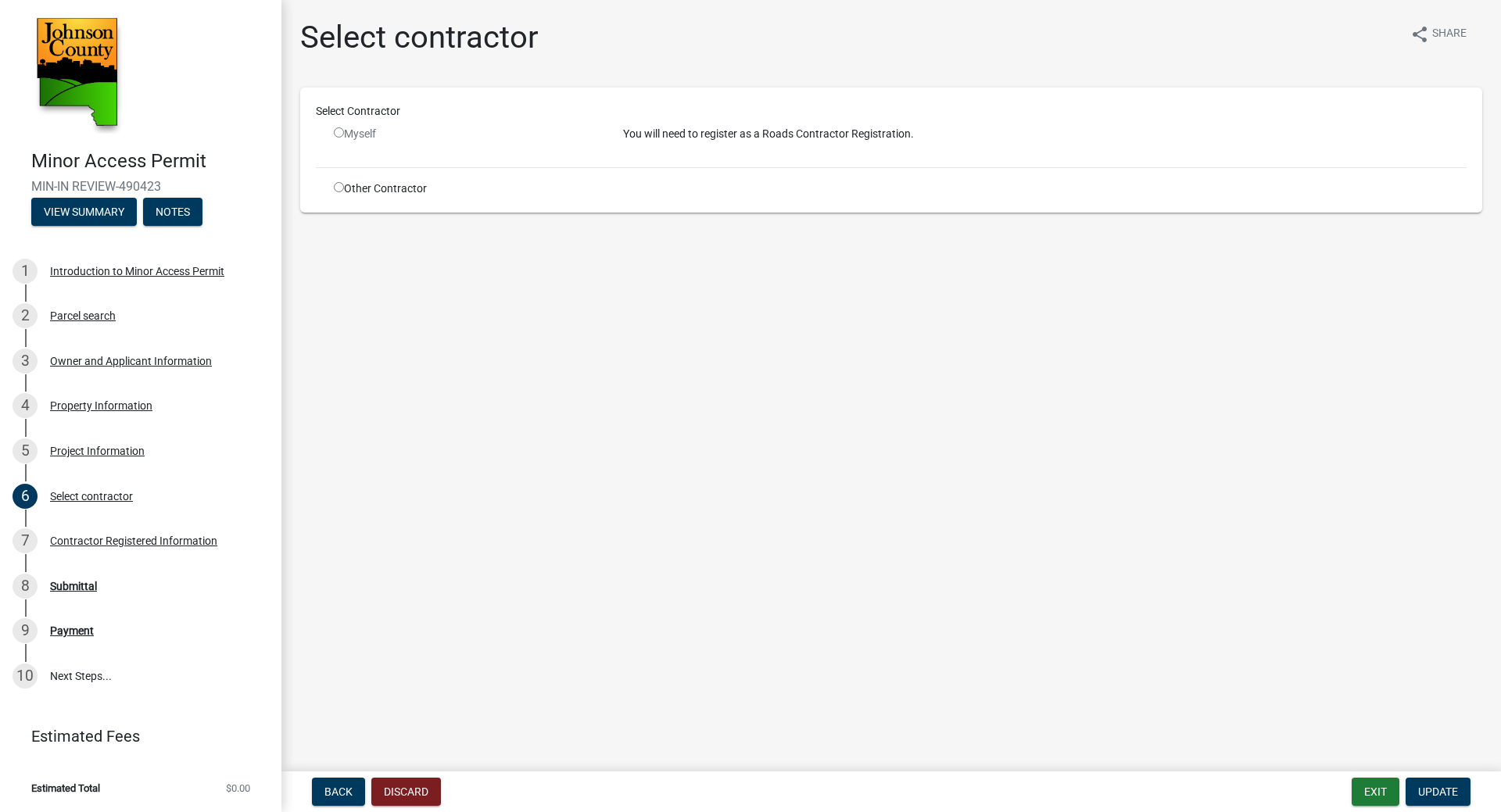
click at [340, 131] on input "radio" at bounding box center [339, 133] width 11 height 11
click at [335, 128] on input "radio" at bounding box center [339, 133] width 11 height 11
radio input "false"
click at [337, 185] on input "radio" at bounding box center [339, 187] width 11 height 11
radio input "true"
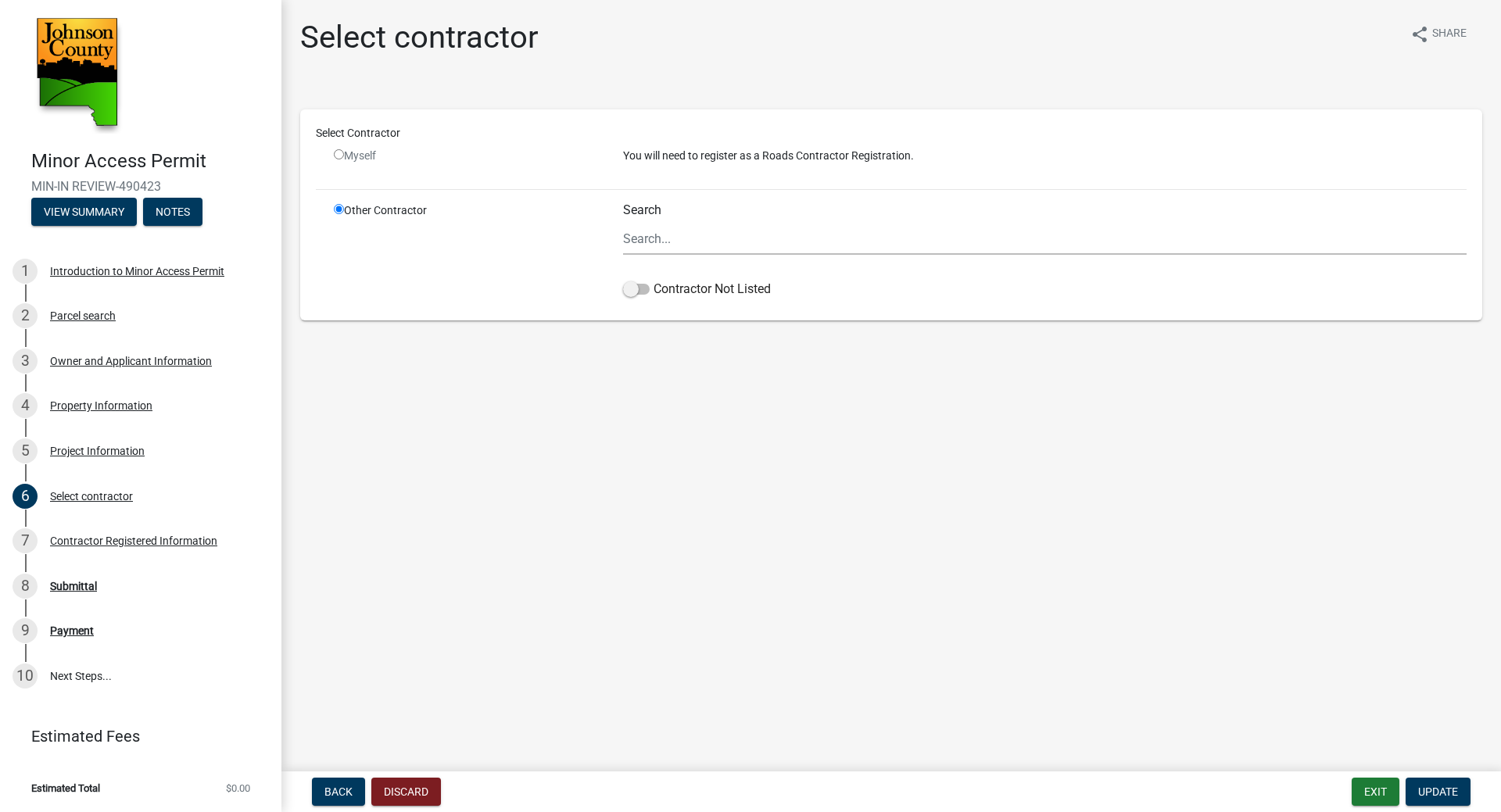
click at [339, 151] on input "radio" at bounding box center [339, 154] width 11 height 11
radio input "false"
radio input "true"
click at [339, 154] on input "radio" at bounding box center [339, 154] width 11 height 11
radio input "false"
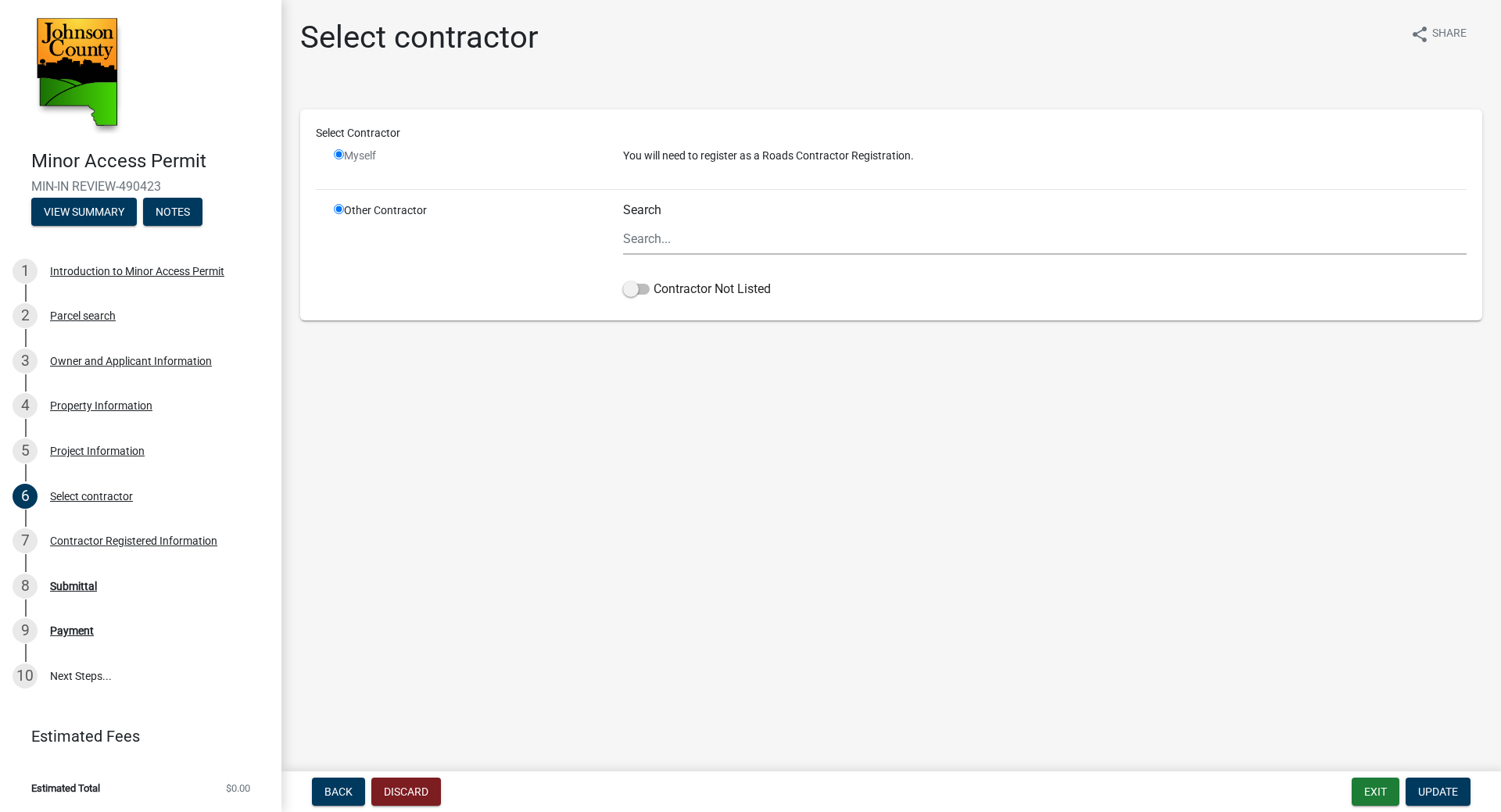
radio input "true"
click at [339, 154] on input "radio" at bounding box center [339, 154] width 11 height 11
radio input "false"
radio input "true"
click at [103, 492] on div "Select contractor" at bounding box center [91, 496] width 83 height 11
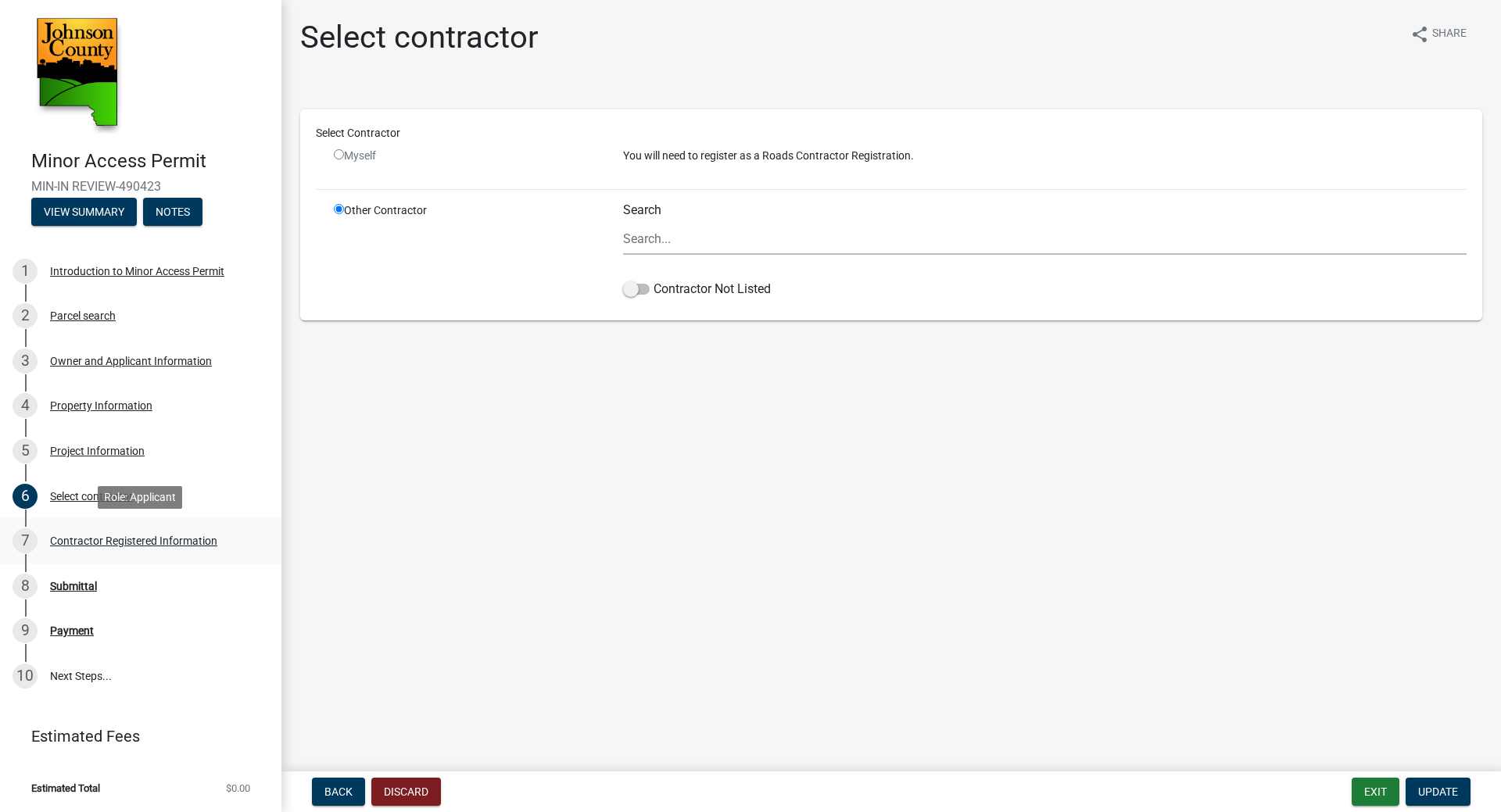
click at [107, 536] on div "Contractor Registered Information" at bounding box center [133, 541] width 167 height 11
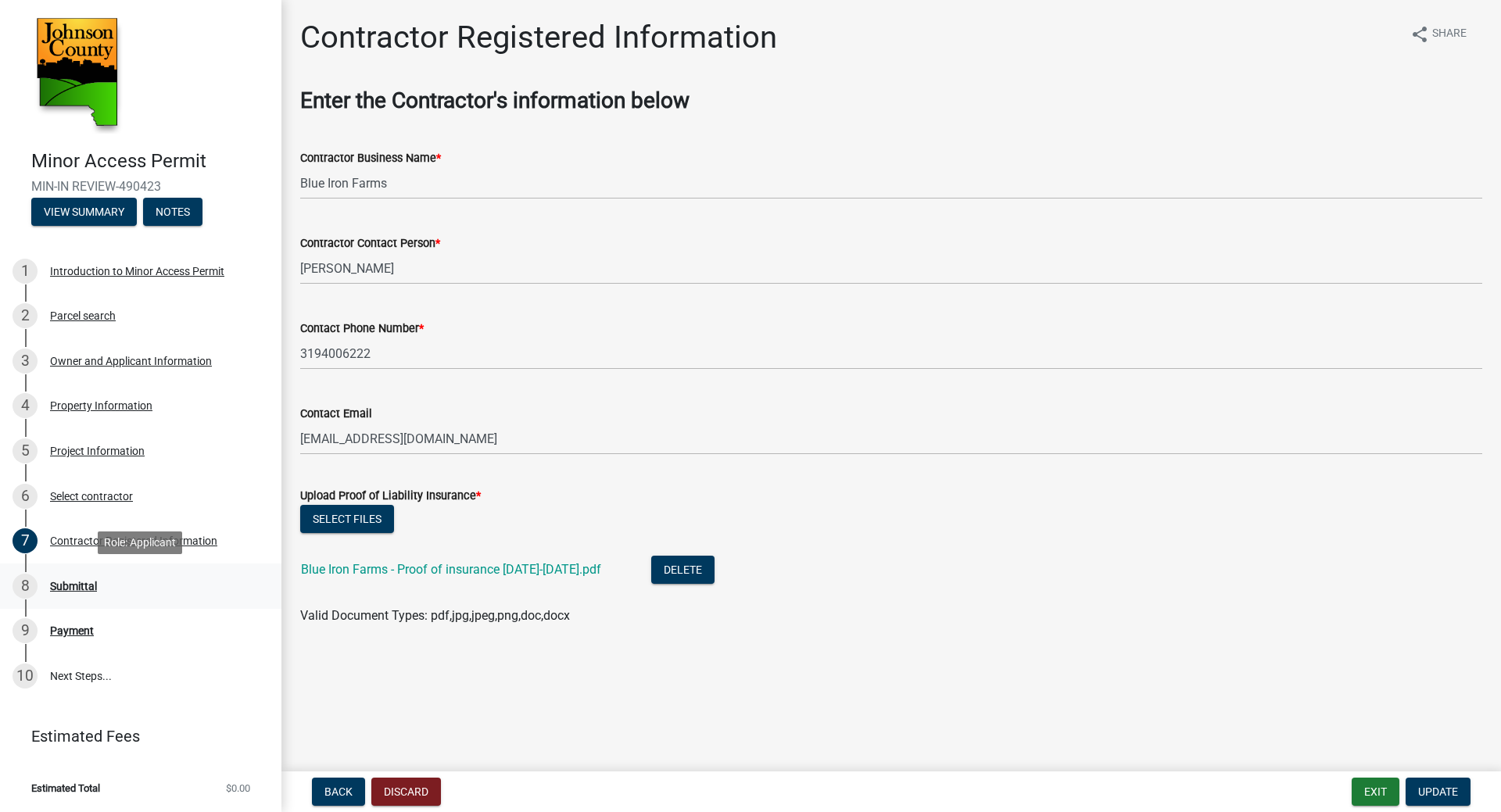
click at [86, 586] on div "Submittal" at bounding box center [74, 587] width 47 height 11
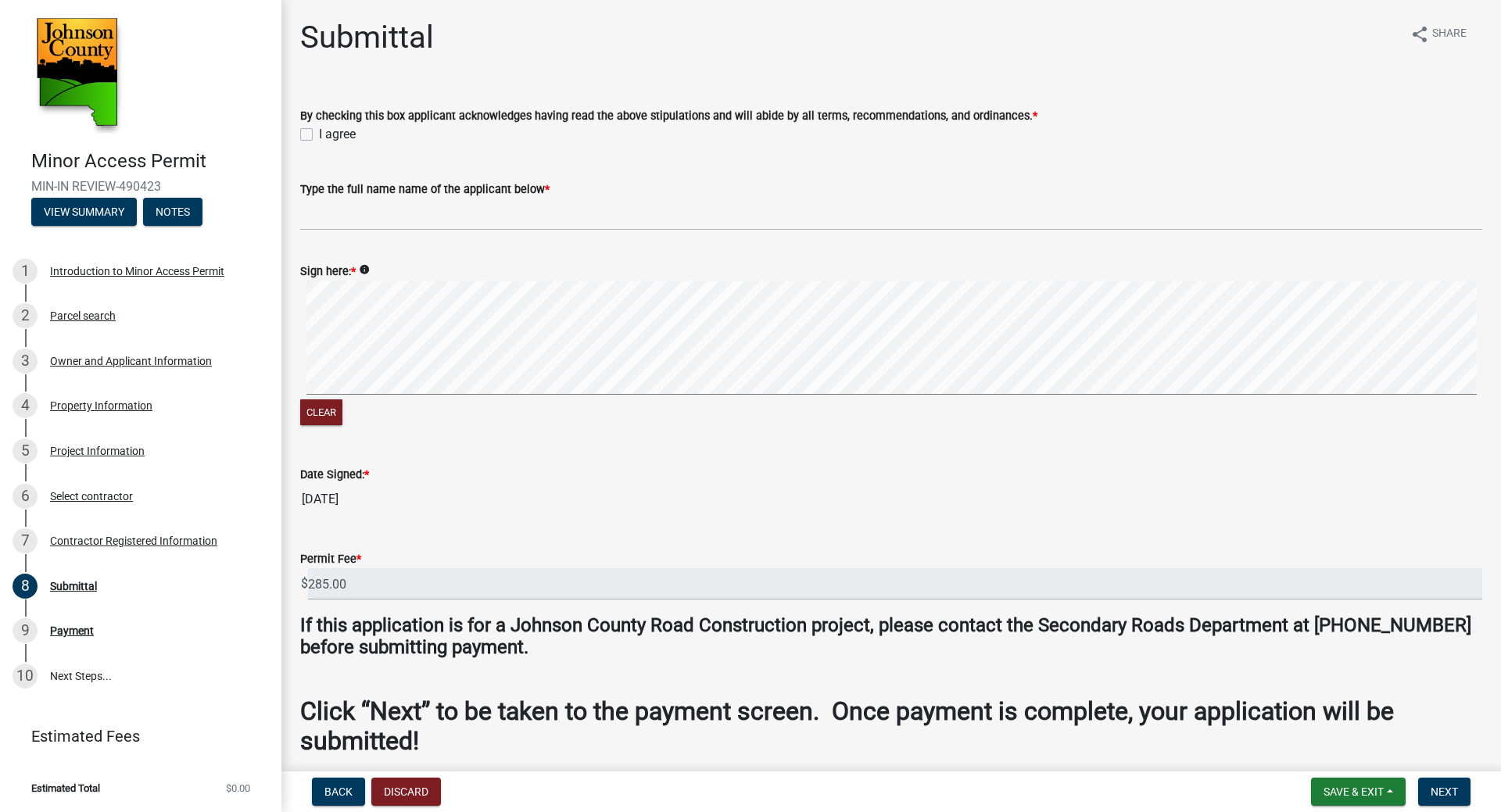
click at [319, 135] on label "I agree" at bounding box center [337, 134] width 36 height 19
click at [319, 135] on input "I agree" at bounding box center [324, 130] width 11 height 11
checkbox input "true"
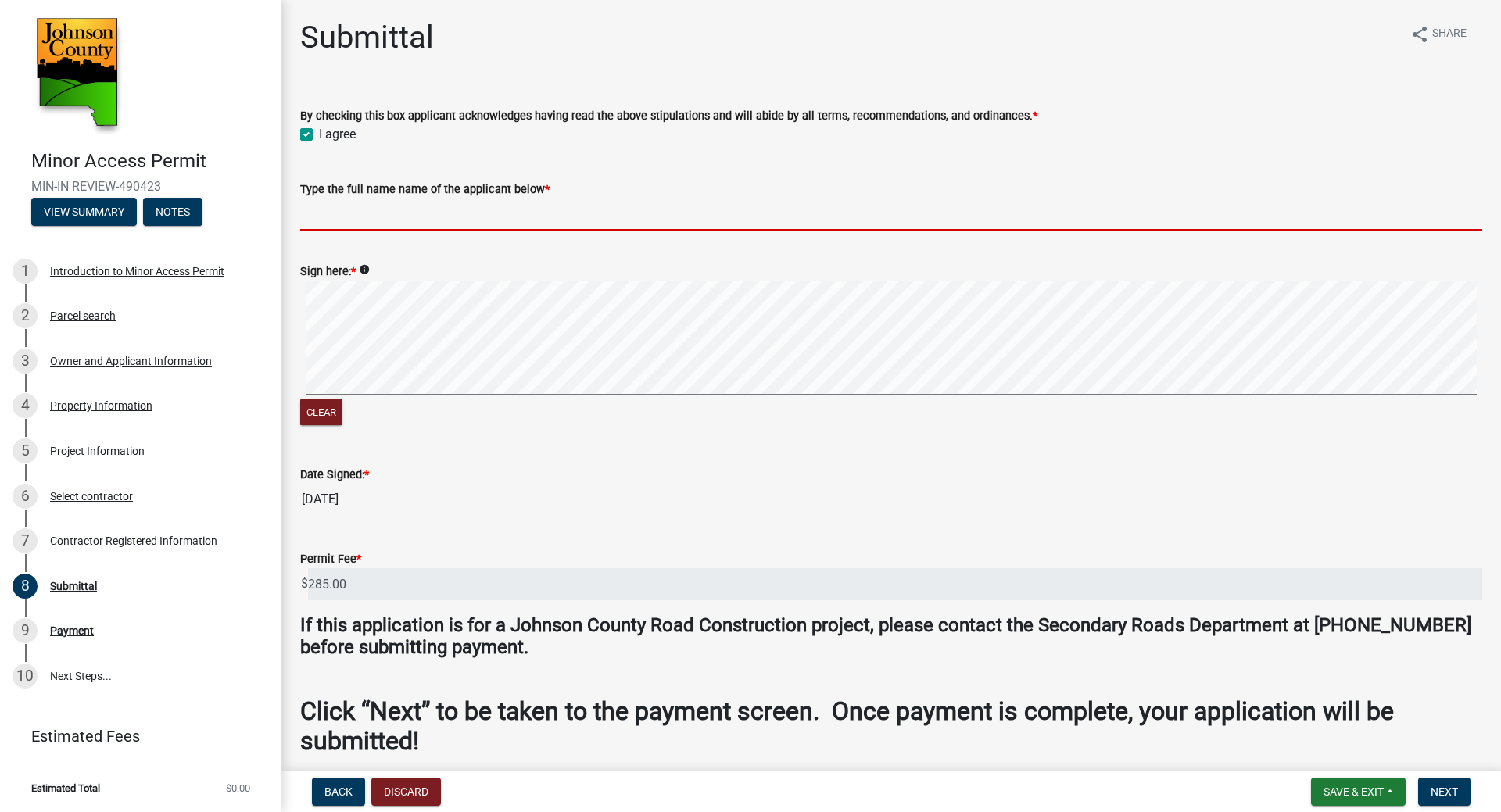
click at [322, 229] on input "Type the full name name of the applicant below *" at bounding box center [891, 215] width 1182 height 32
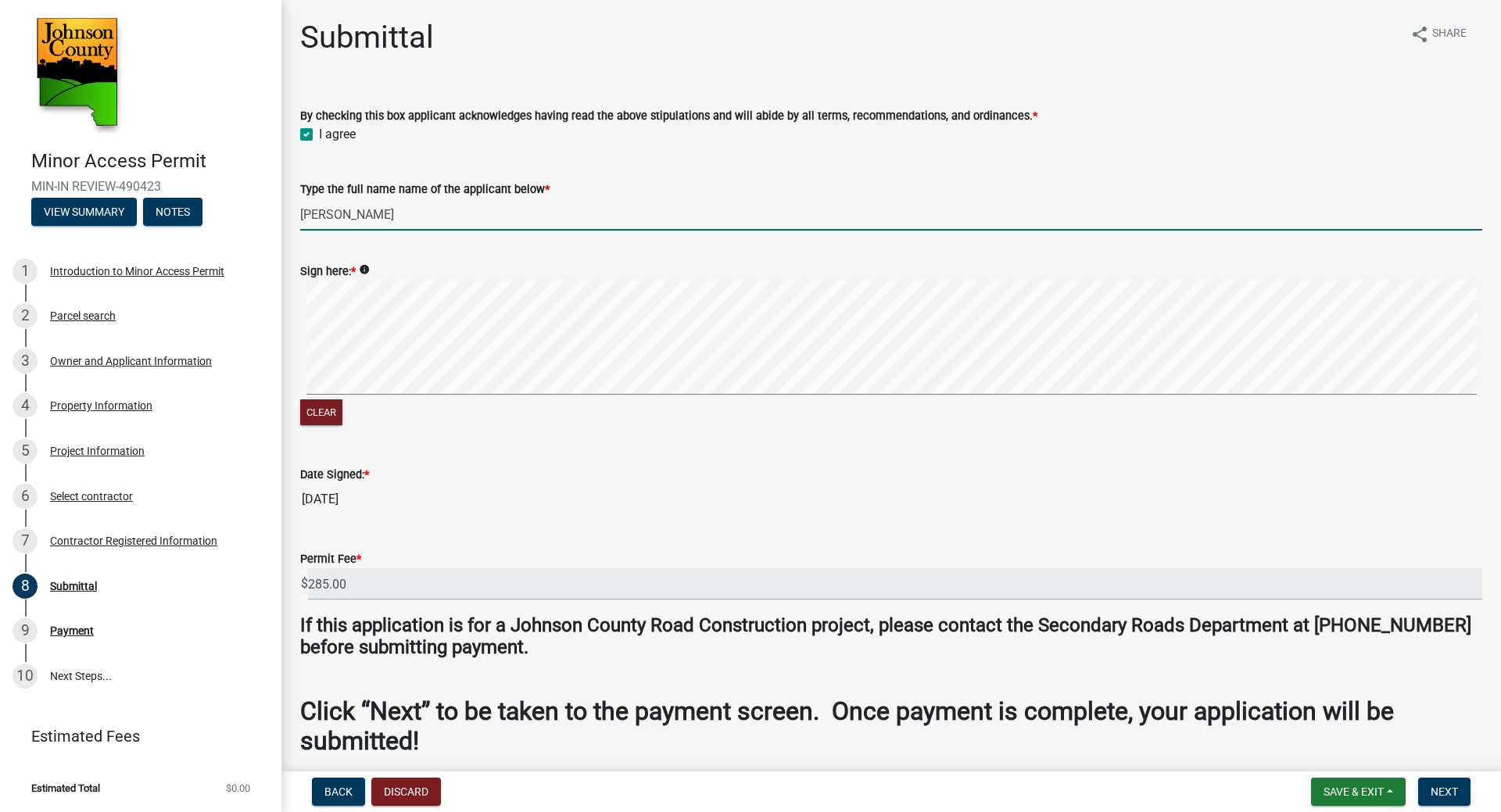
type input "Ryan Veatch"
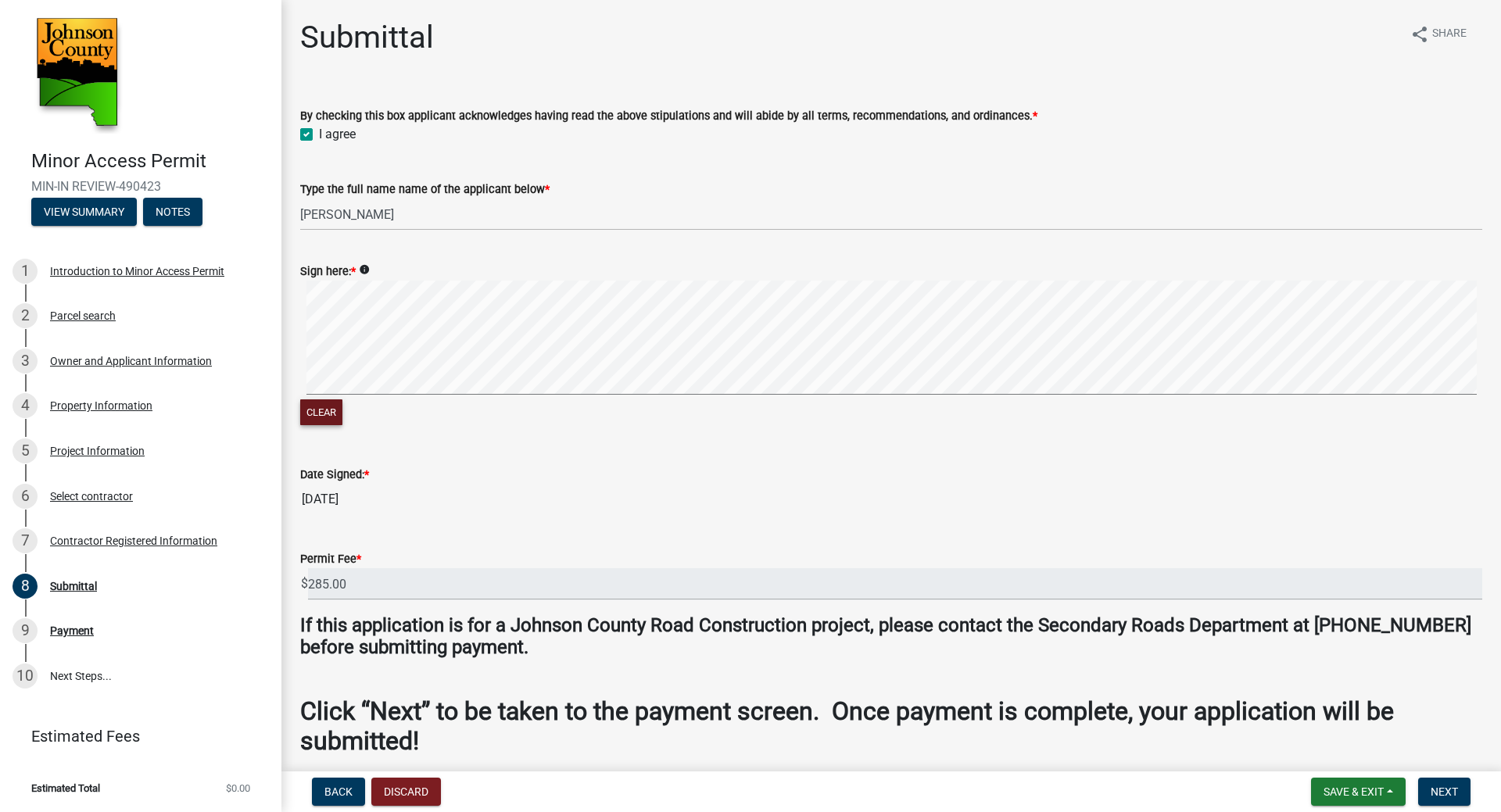
scroll to position [101, 0]
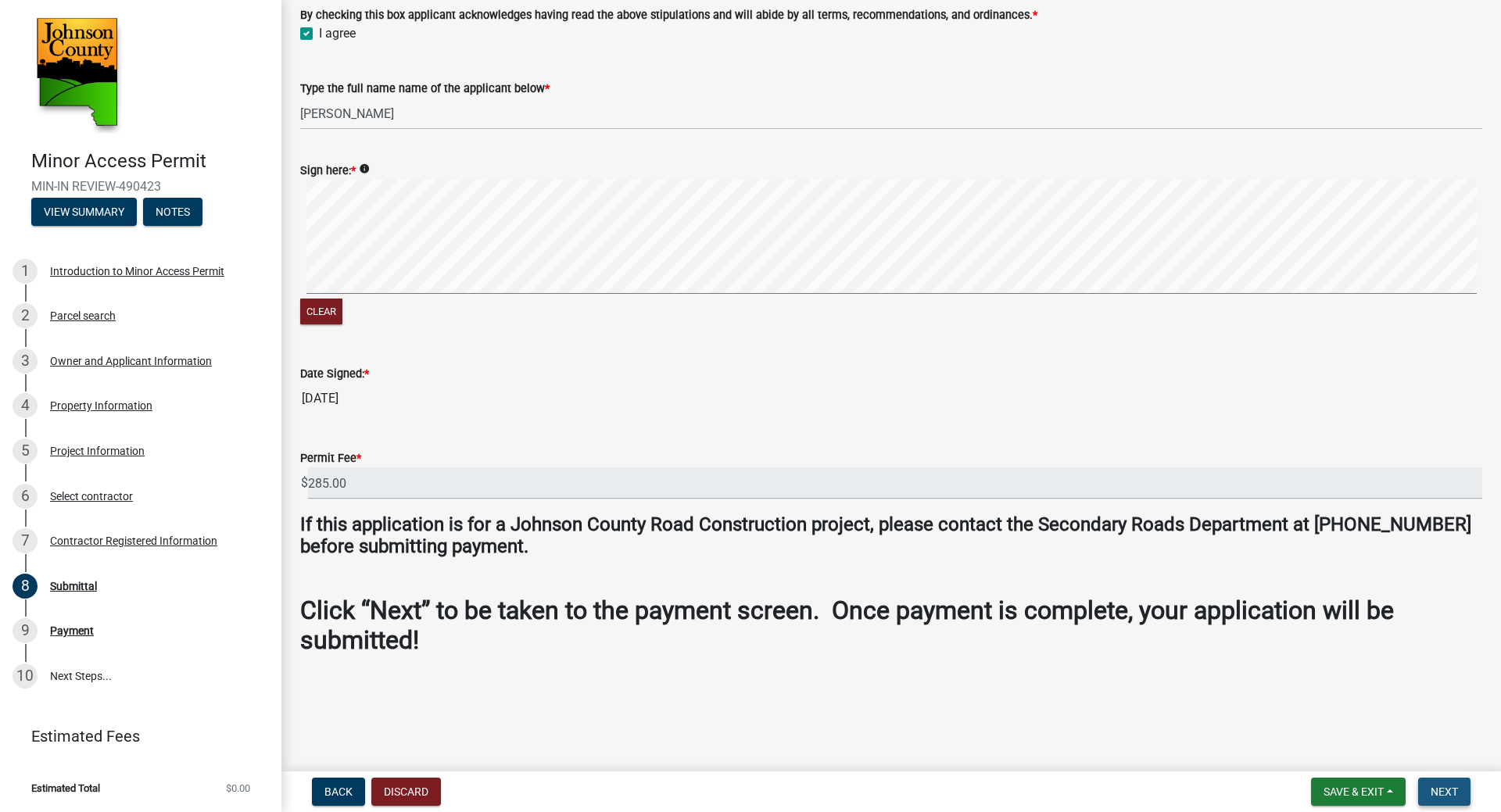
click at [1453, 791] on span "Next" at bounding box center [1444, 791] width 27 height 12
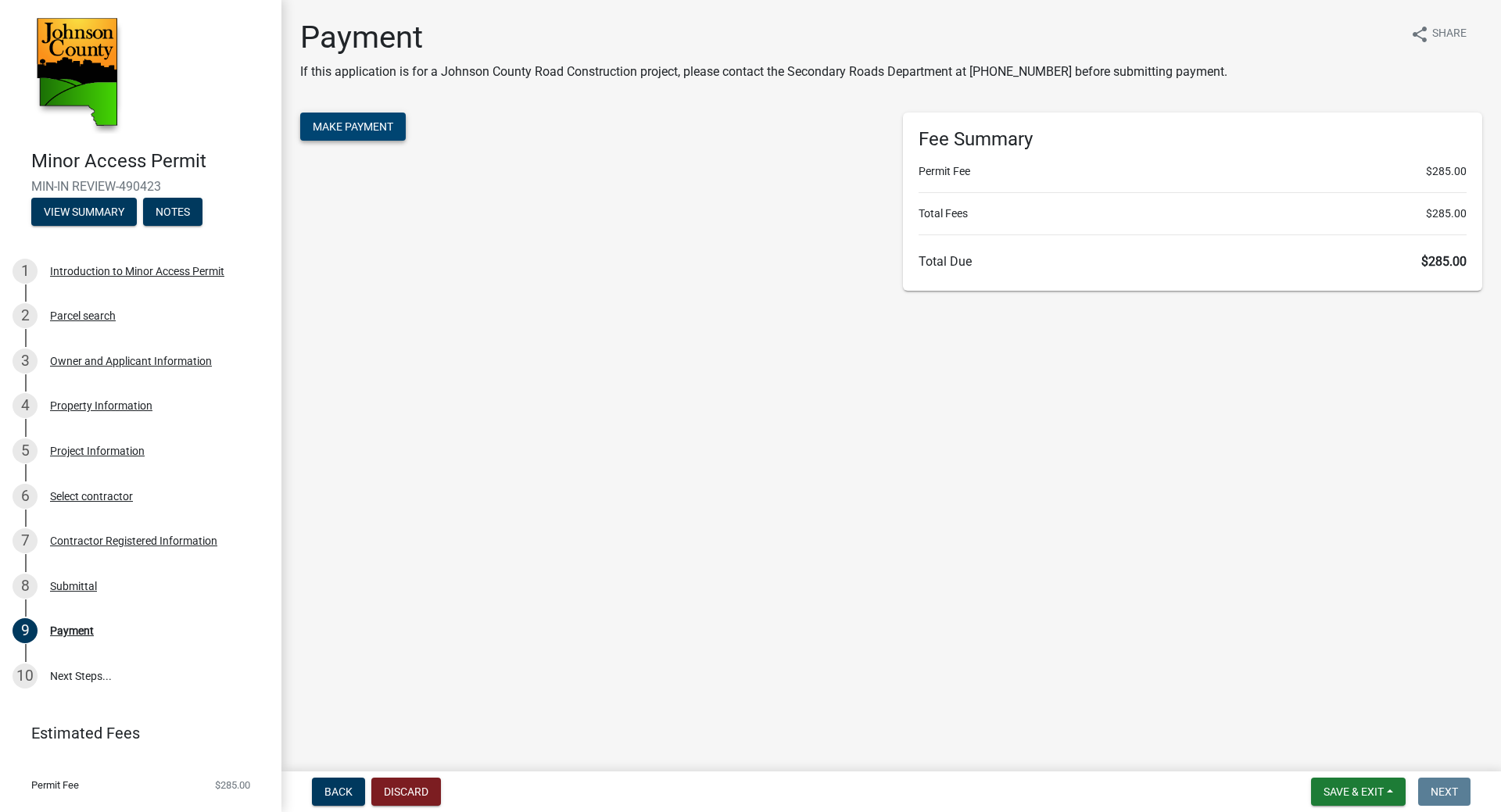
click at [348, 122] on span "Make Payment" at bounding box center [353, 126] width 81 height 12
